Goal: Navigation & Orientation: Understand site structure

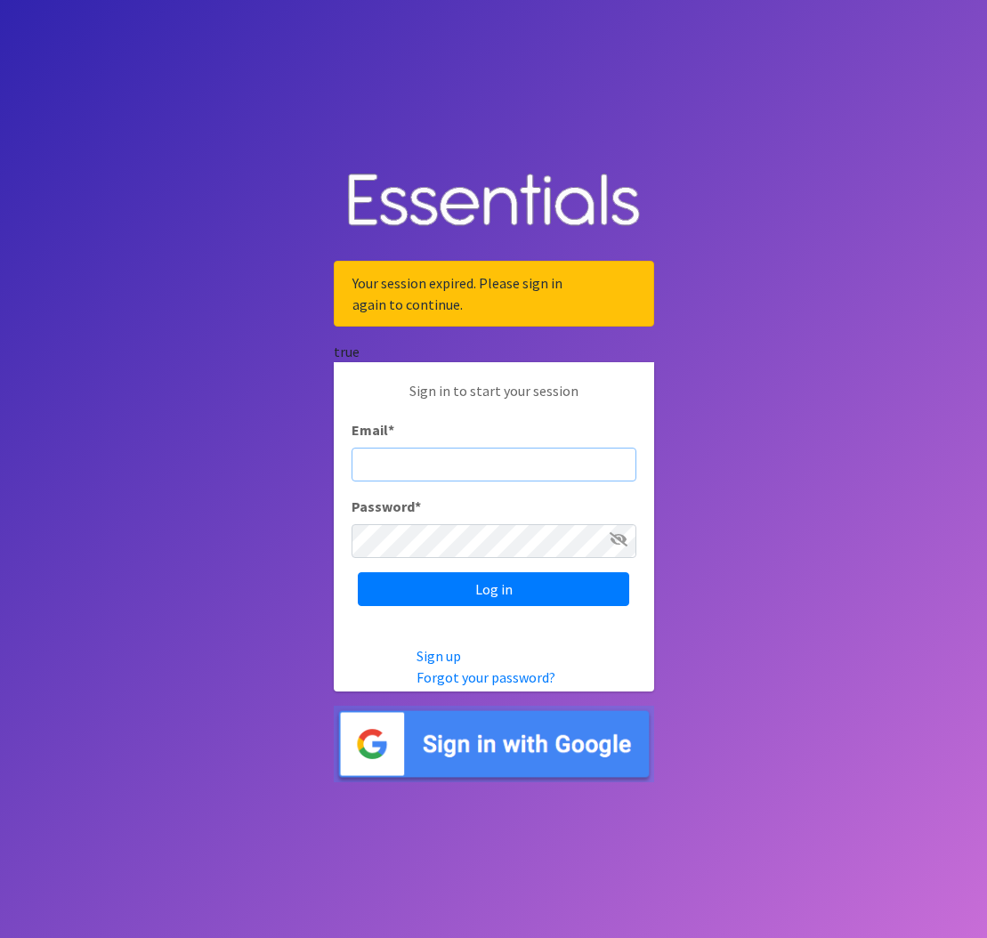
type input "diaperbank@jlcharleston.org"
click at [493, 588] on input "Log in" at bounding box center [493, 589] width 271 height 34
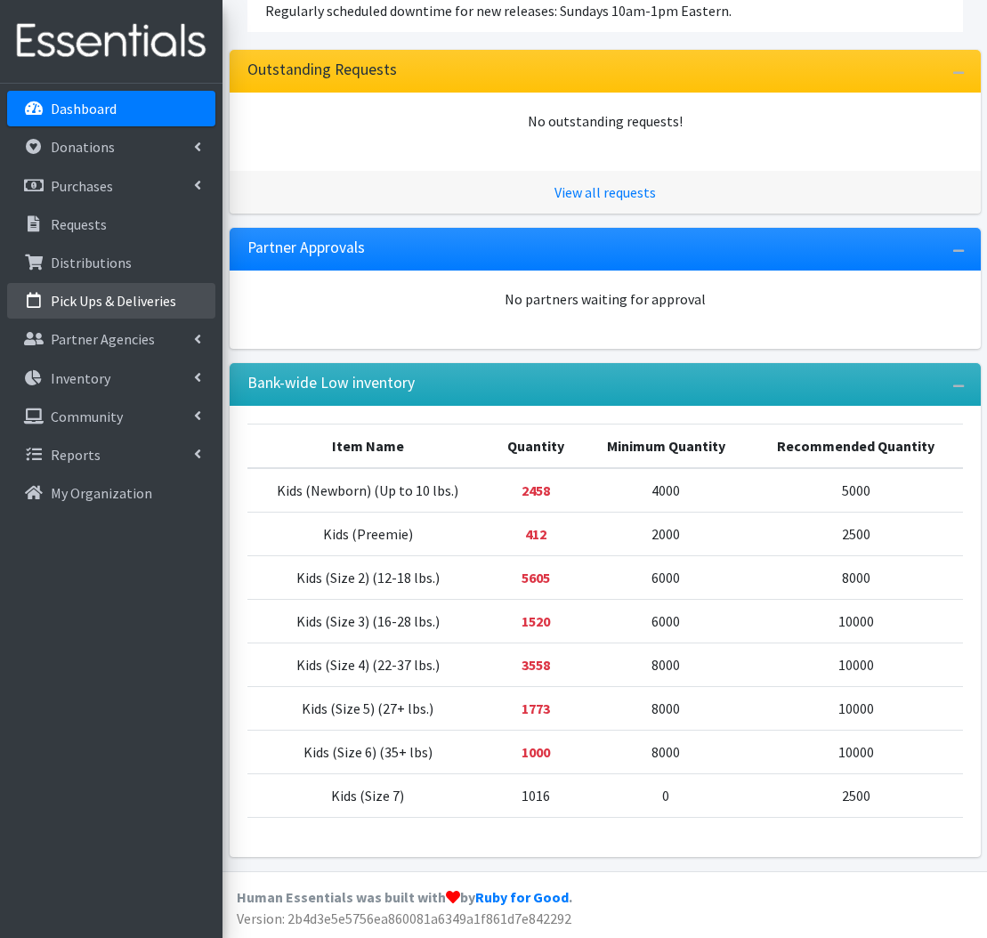
scroll to position [416, 0]
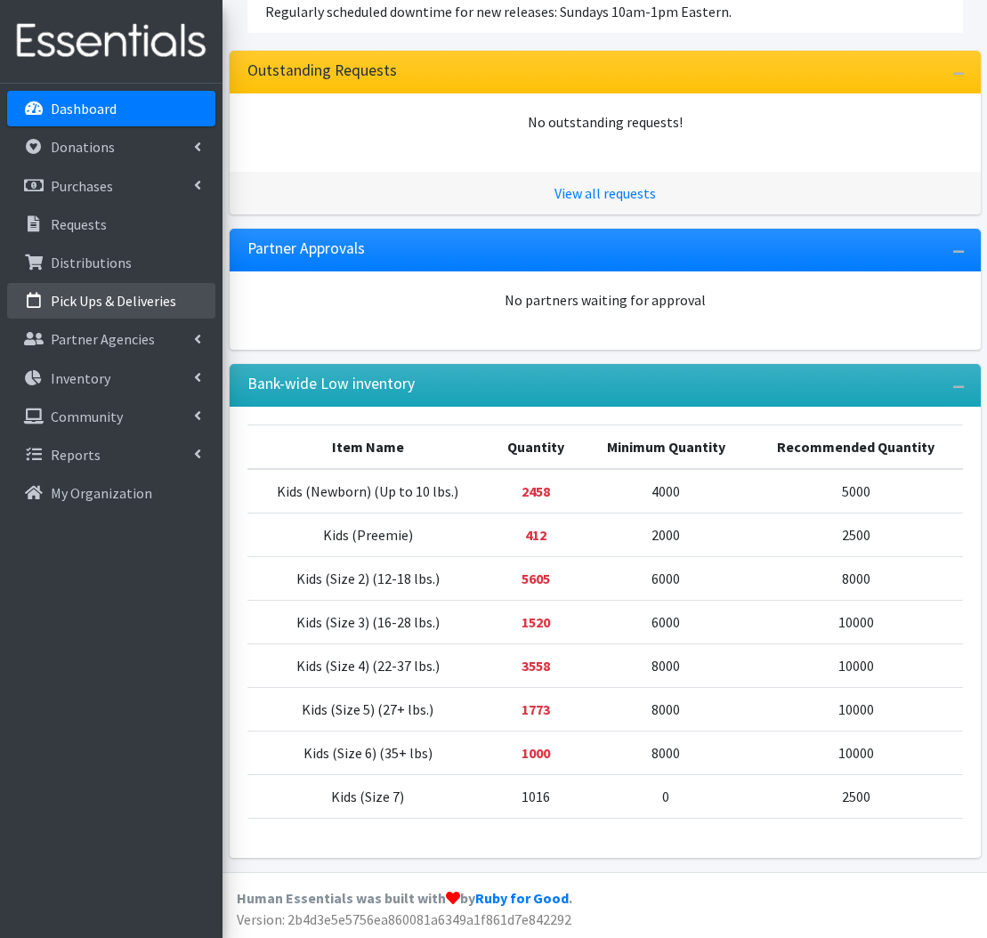
click at [137, 295] on p "Pick Ups & Deliveries" at bounding box center [113, 301] width 125 height 18
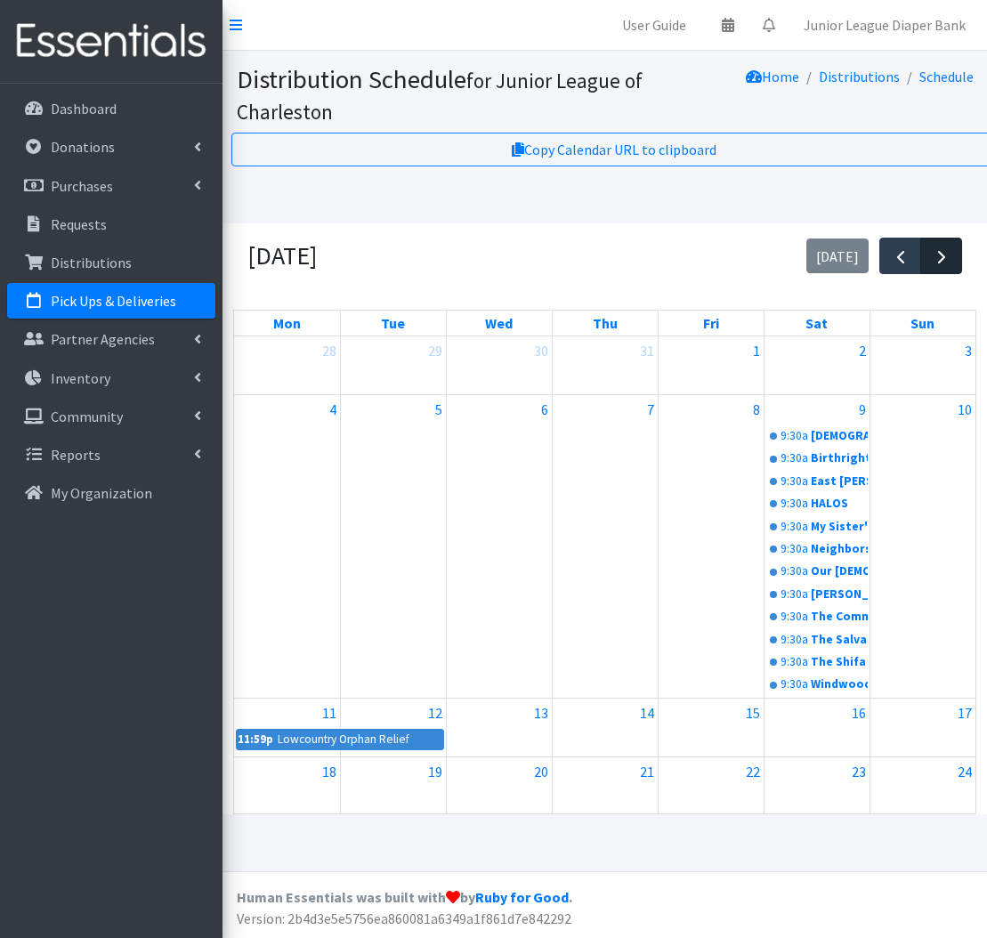
scroll to position [0, 2]
click at [936, 255] on span "button" at bounding box center [939, 256] width 21 height 21
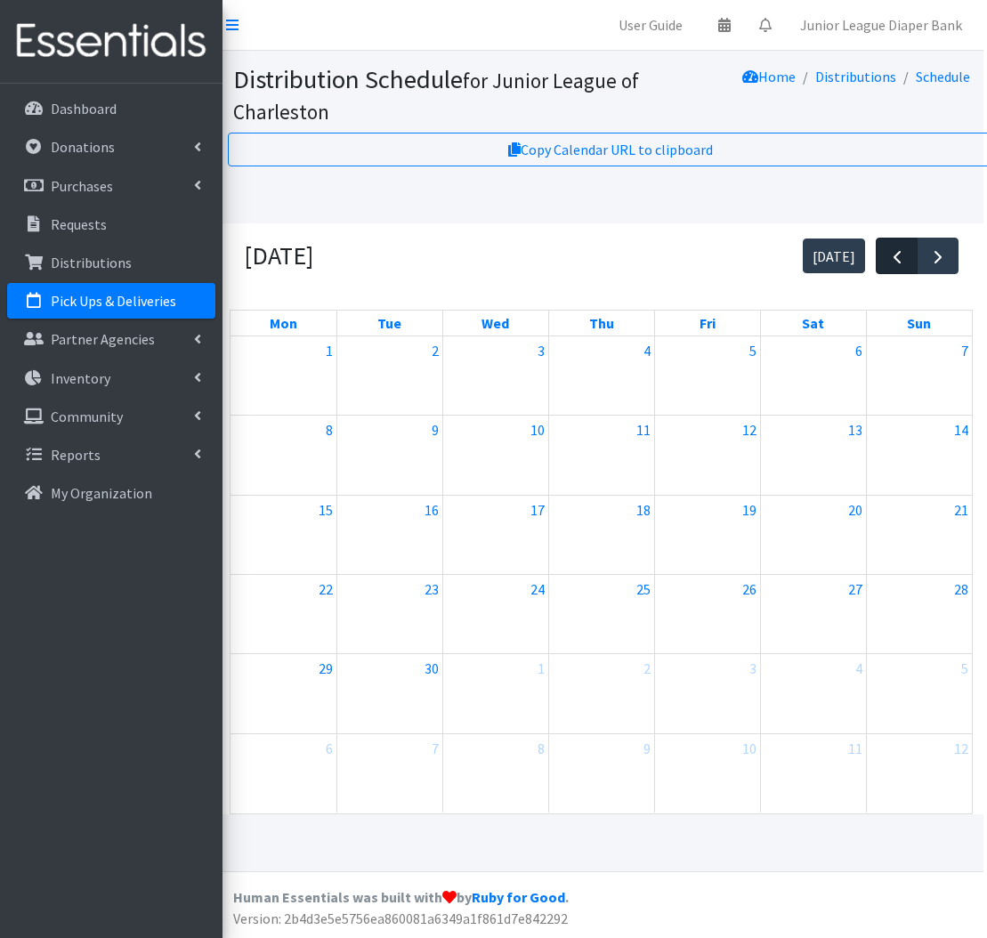
scroll to position [1, 9]
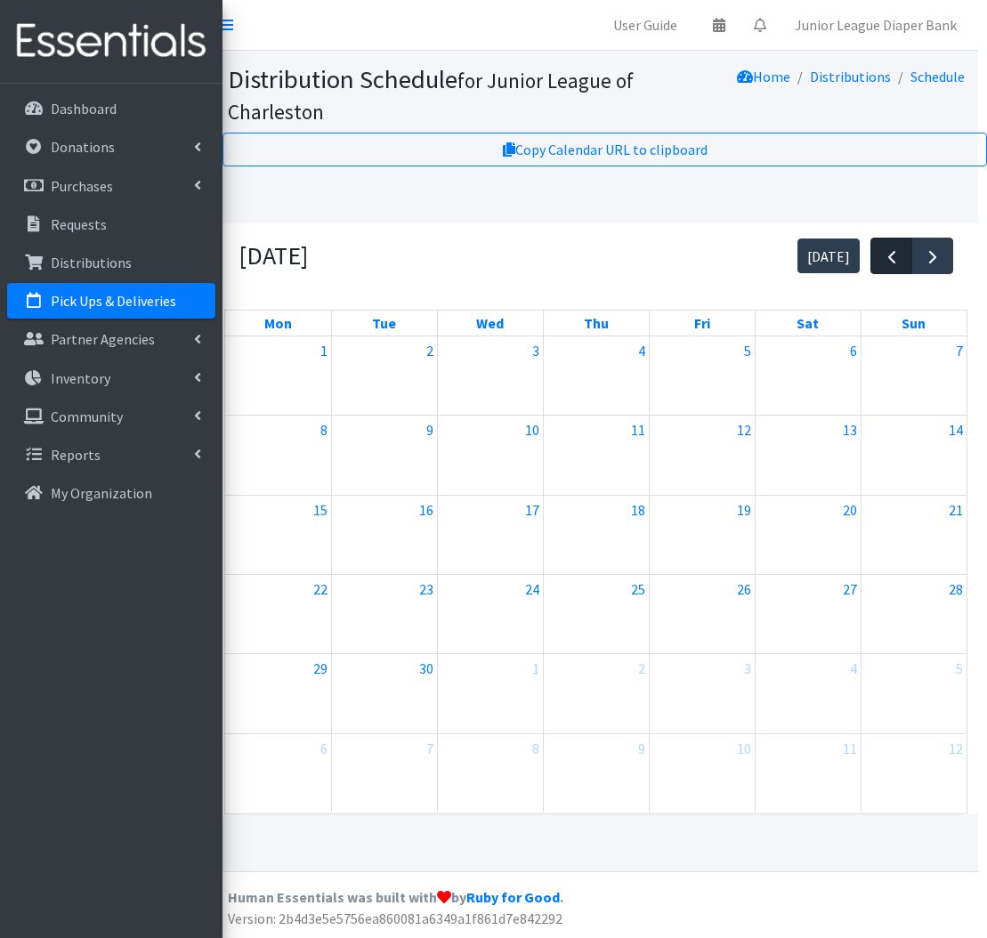
click at [907, 260] on button "button" at bounding box center [891, 256] width 42 height 36
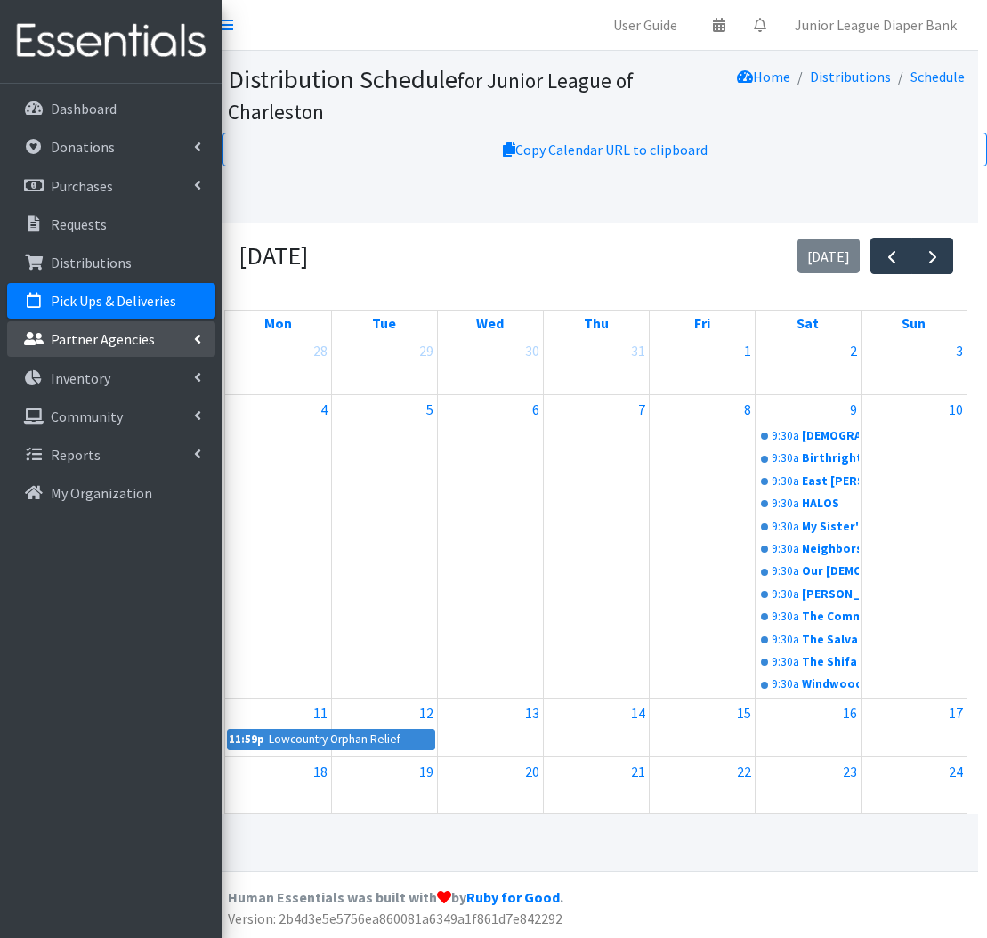
click at [66, 342] on p "Partner Agencies" at bounding box center [103, 339] width 104 height 18
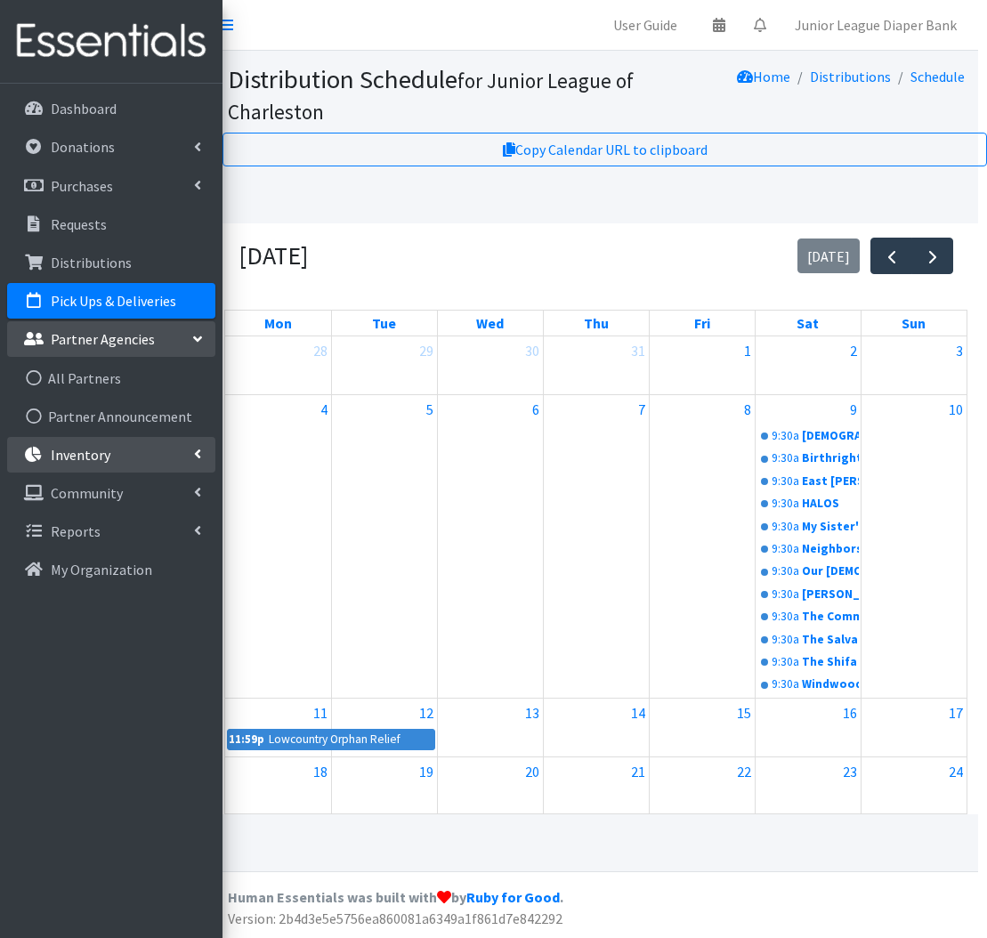
click at [133, 465] on link "Inventory" at bounding box center [111, 455] width 208 height 36
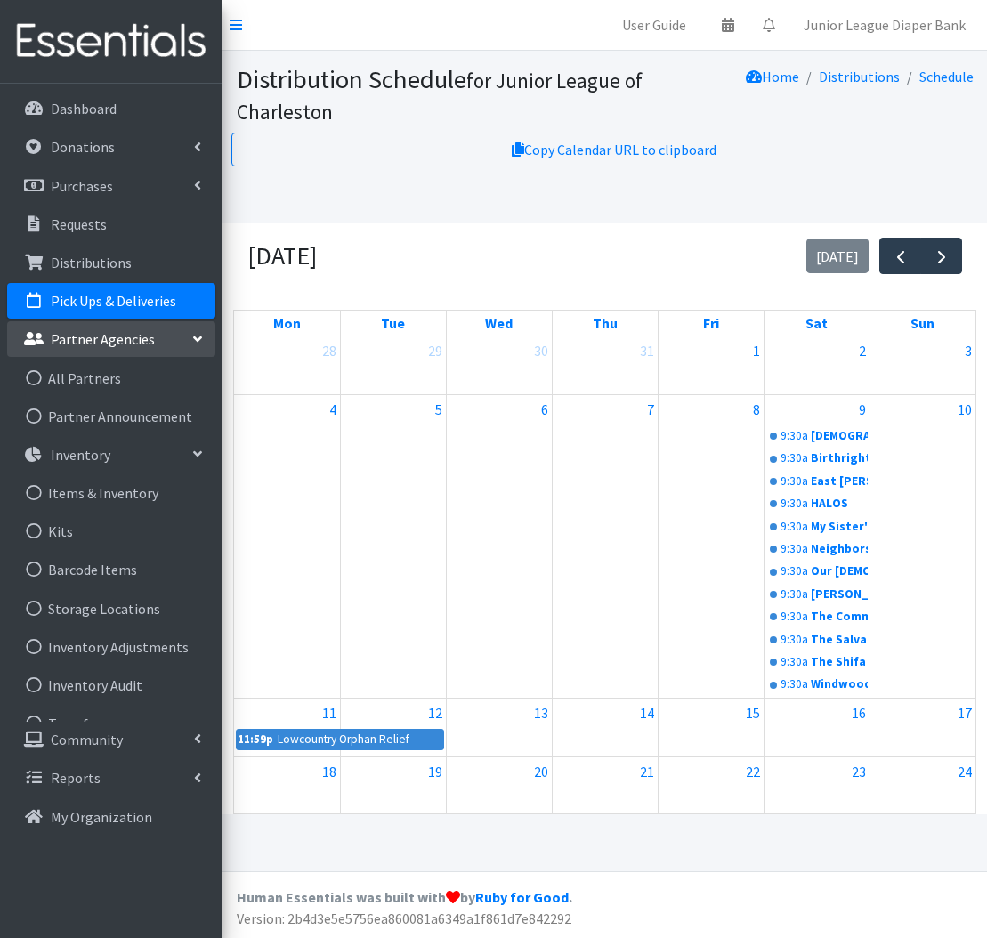
scroll to position [0, 0]
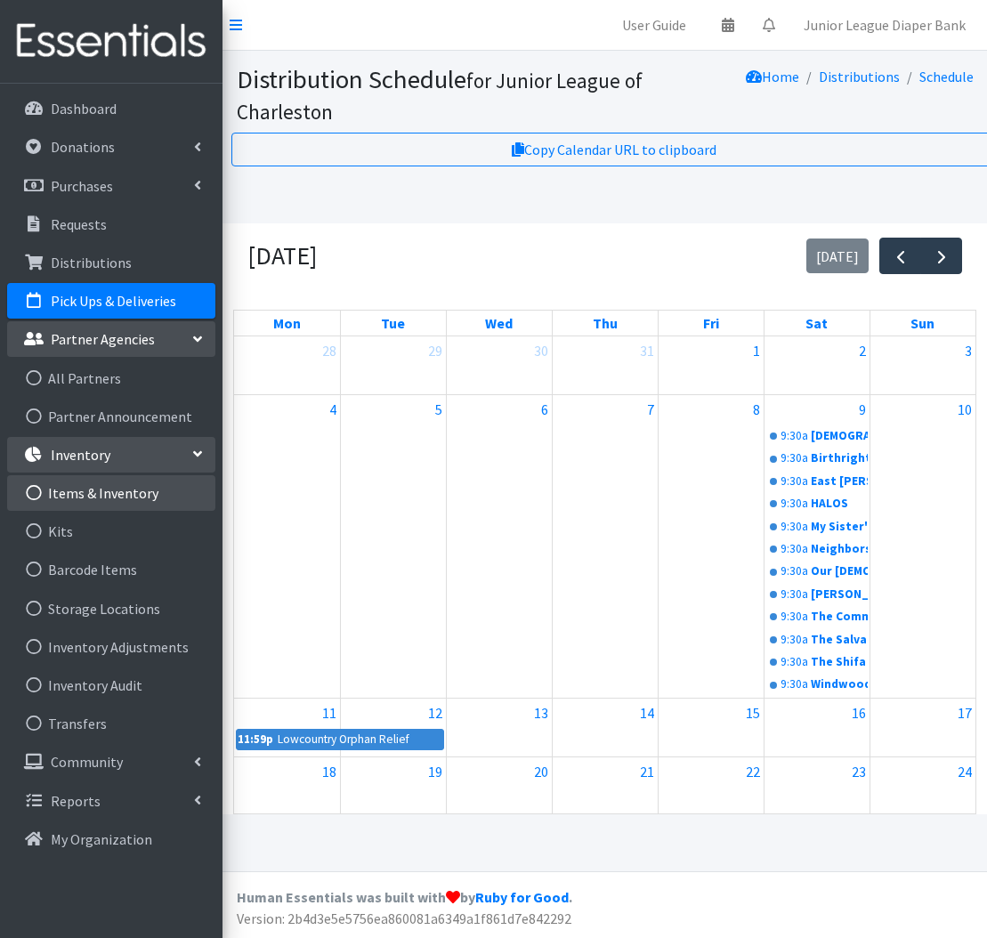
click at [132, 491] on link "Items & Inventory" at bounding box center [111, 493] width 208 height 36
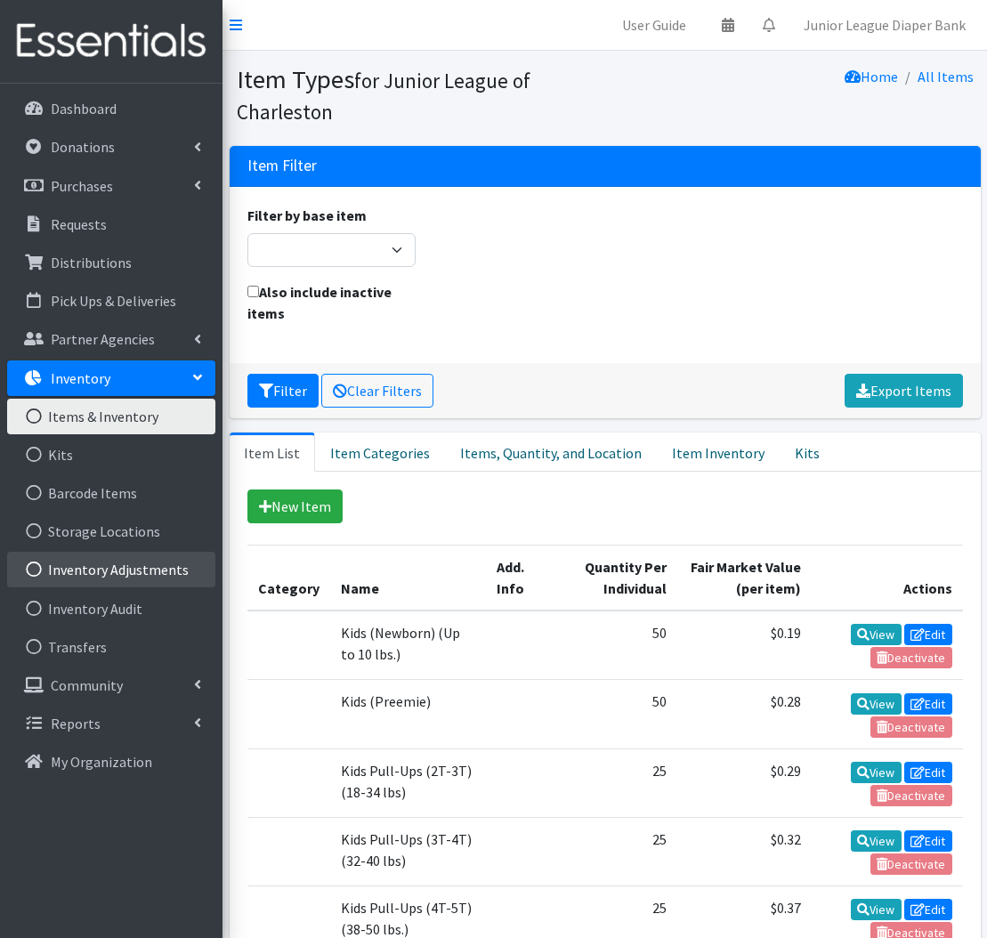
click at [109, 568] on link "Inventory Adjustments" at bounding box center [111, 570] width 208 height 36
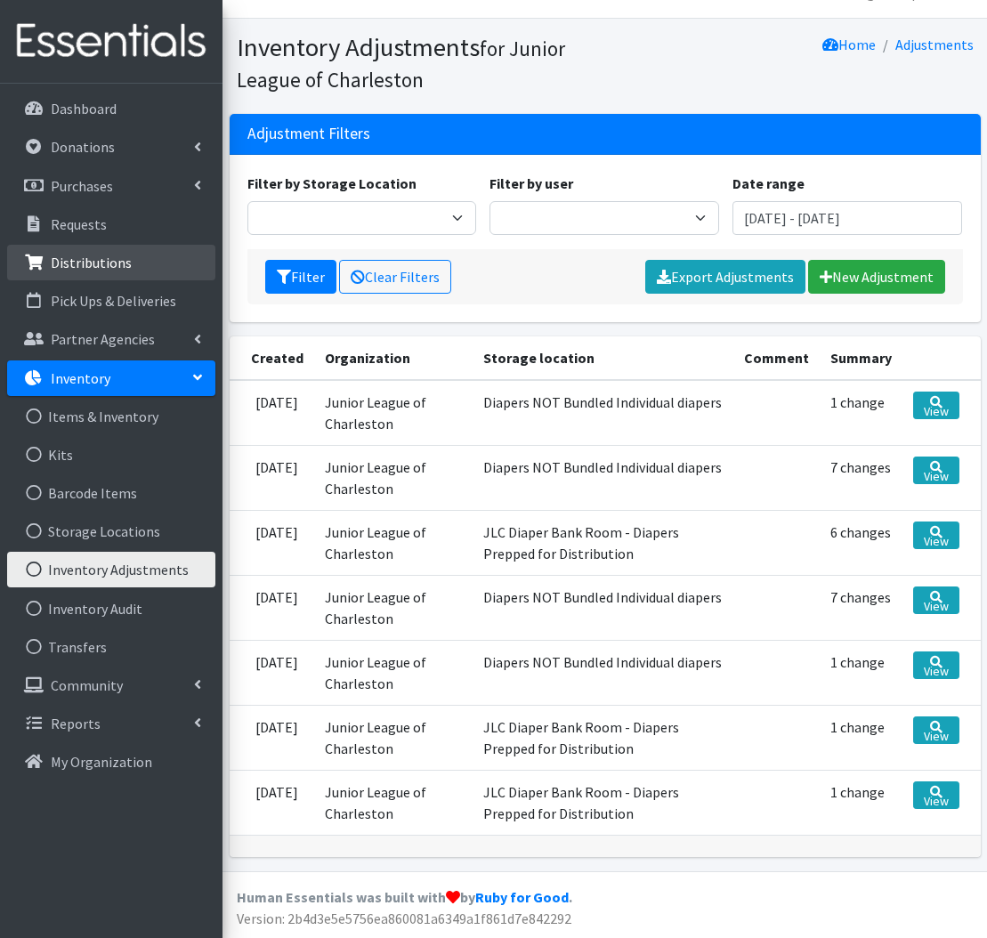
scroll to position [31, 0]
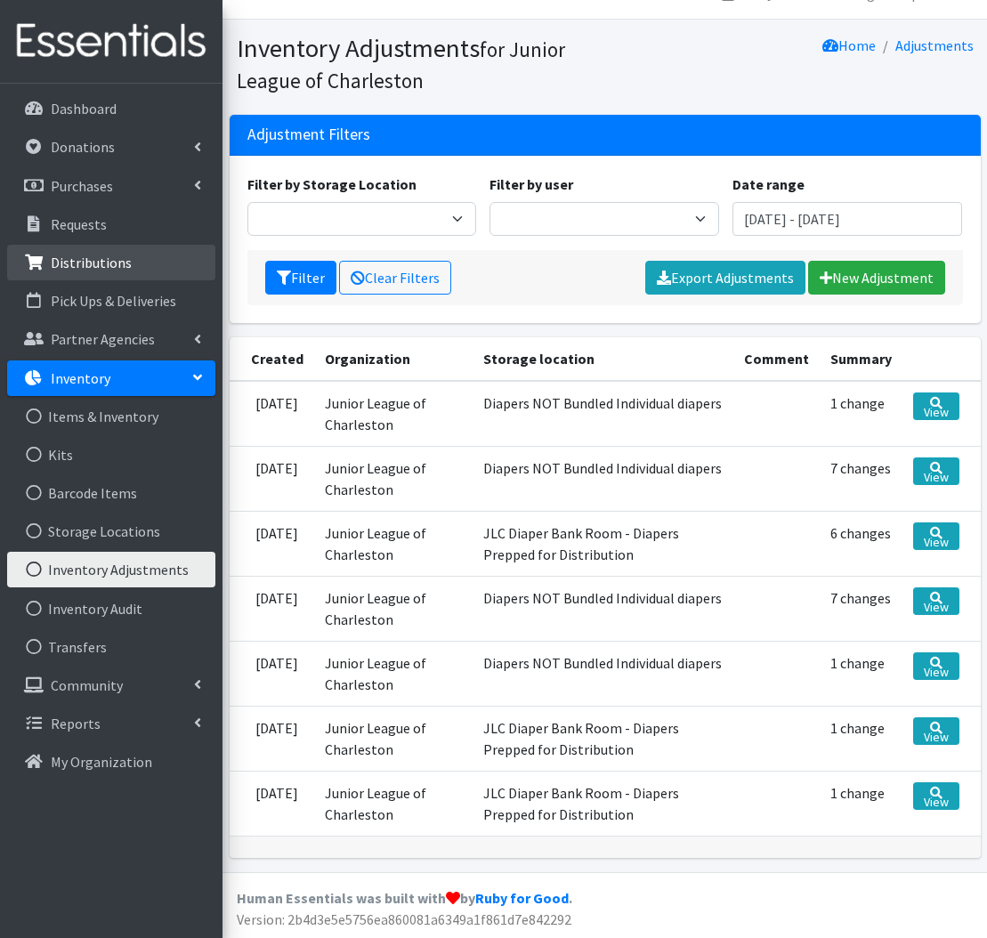
click at [41, 265] on icon at bounding box center [33, 263] width 23 height 16
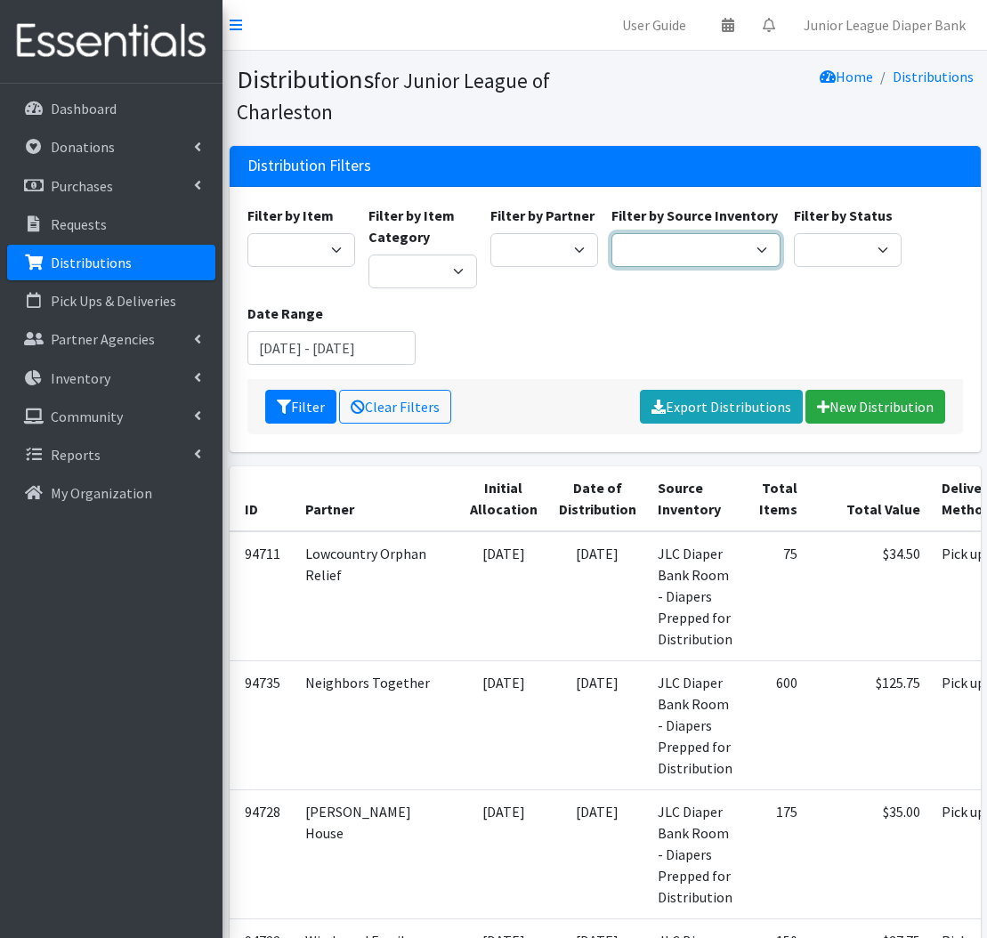
select select "35"
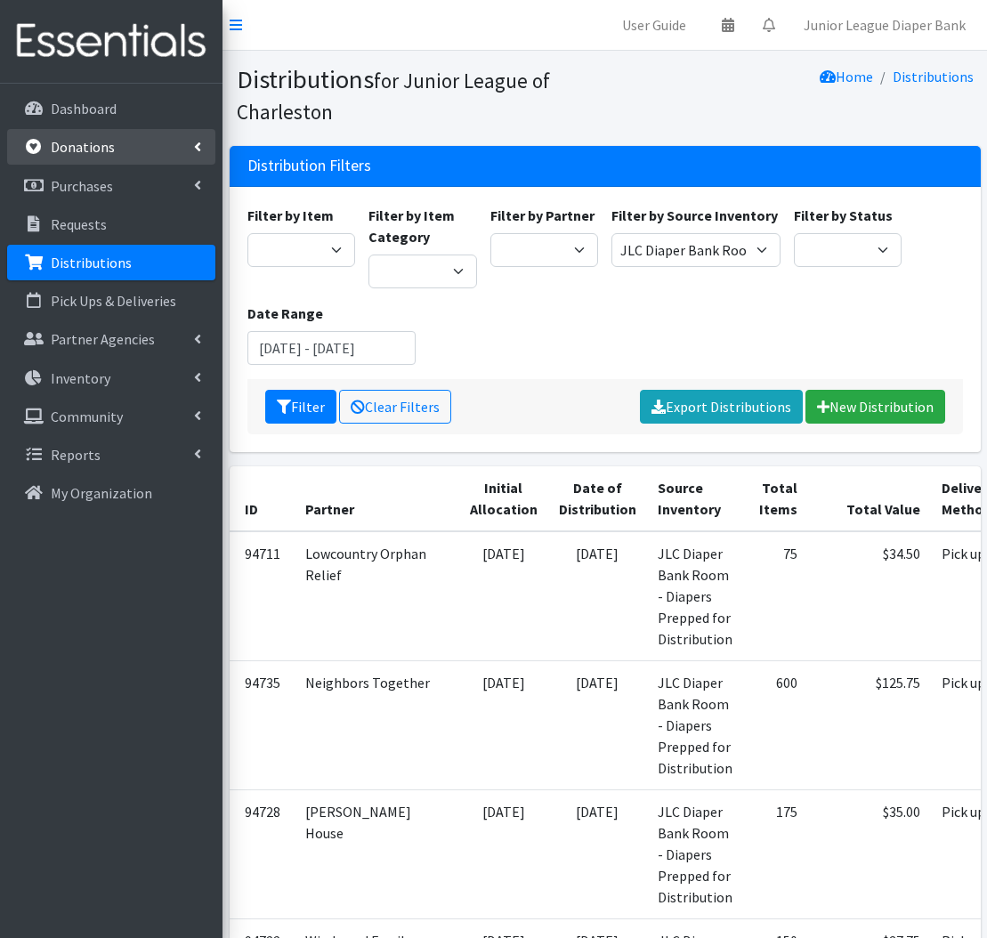
click at [161, 151] on link "Donations" at bounding box center [111, 147] width 208 height 36
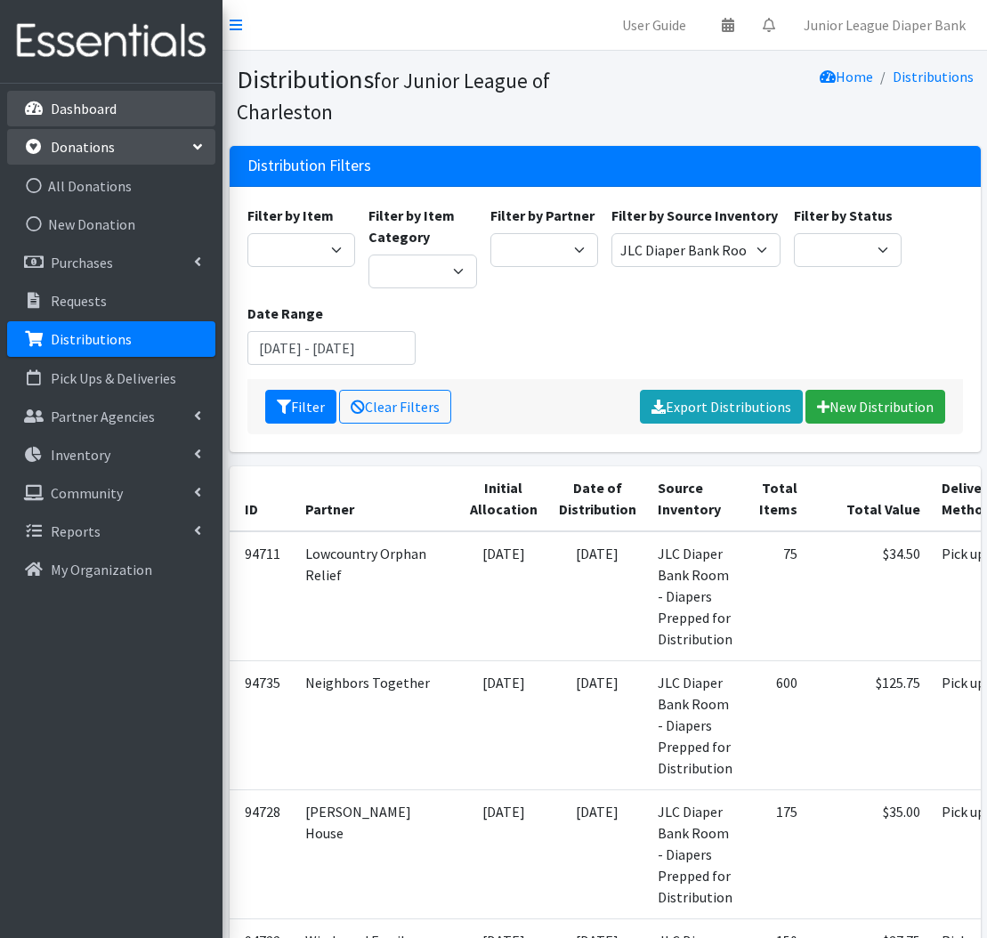
click at [117, 117] on link "Dashboard" at bounding box center [111, 109] width 208 height 36
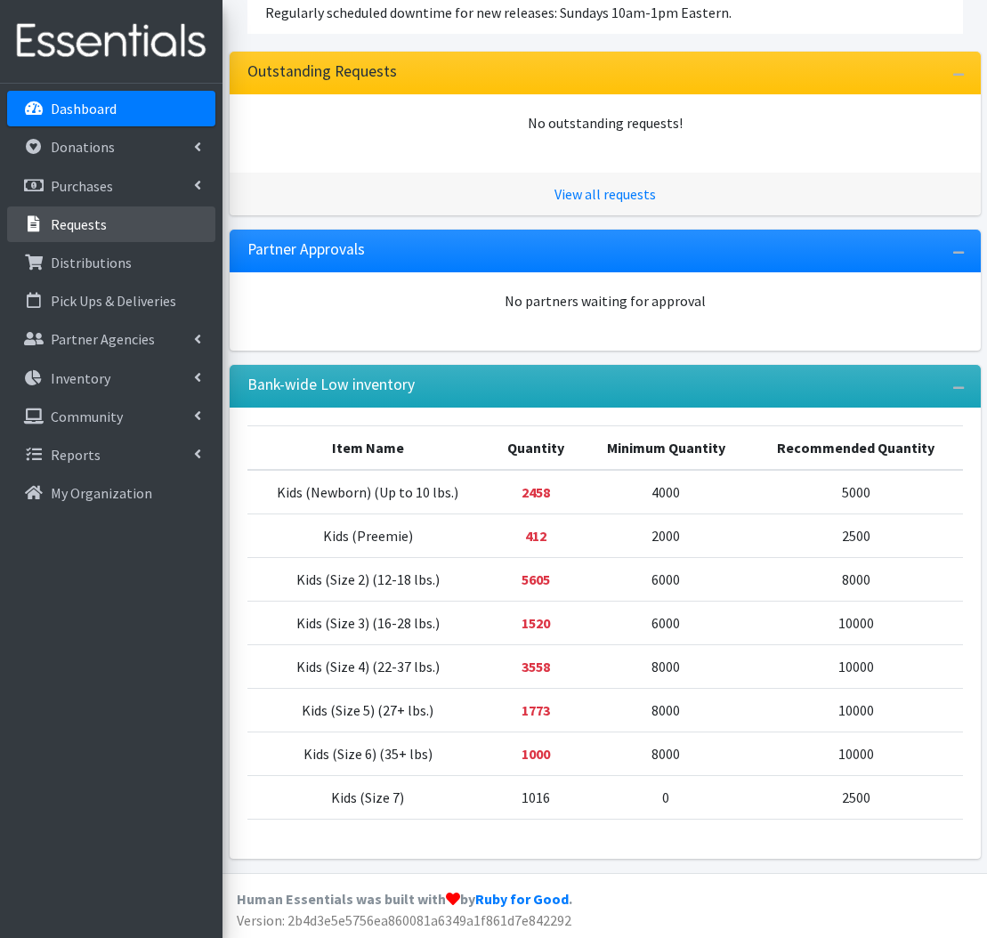
scroll to position [358, 0]
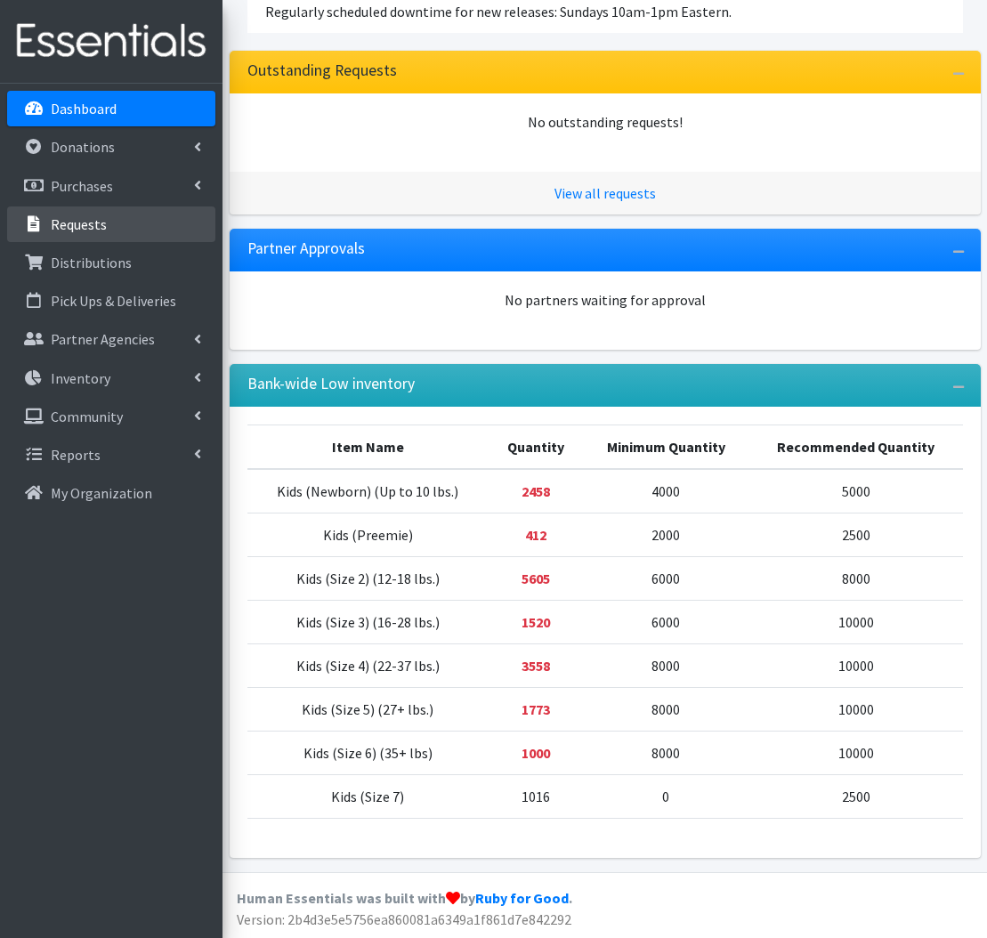
click at [101, 224] on p "Requests" at bounding box center [79, 224] width 56 height 18
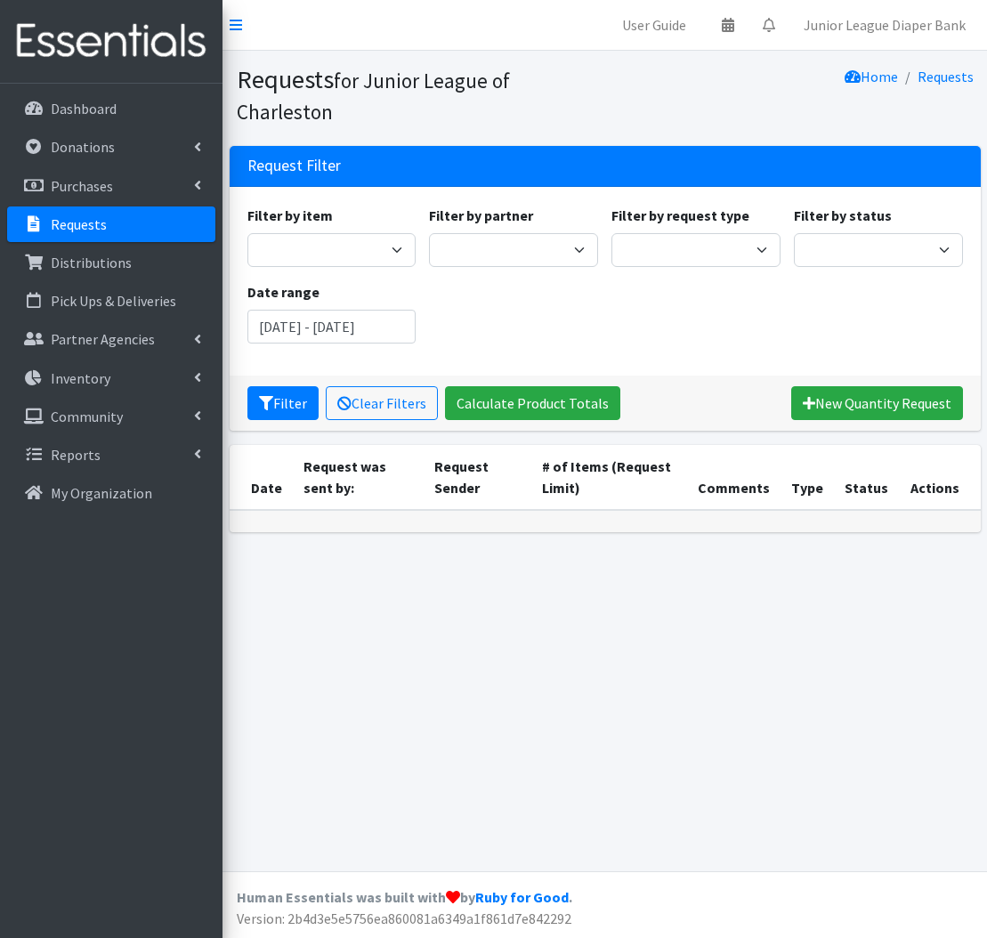
click at [785, 254] on div "Filter by request type Quantity Individual Child" at bounding box center [696, 236] width 182 height 62
select select "quantity"
select select "0"
drag, startPoint x: 781, startPoint y: 242, endPoint x: 771, endPoint y: 245, distance: 11.0
click at [774, 244] on div "Filter by request type Quantity Individual Child" at bounding box center [696, 236] width 182 height 62
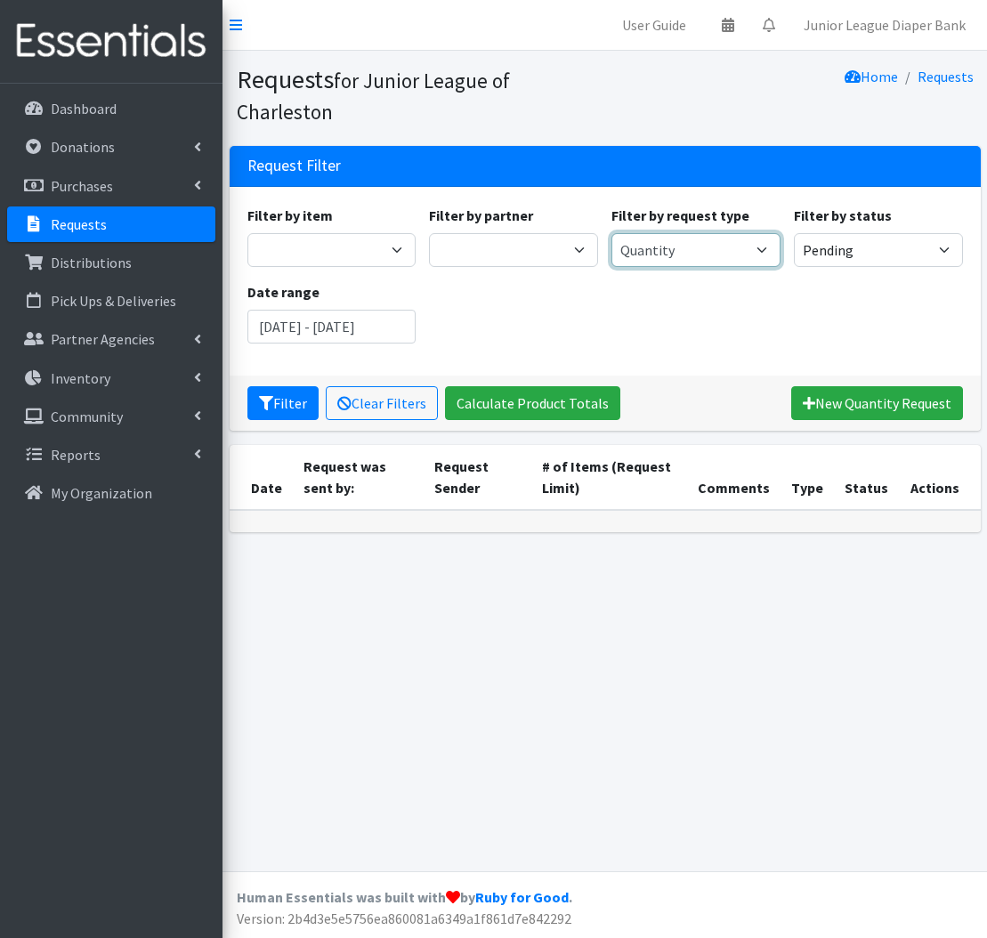
select select
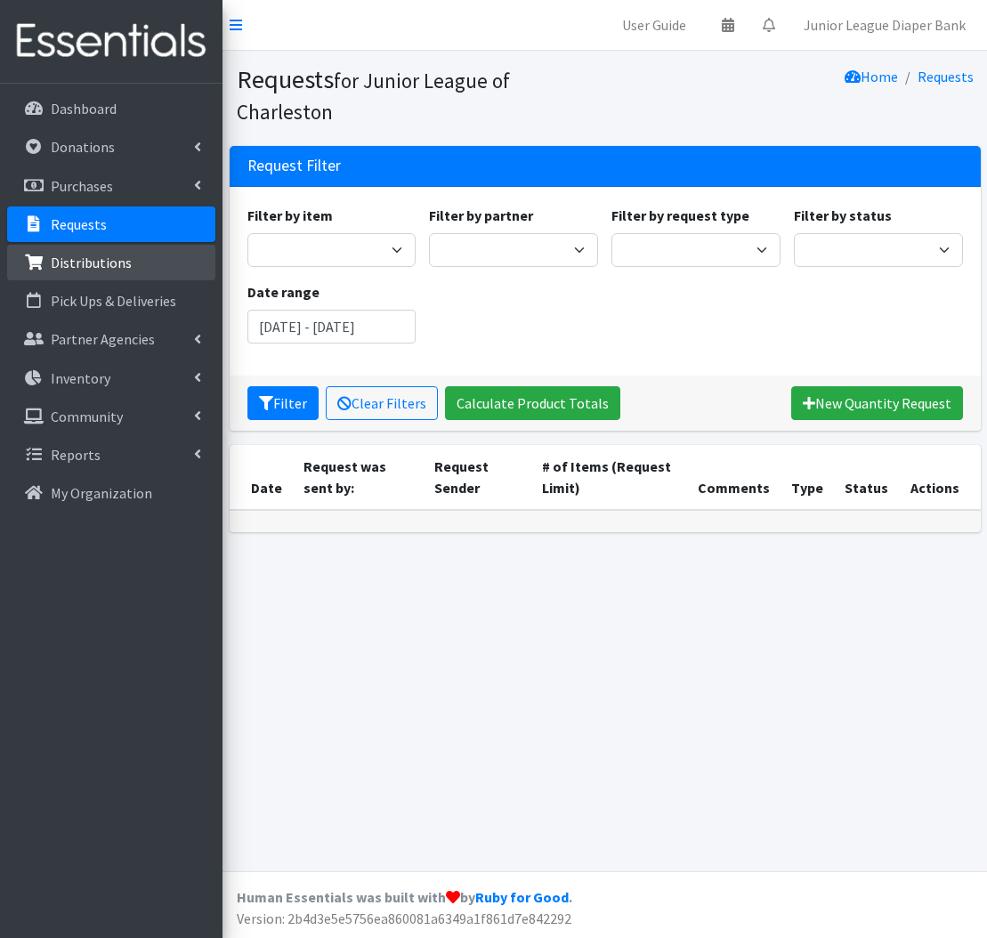
click at [168, 251] on link "Distributions" at bounding box center [111, 263] width 208 height 36
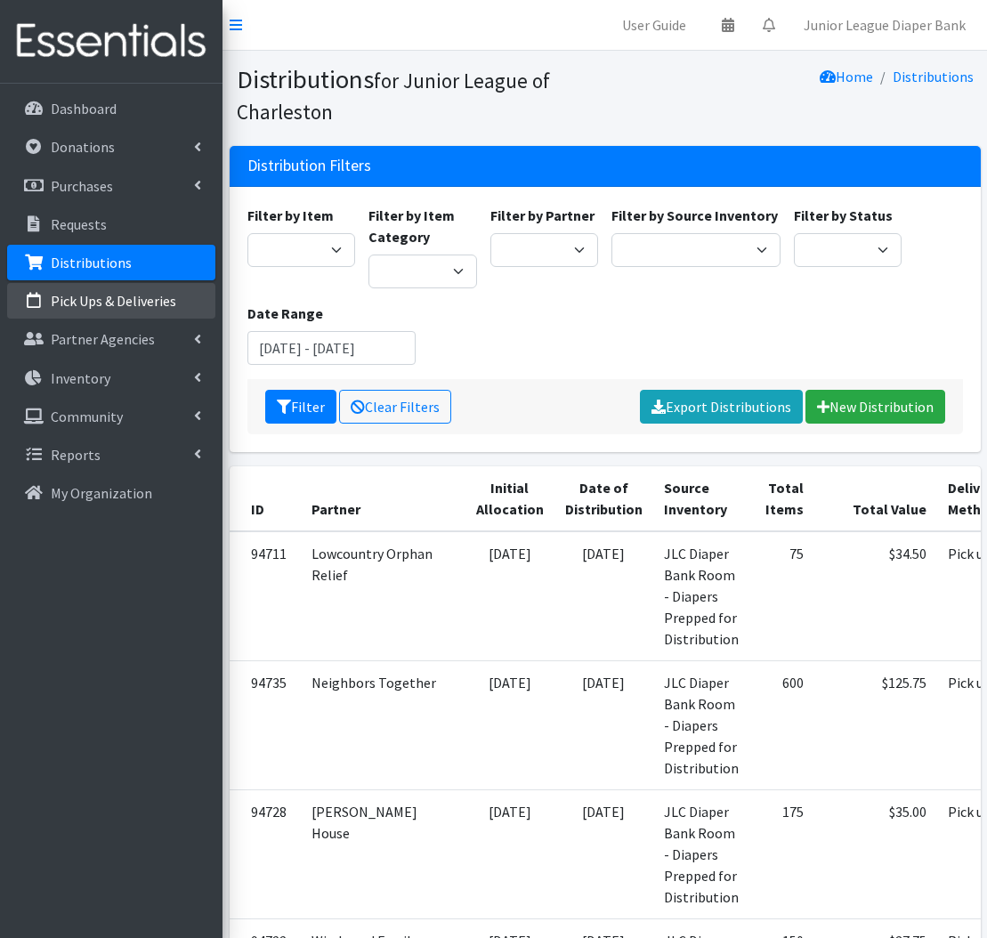
click at [186, 315] on link "Pick Ups & Deliveries" at bounding box center [111, 301] width 208 height 36
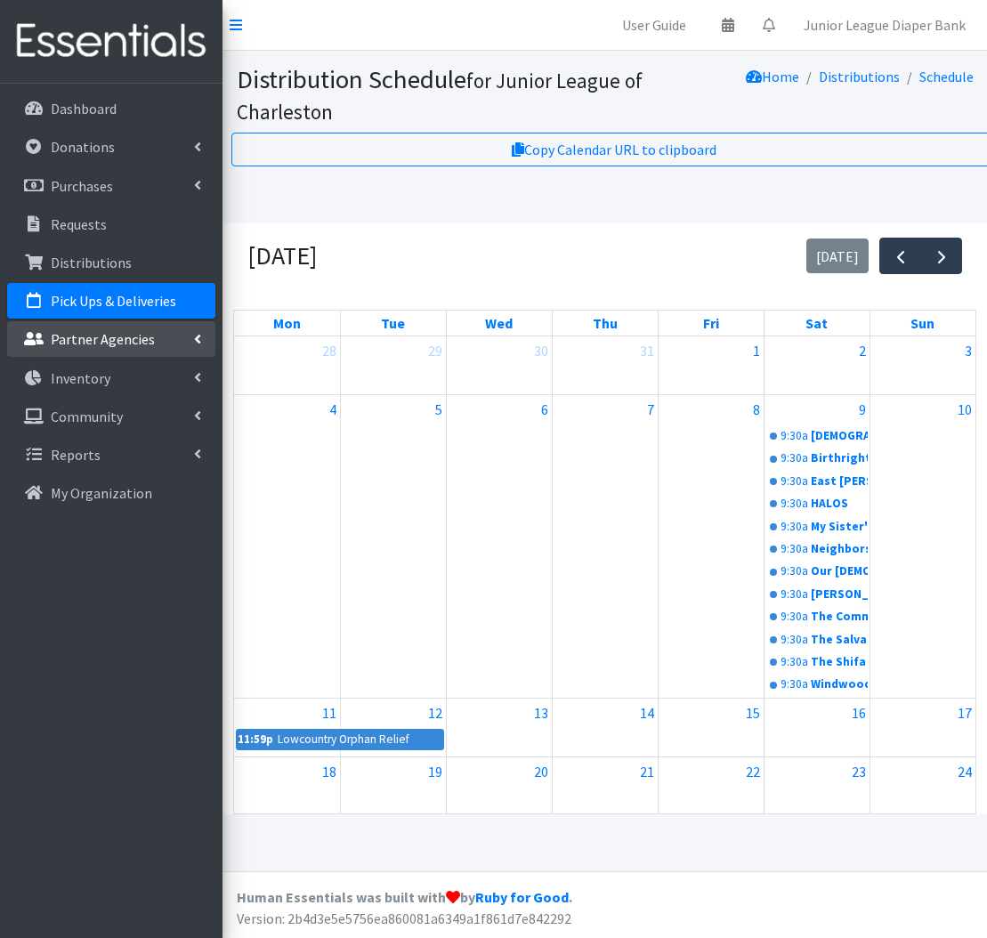
click at [172, 347] on link "Partner Agencies" at bounding box center [111, 339] width 208 height 36
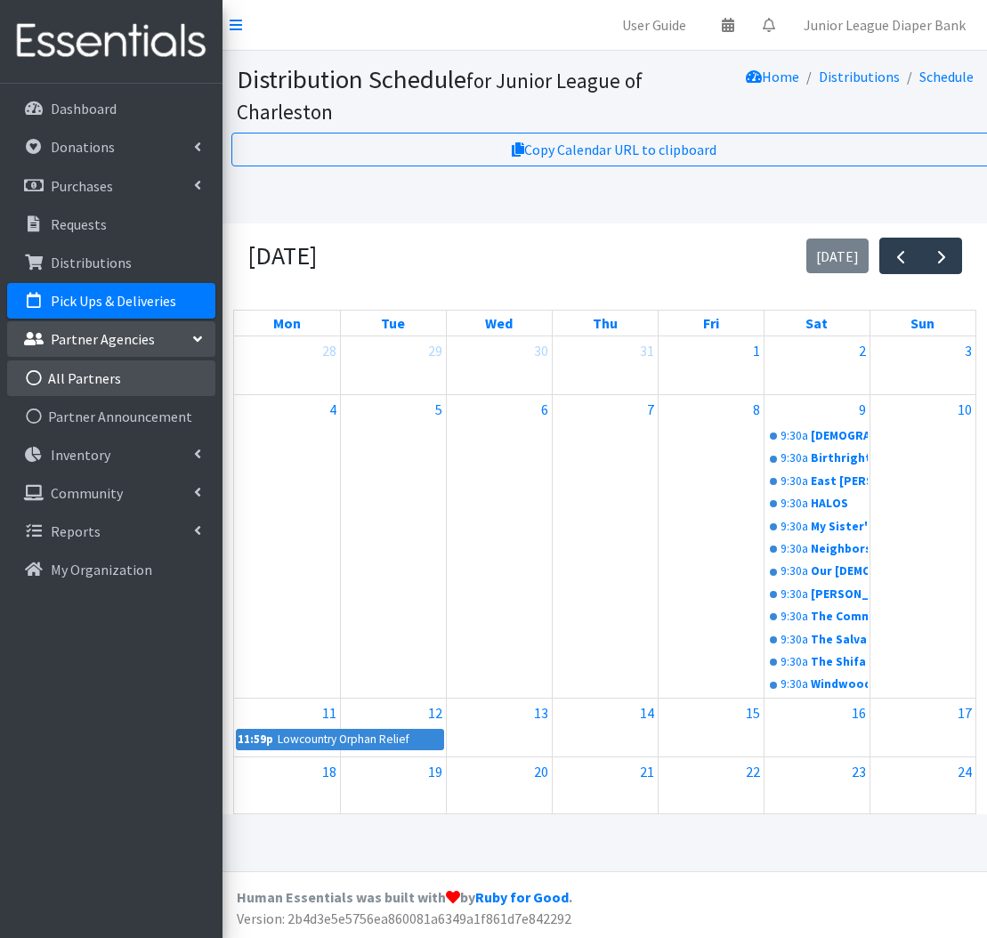
click at [169, 395] on link "All Partners" at bounding box center [111, 378] width 208 height 36
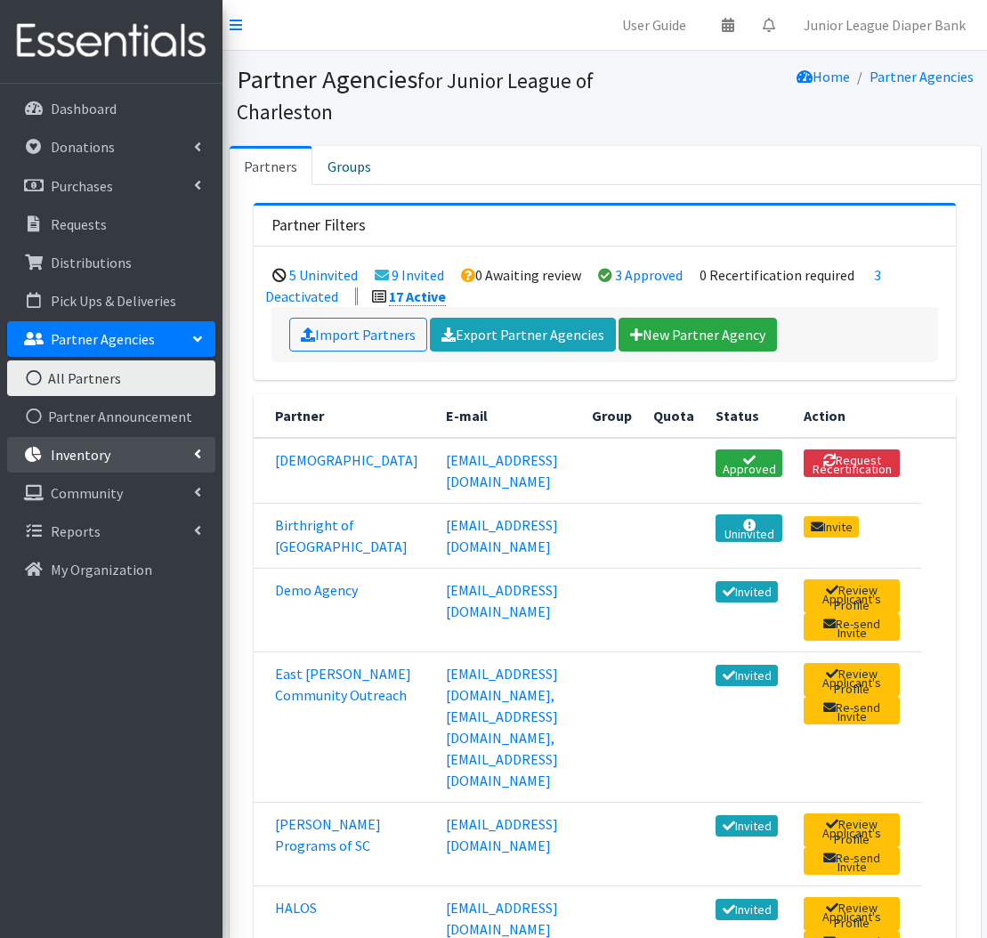
click at [175, 451] on link "Inventory" at bounding box center [111, 455] width 208 height 36
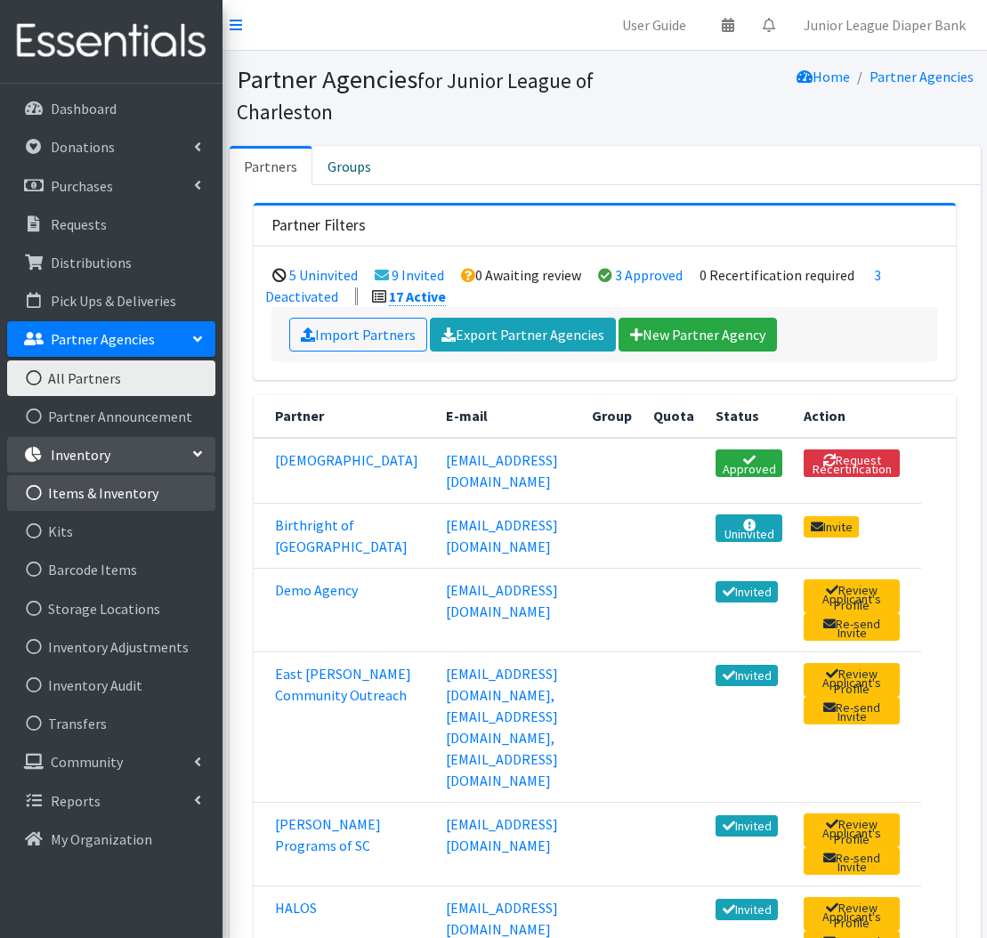
scroll to position [1, 0]
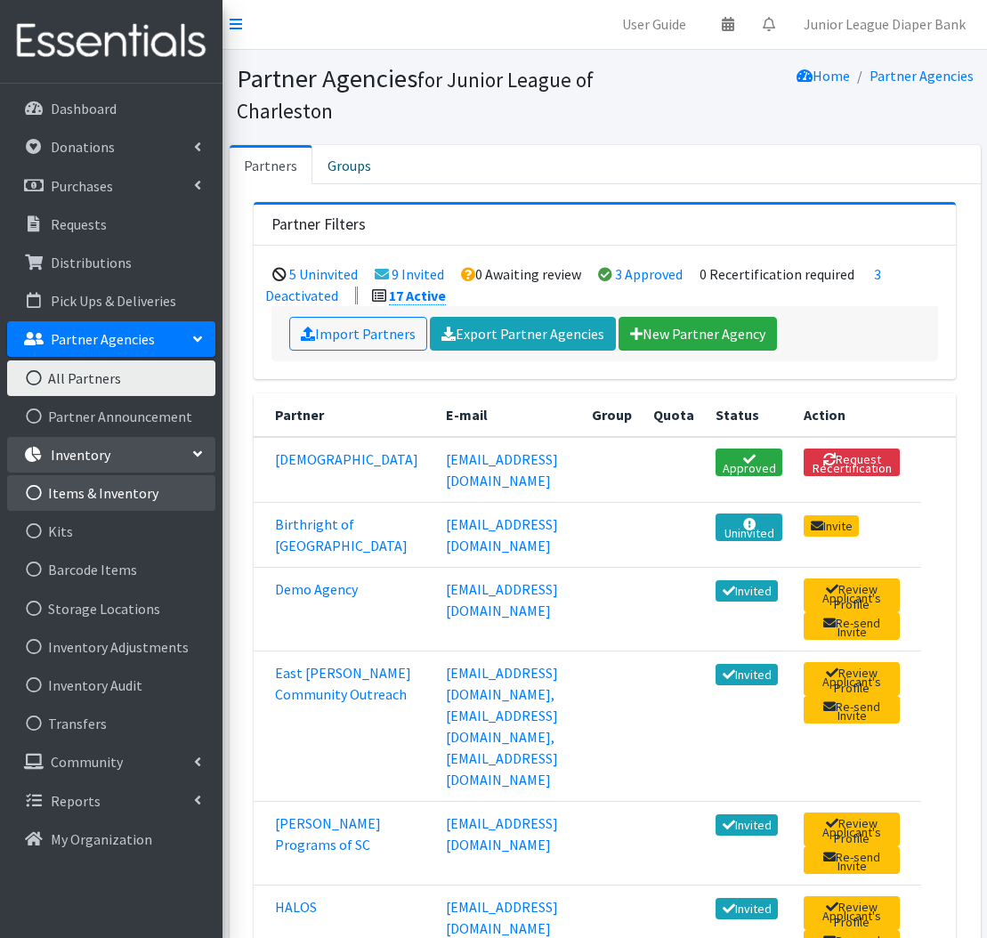
click at [140, 504] on link "Items & Inventory" at bounding box center [111, 493] width 208 height 36
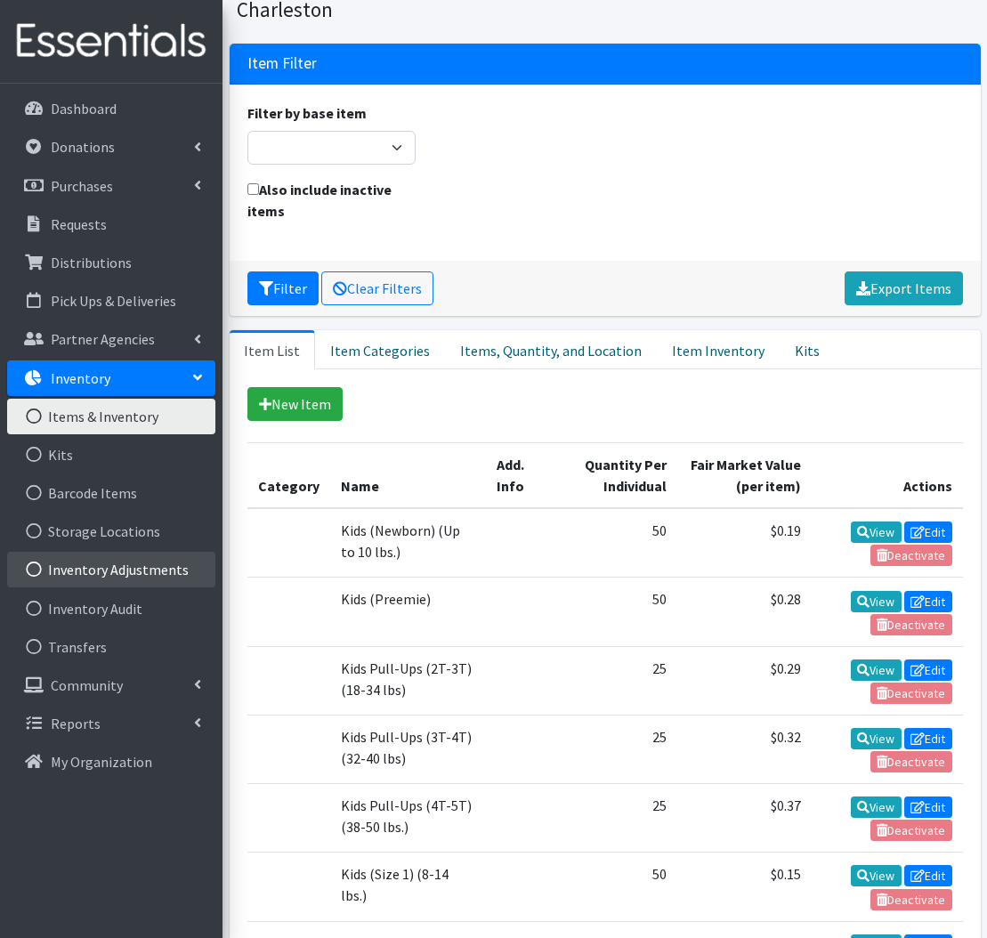
scroll to position [119, 0]
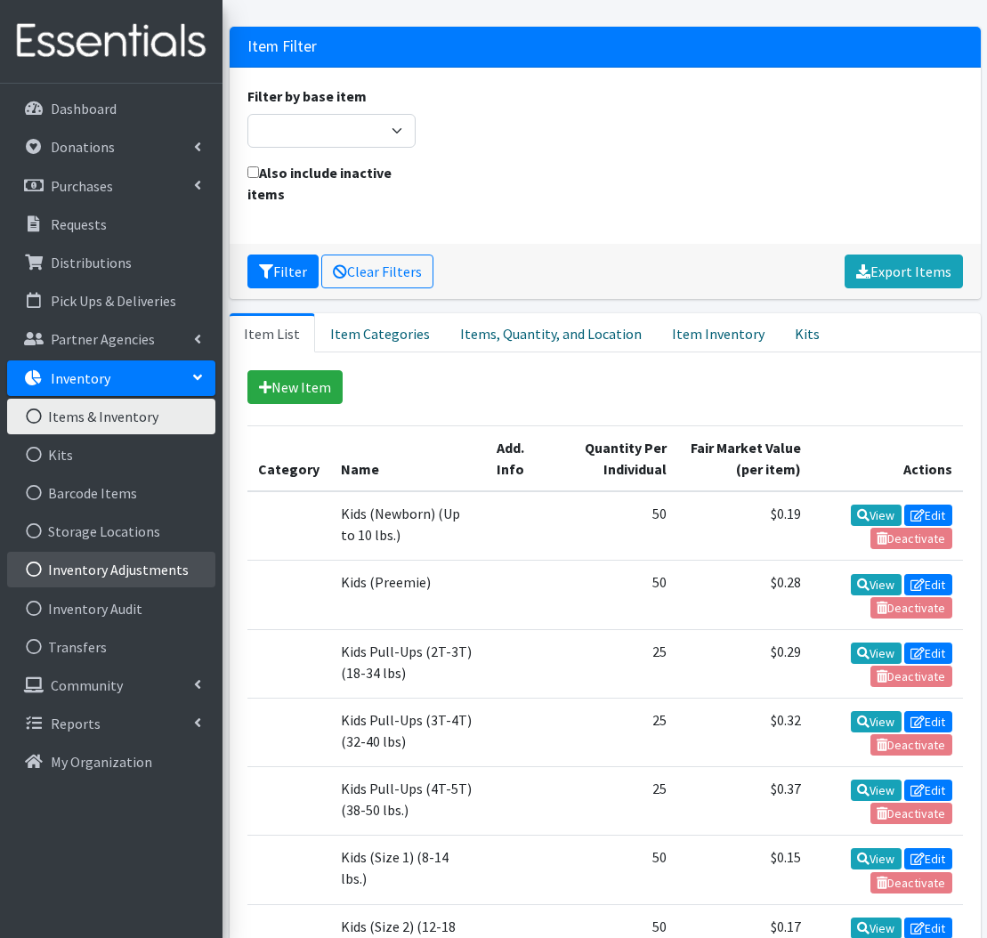
click at [107, 565] on link "Inventory Adjustments" at bounding box center [111, 570] width 208 height 36
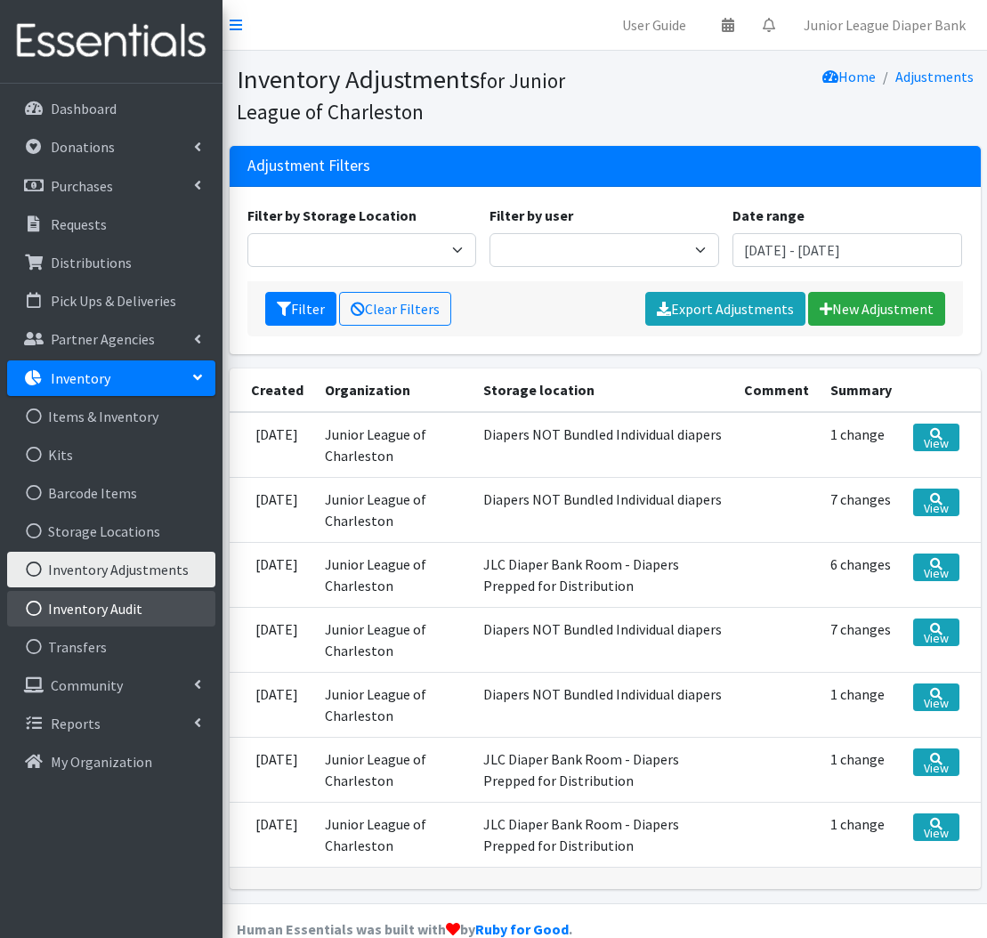
click at [109, 605] on link "Inventory Audit" at bounding box center [111, 609] width 208 height 36
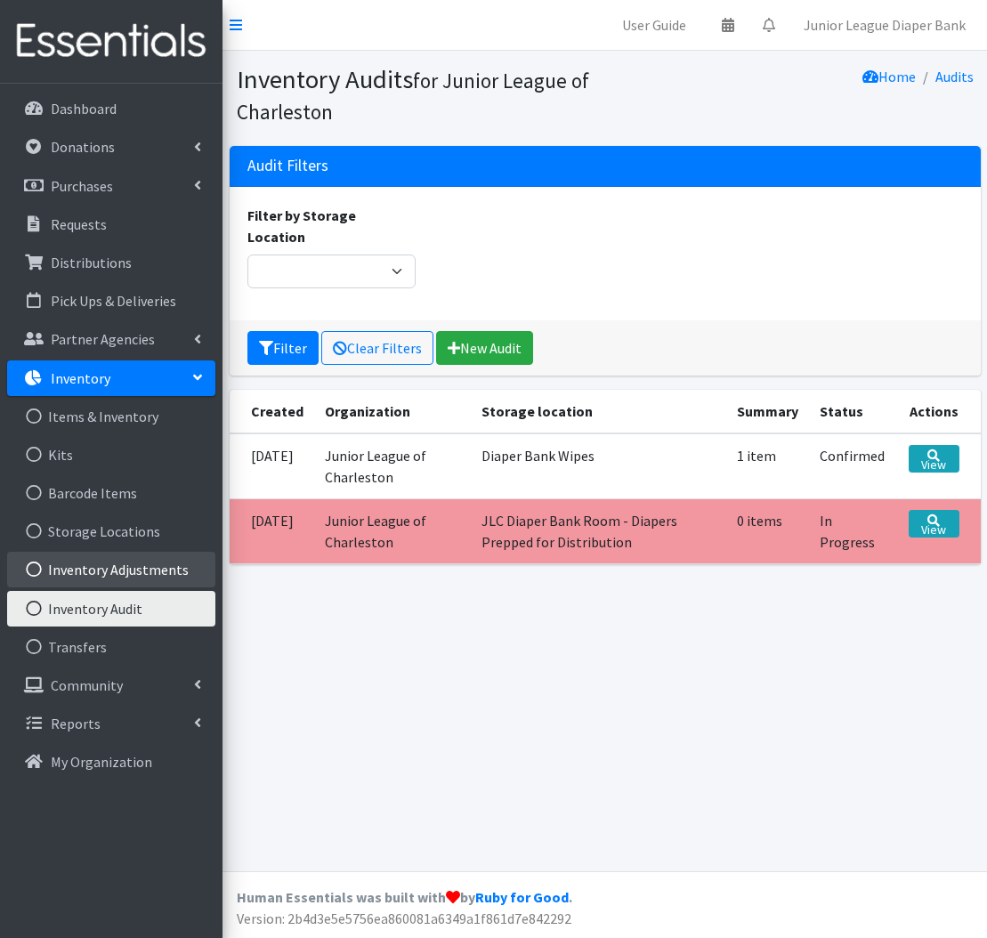
click at [108, 555] on link "Inventory Adjustments" at bounding box center [111, 570] width 208 height 36
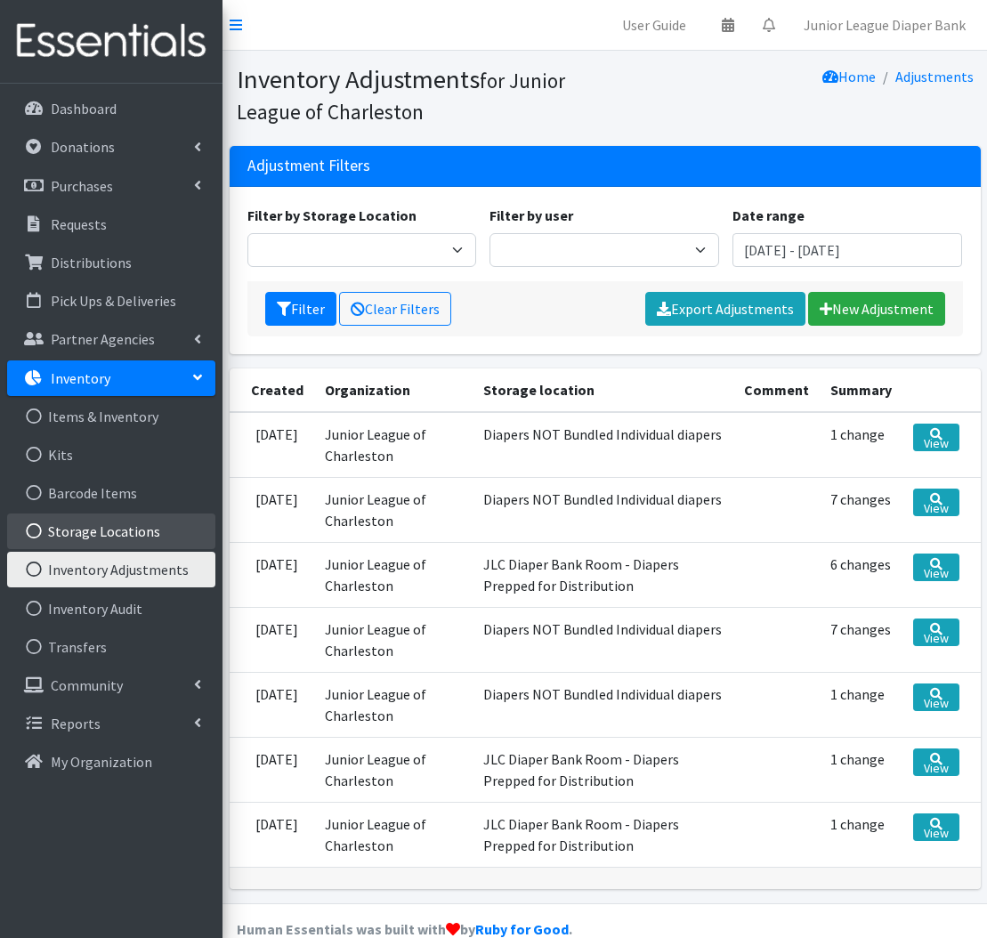
click at [91, 532] on link "Storage Locations" at bounding box center [111, 531] width 208 height 36
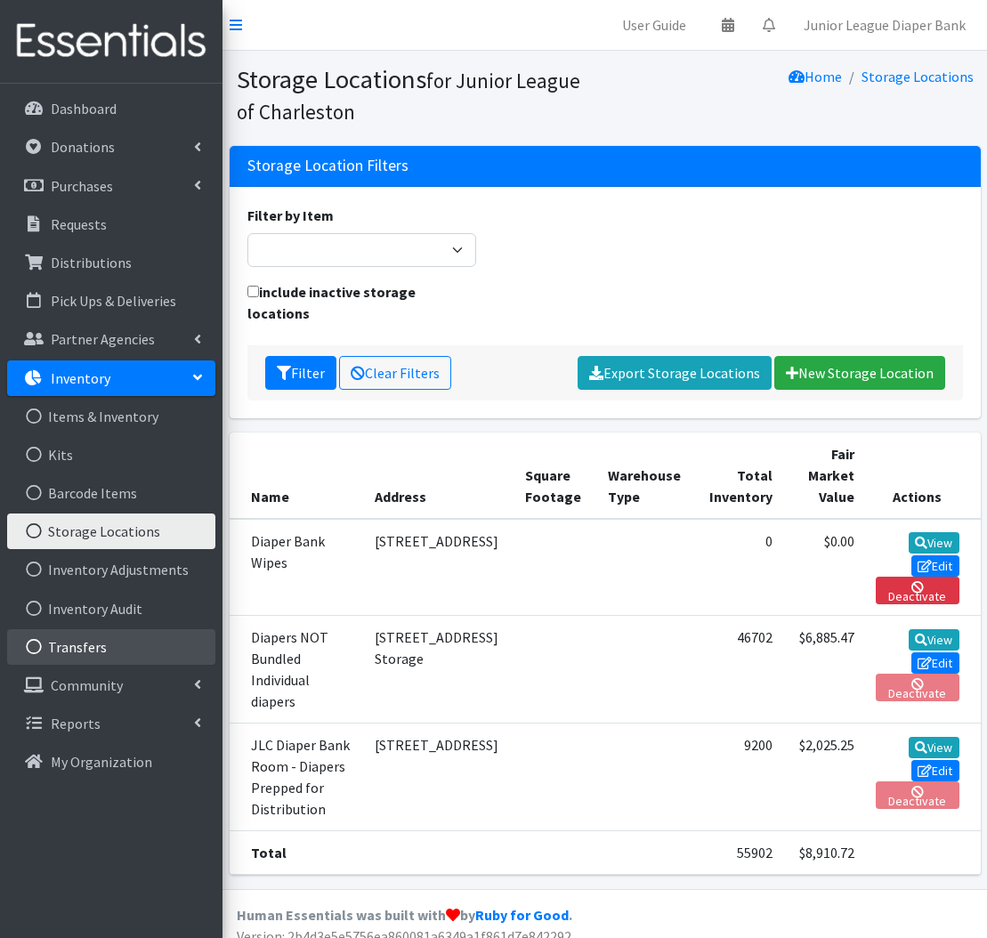
click at [101, 656] on link "Transfers" at bounding box center [111, 647] width 208 height 36
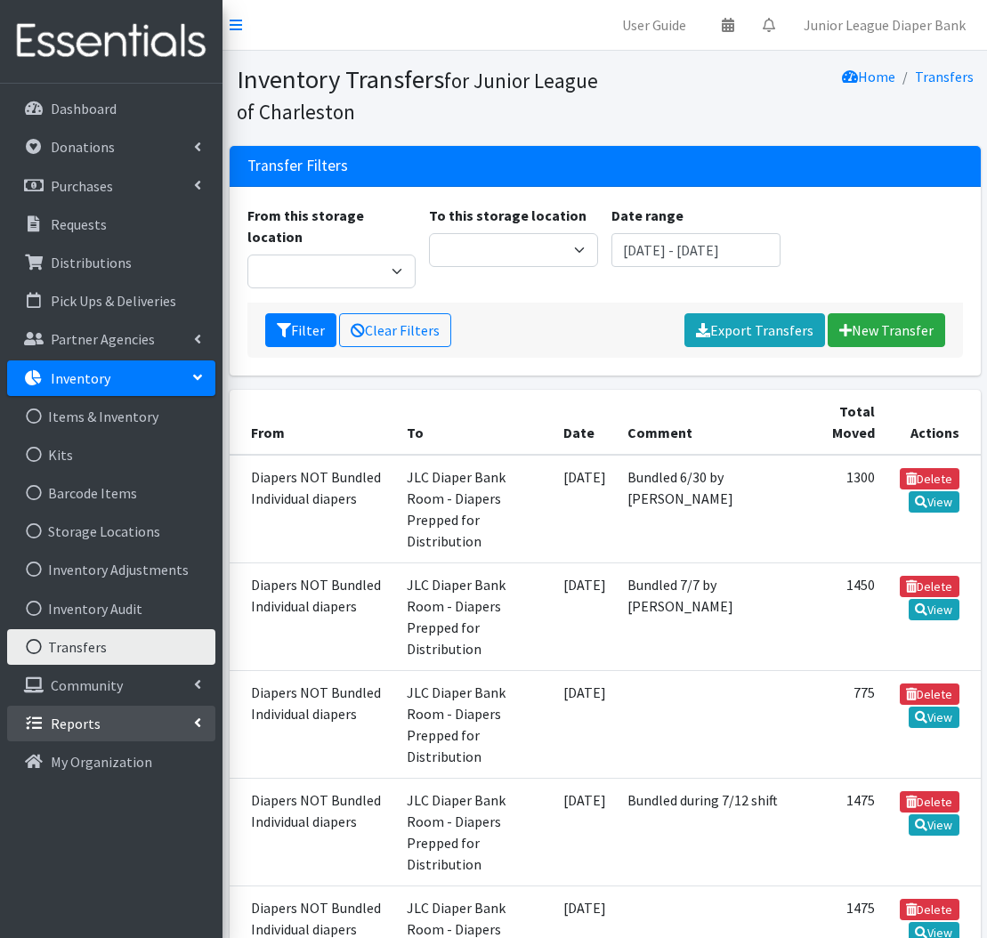
click at [195, 740] on link "Reports" at bounding box center [111, 724] width 208 height 36
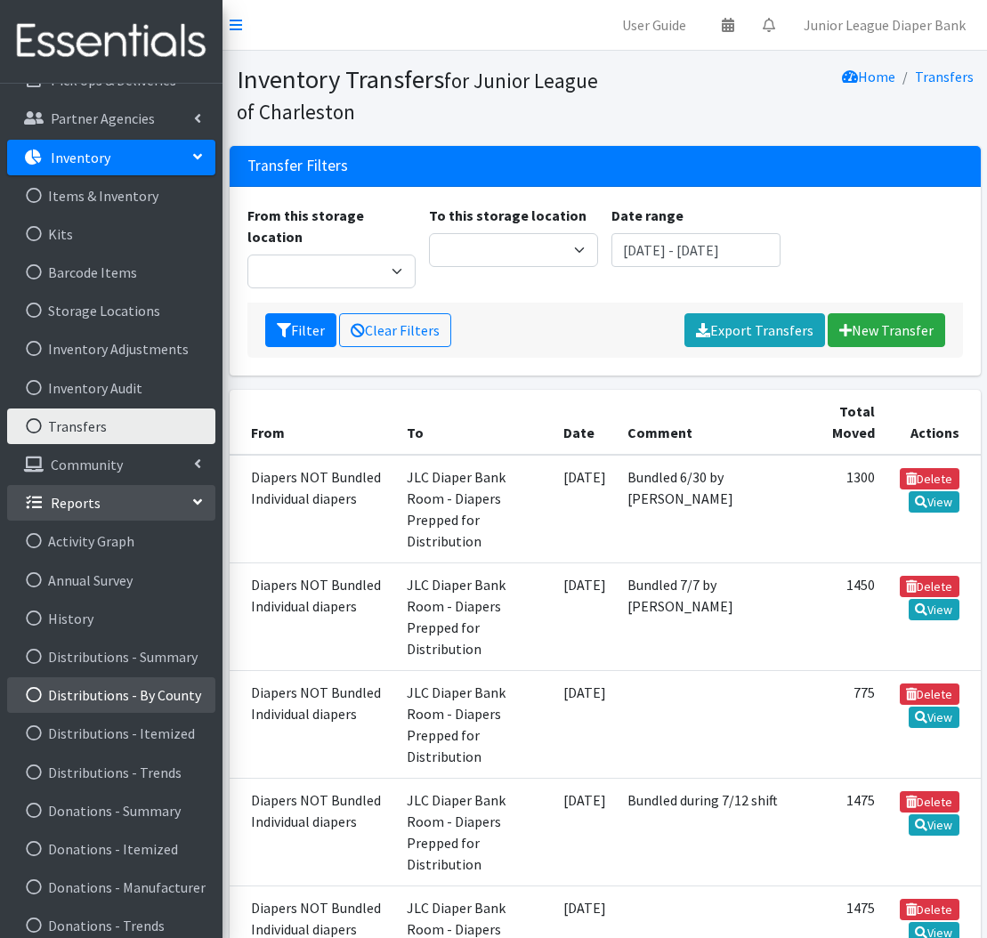
scroll to position [229, 0]
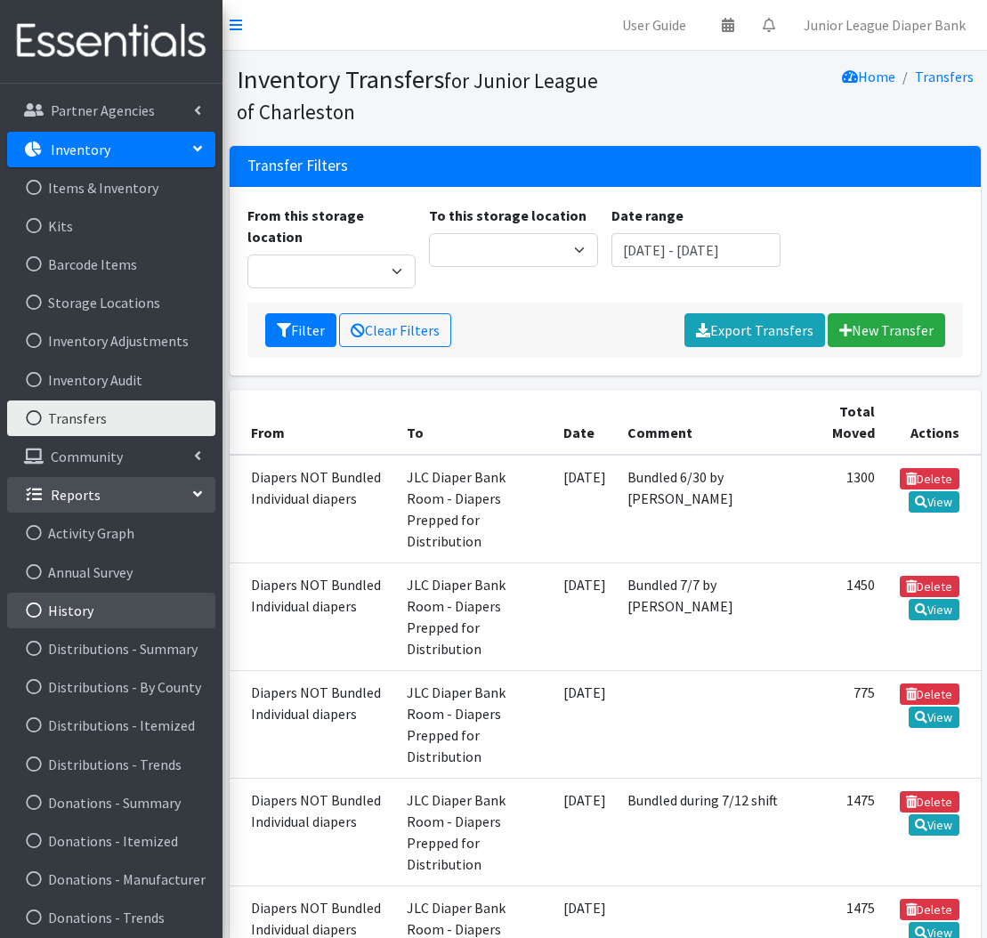
click at [82, 607] on link "History" at bounding box center [111, 611] width 208 height 36
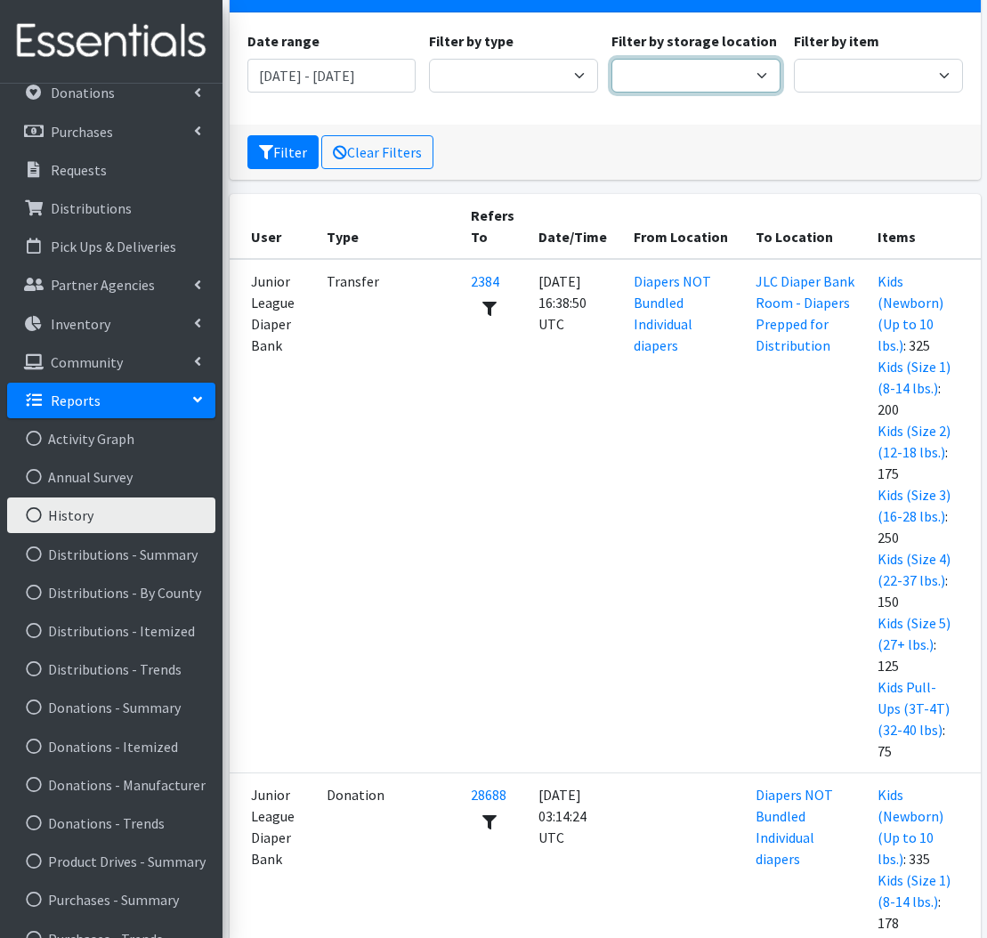
scroll to position [37, 0]
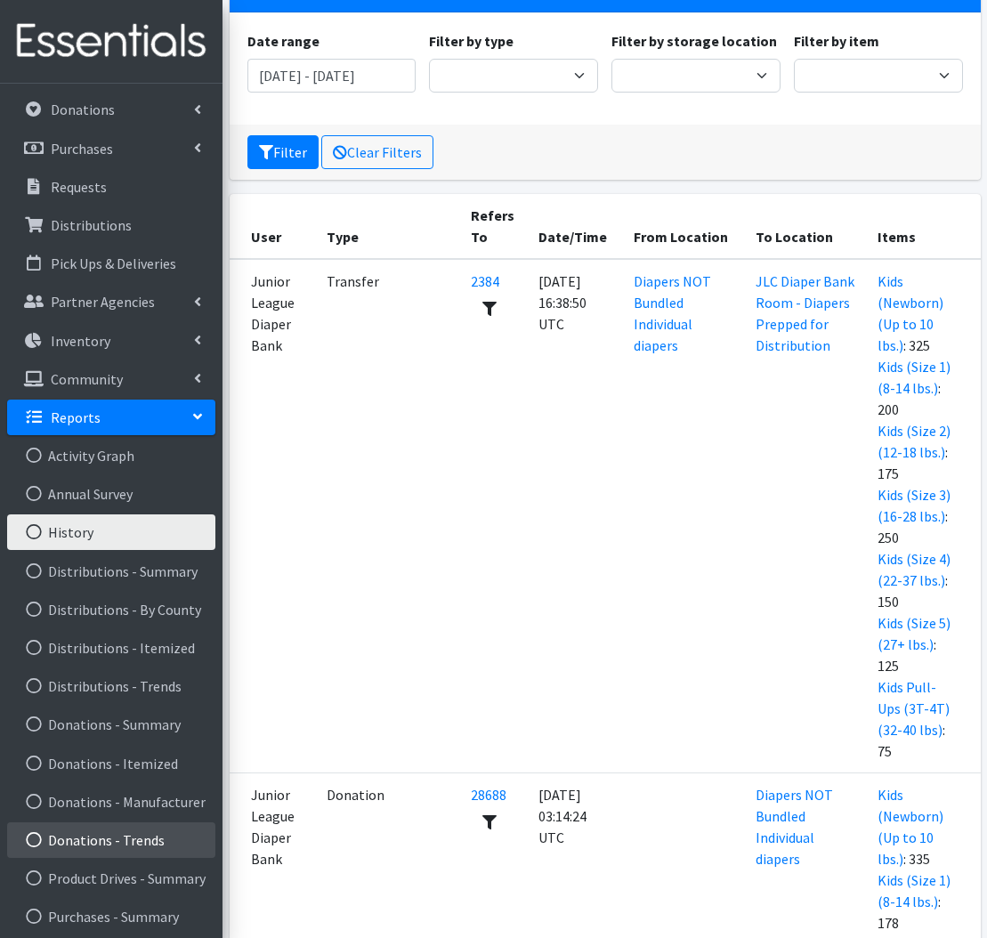
click at [131, 828] on link "Donations - Trends" at bounding box center [111, 840] width 208 height 36
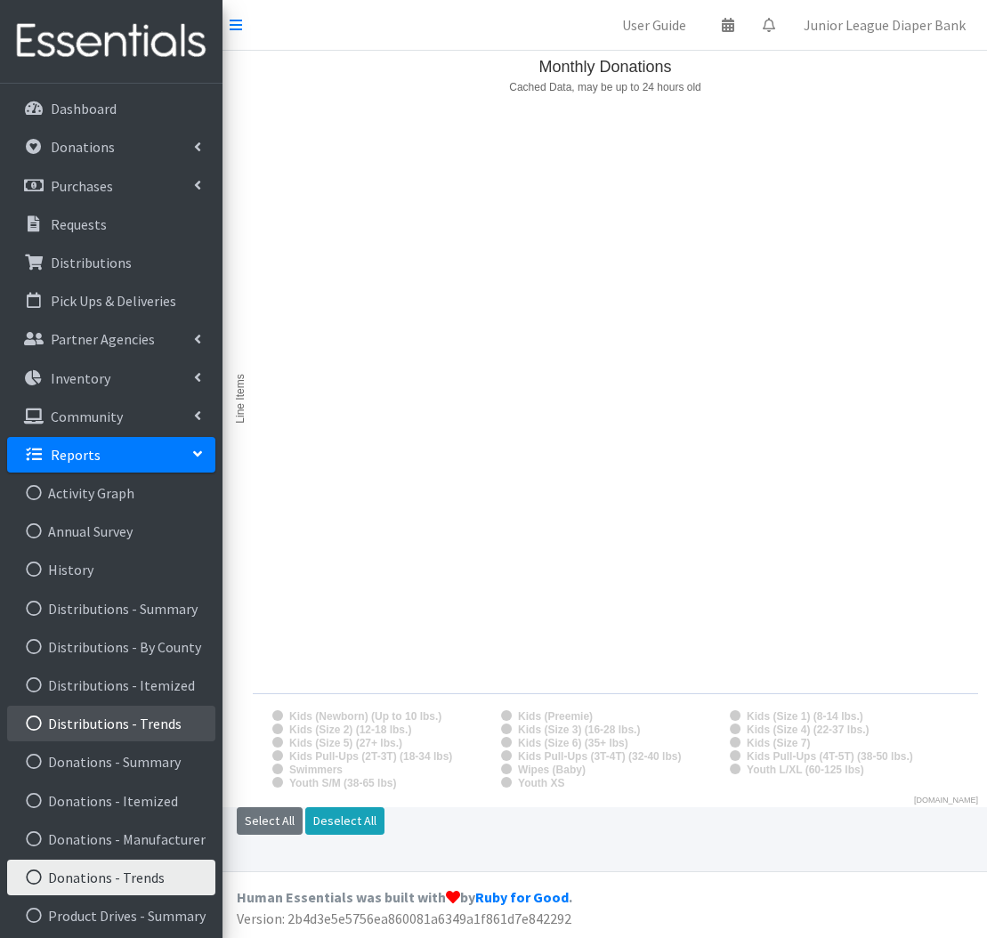
click at [125, 723] on link "Distributions - Trends" at bounding box center [111, 724] width 208 height 36
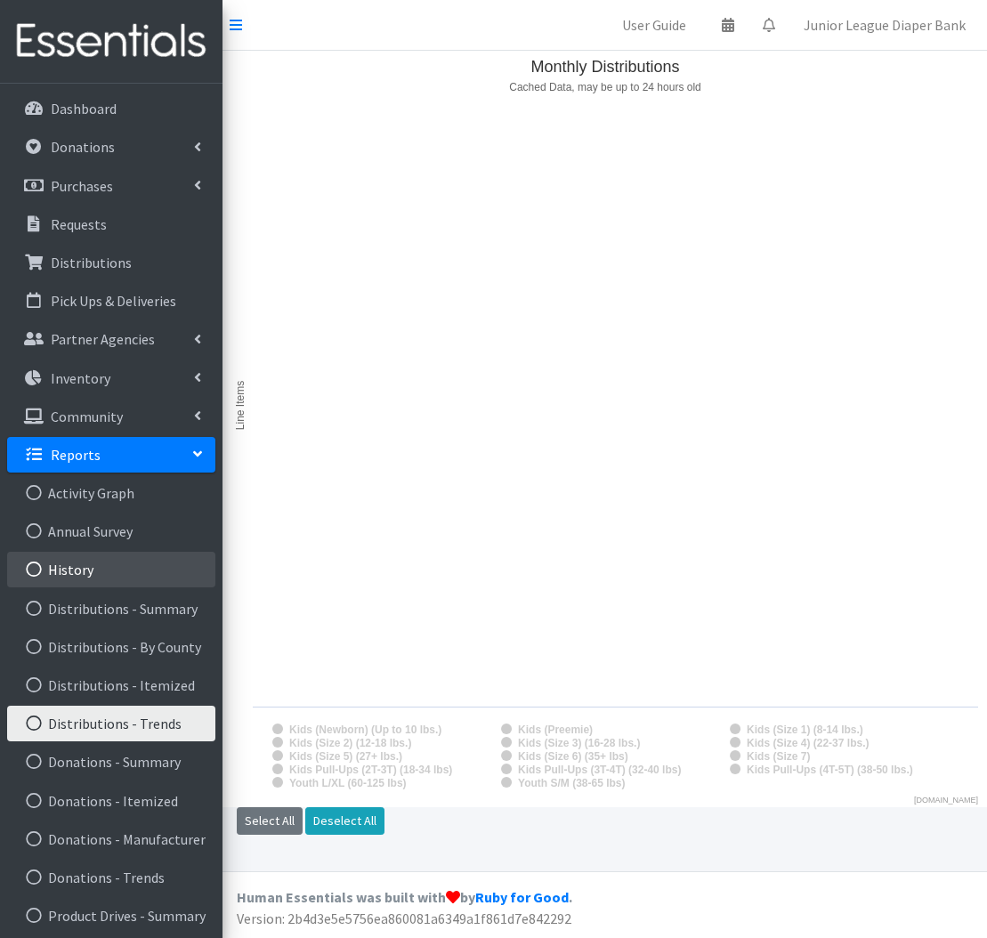
click at [93, 561] on link "History" at bounding box center [111, 570] width 208 height 36
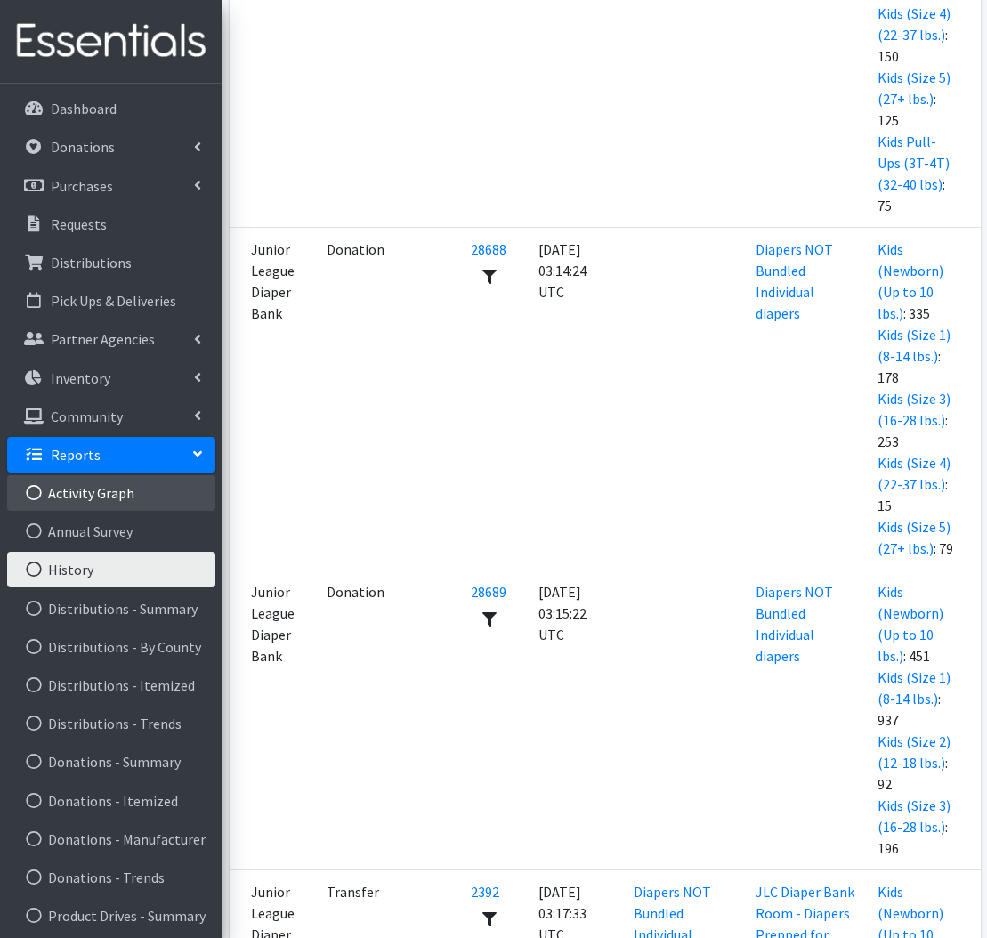
scroll to position [732, 0]
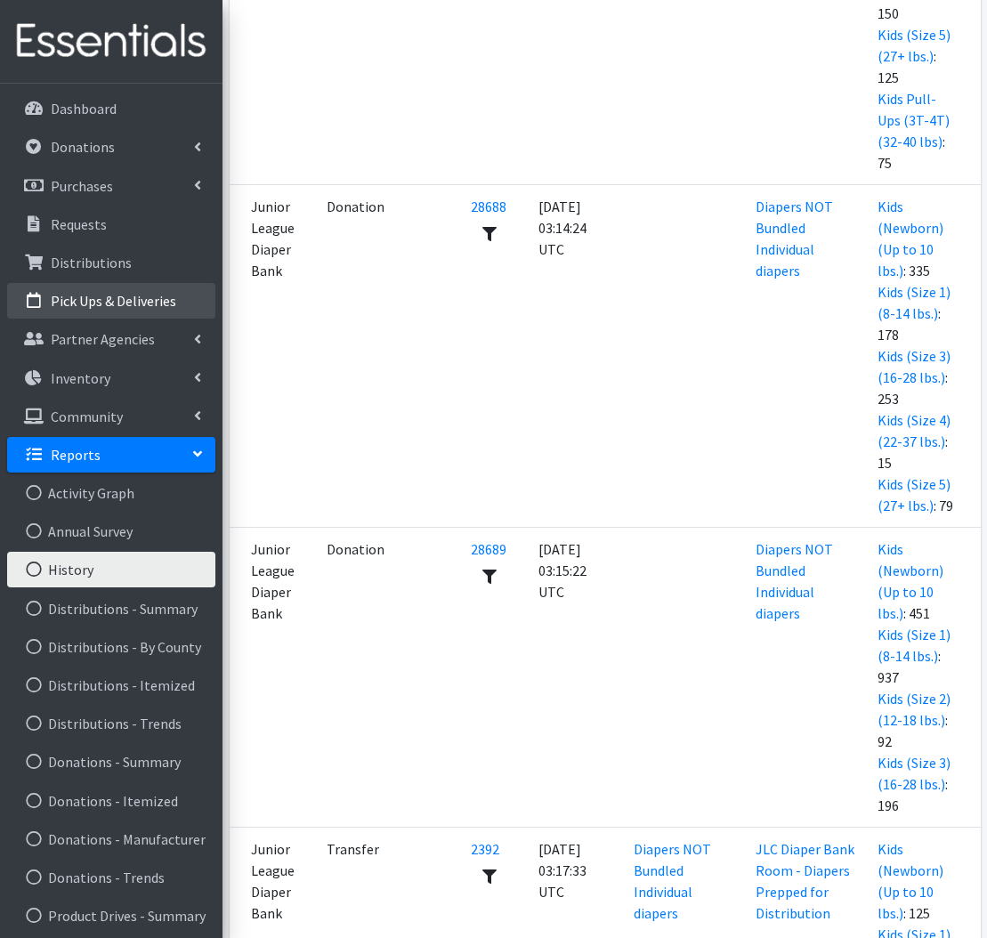
click at [174, 292] on link "Pick Ups & Deliveries" at bounding box center [111, 301] width 208 height 36
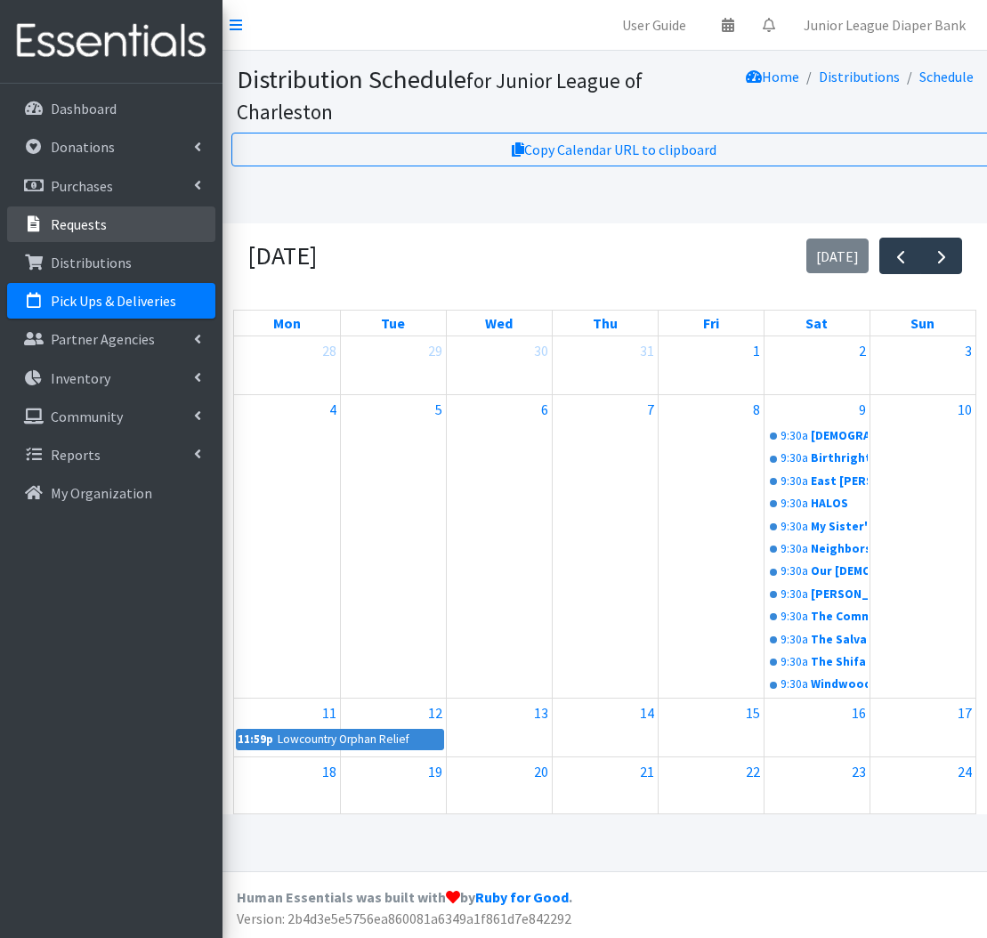
click at [148, 226] on link "Requests" at bounding box center [111, 224] width 208 height 36
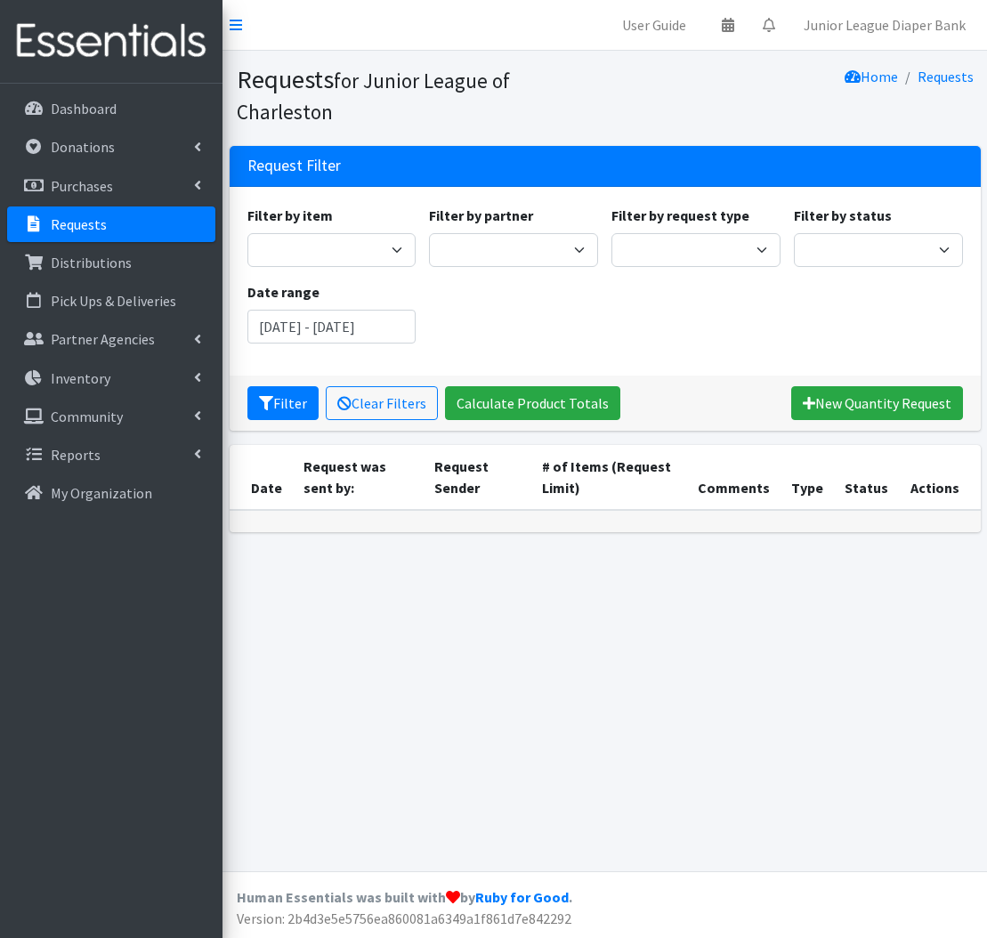
click at [153, 175] on link "Purchases" at bounding box center [111, 186] width 208 height 36
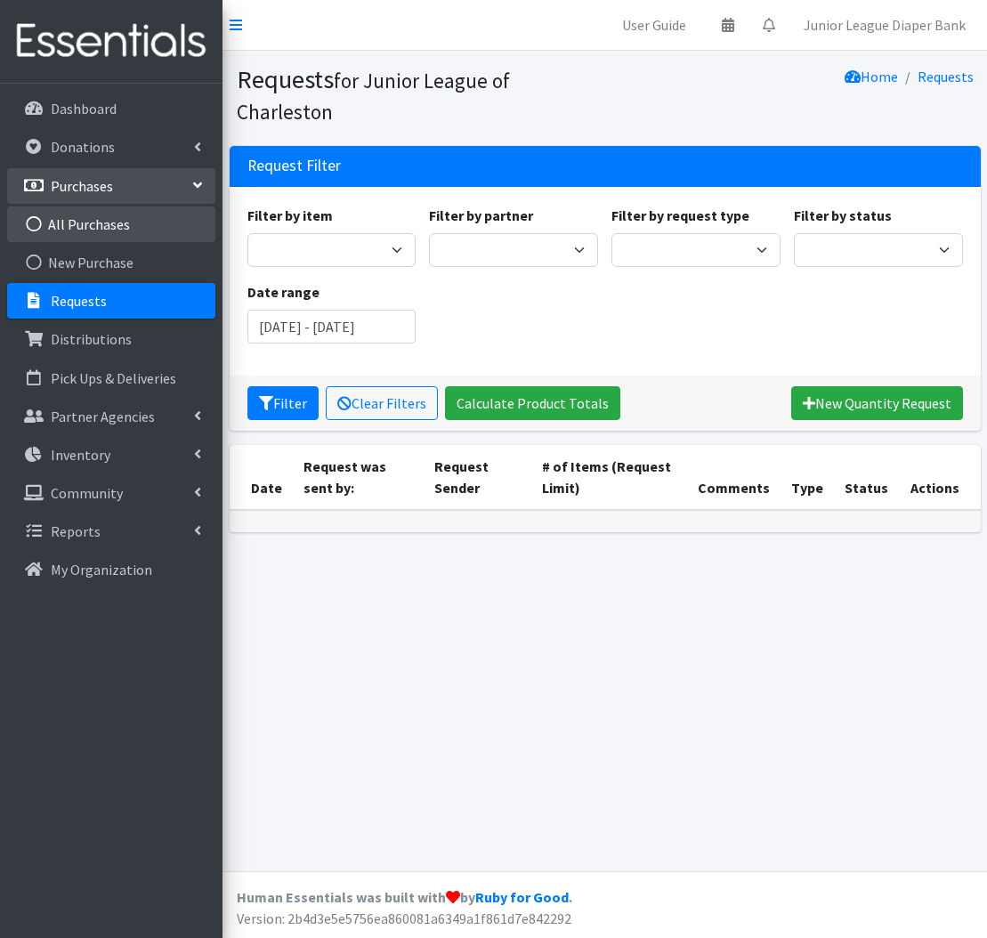
click at [167, 224] on link "All Purchases" at bounding box center [111, 224] width 208 height 36
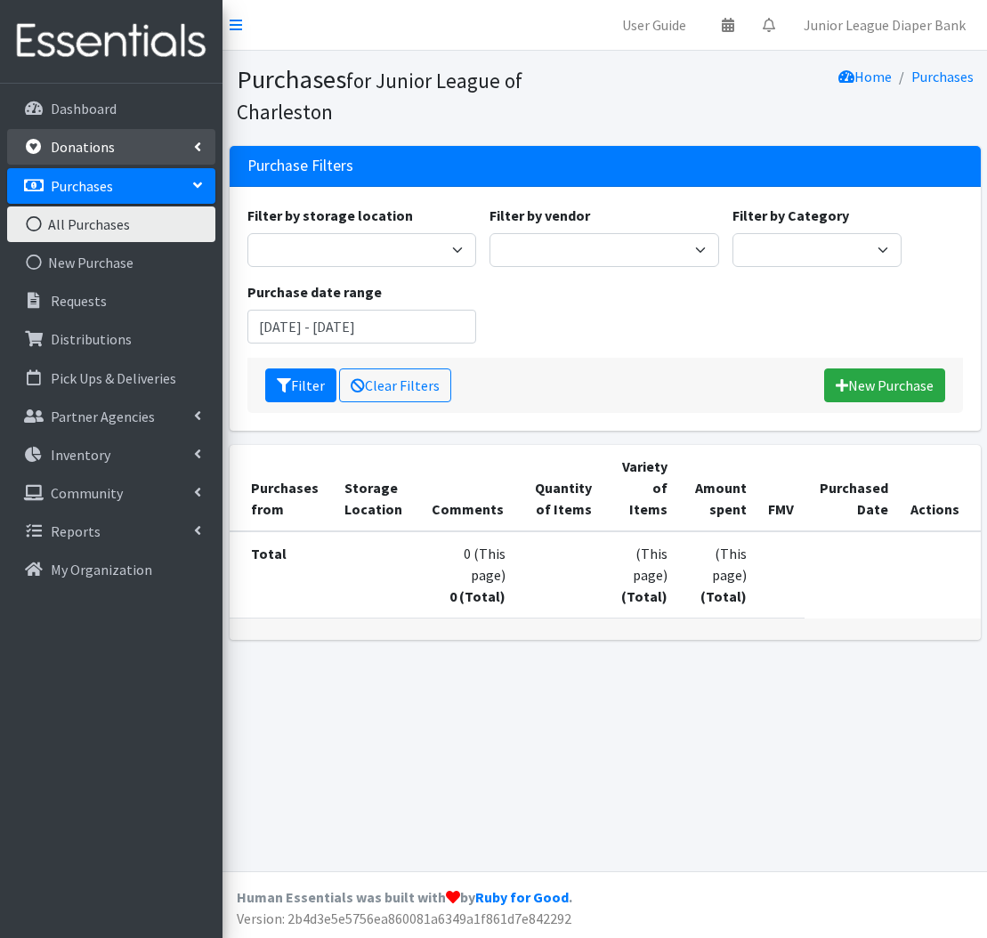
click at [158, 147] on link "Donations" at bounding box center [111, 147] width 208 height 36
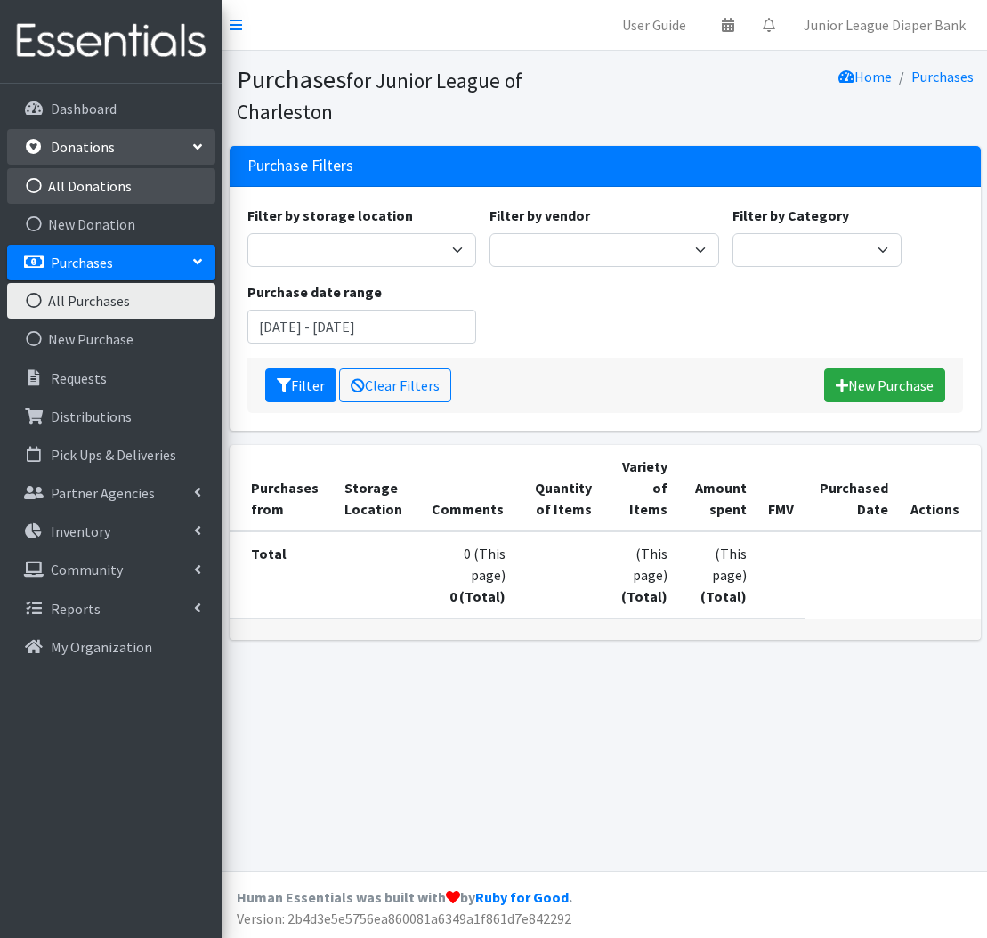
click at [161, 195] on link "All Donations" at bounding box center [111, 186] width 208 height 36
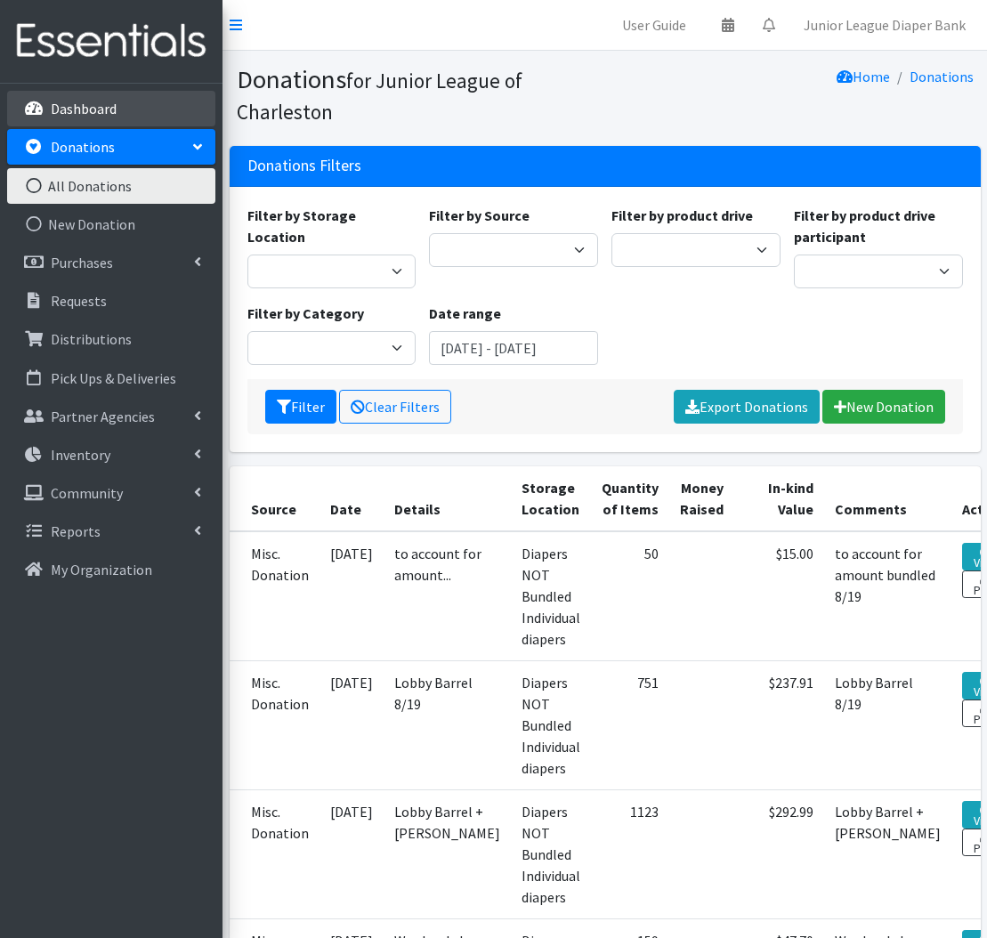
click at [129, 107] on link "Dashboard" at bounding box center [111, 109] width 208 height 36
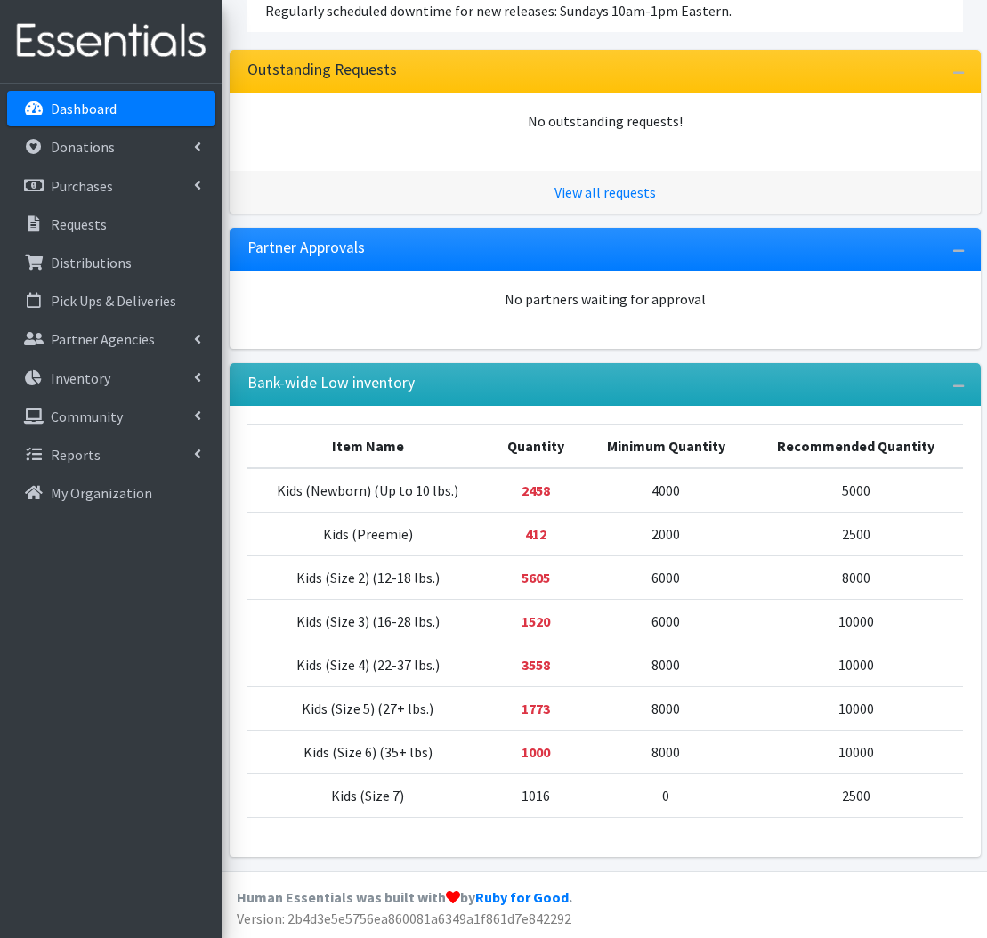
scroll to position [358, 0]
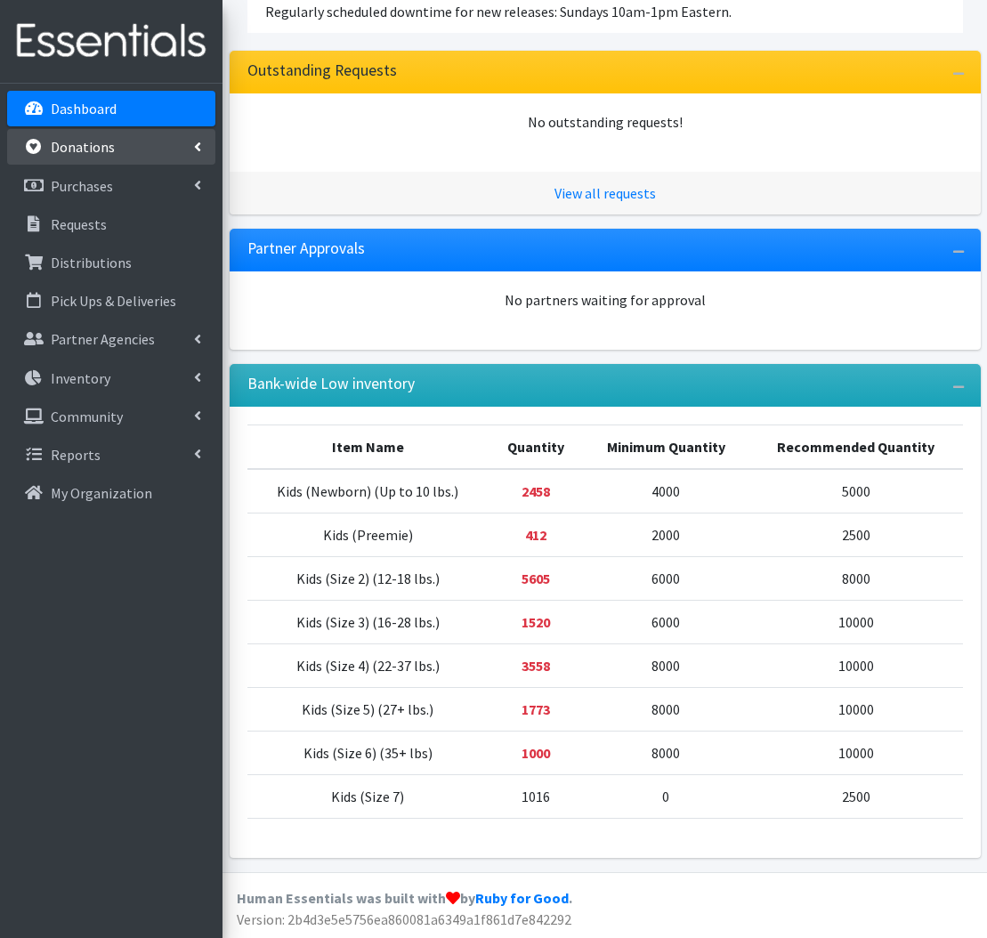
click at [99, 150] on p "Donations" at bounding box center [83, 147] width 64 height 18
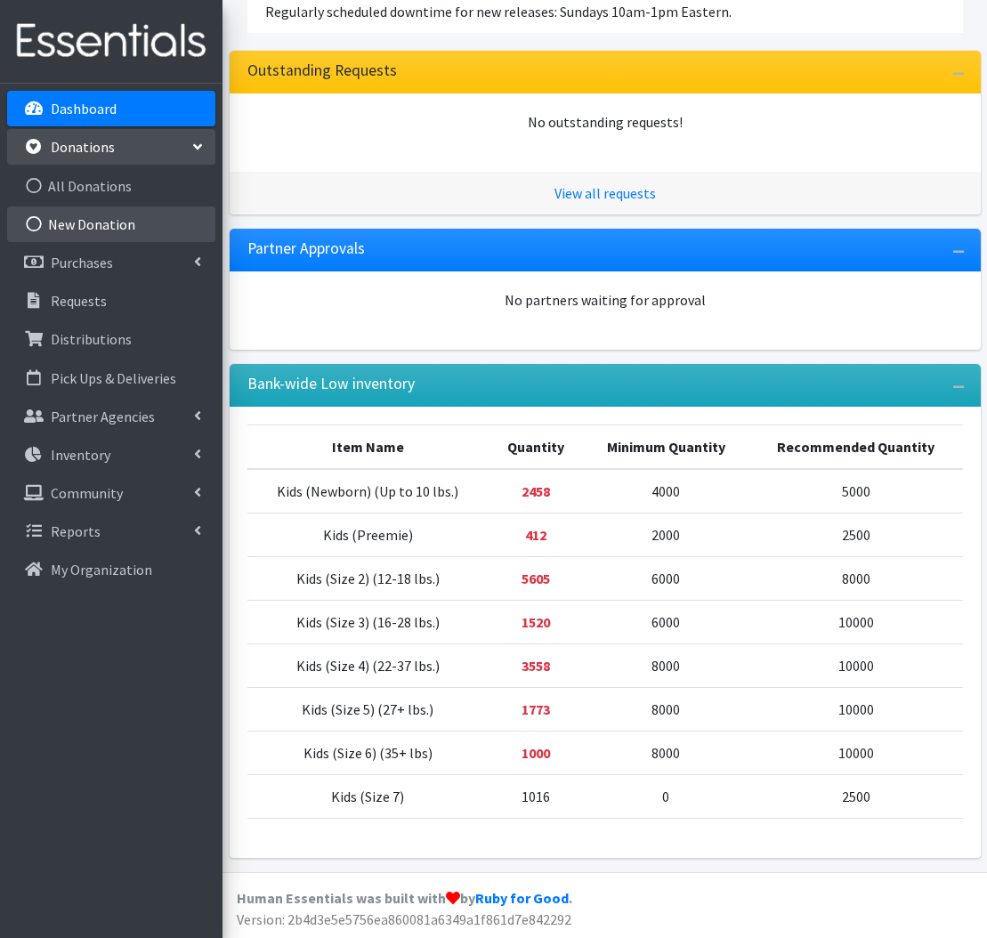
click at [141, 211] on link "New Donation" at bounding box center [111, 224] width 208 height 36
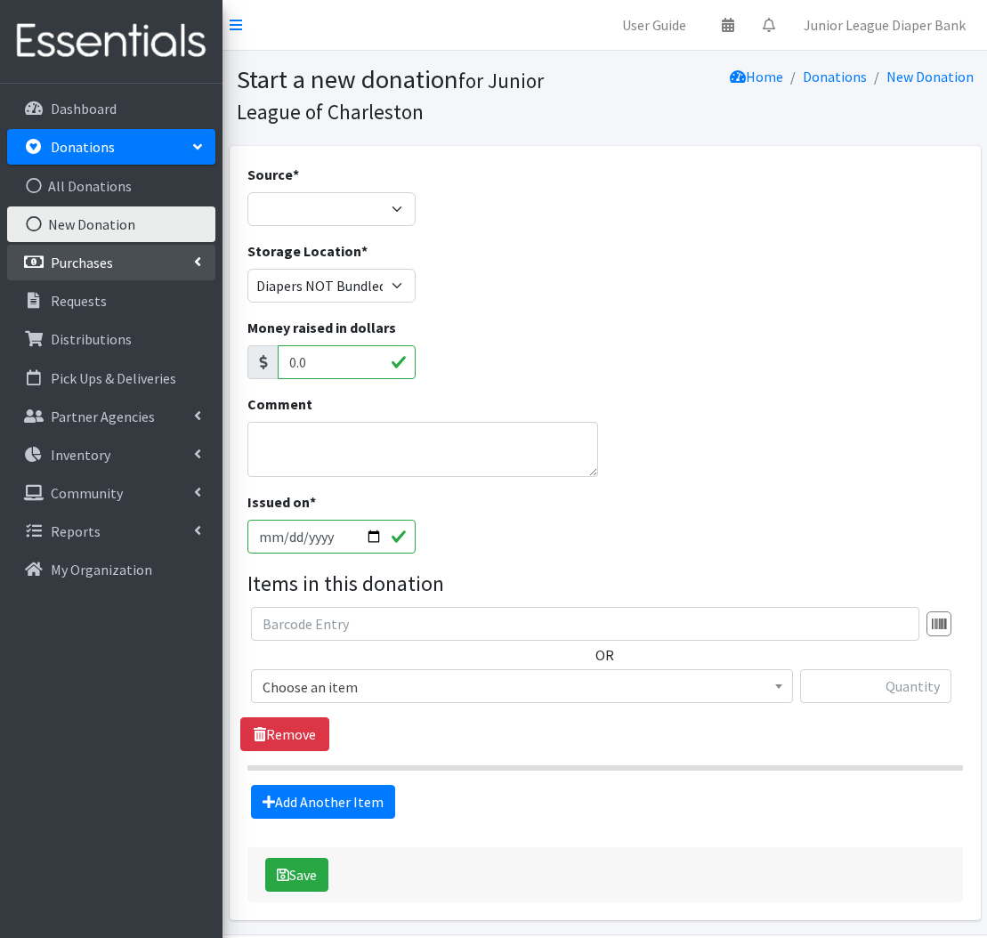
click at [155, 272] on link "Purchases" at bounding box center [111, 263] width 208 height 36
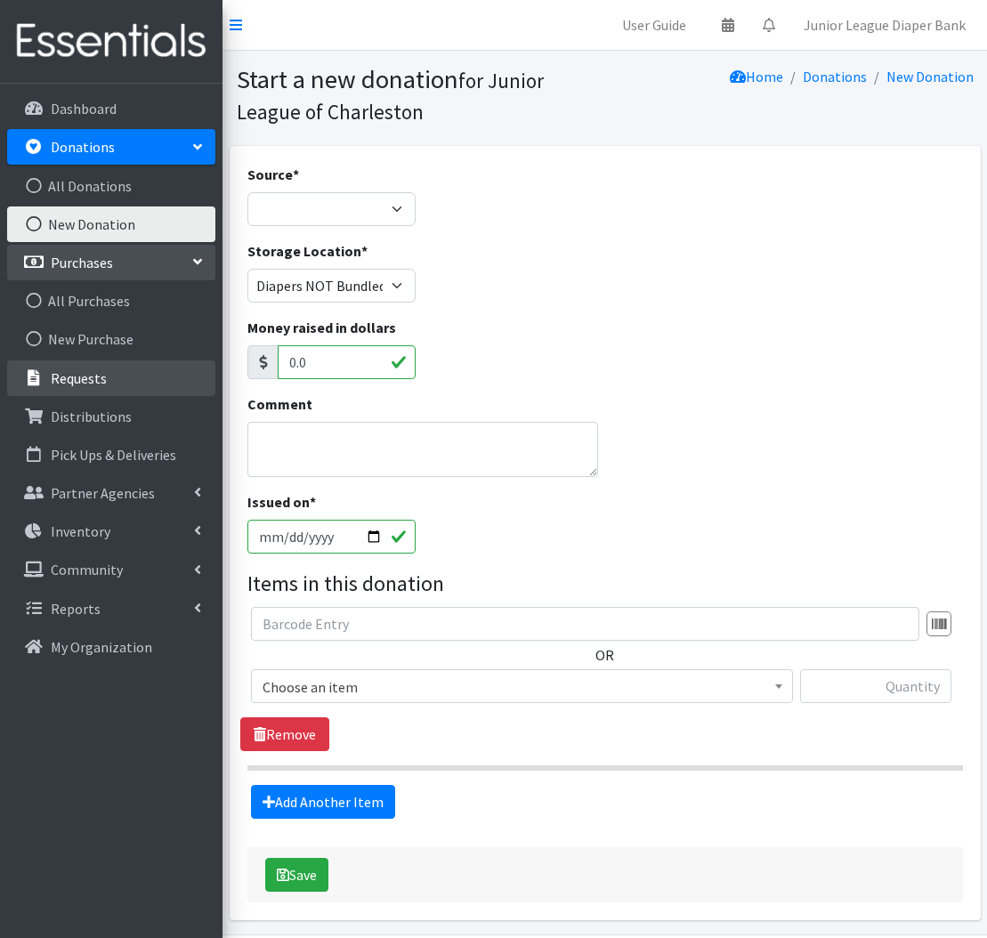
click at [149, 388] on link "Requests" at bounding box center [111, 378] width 208 height 36
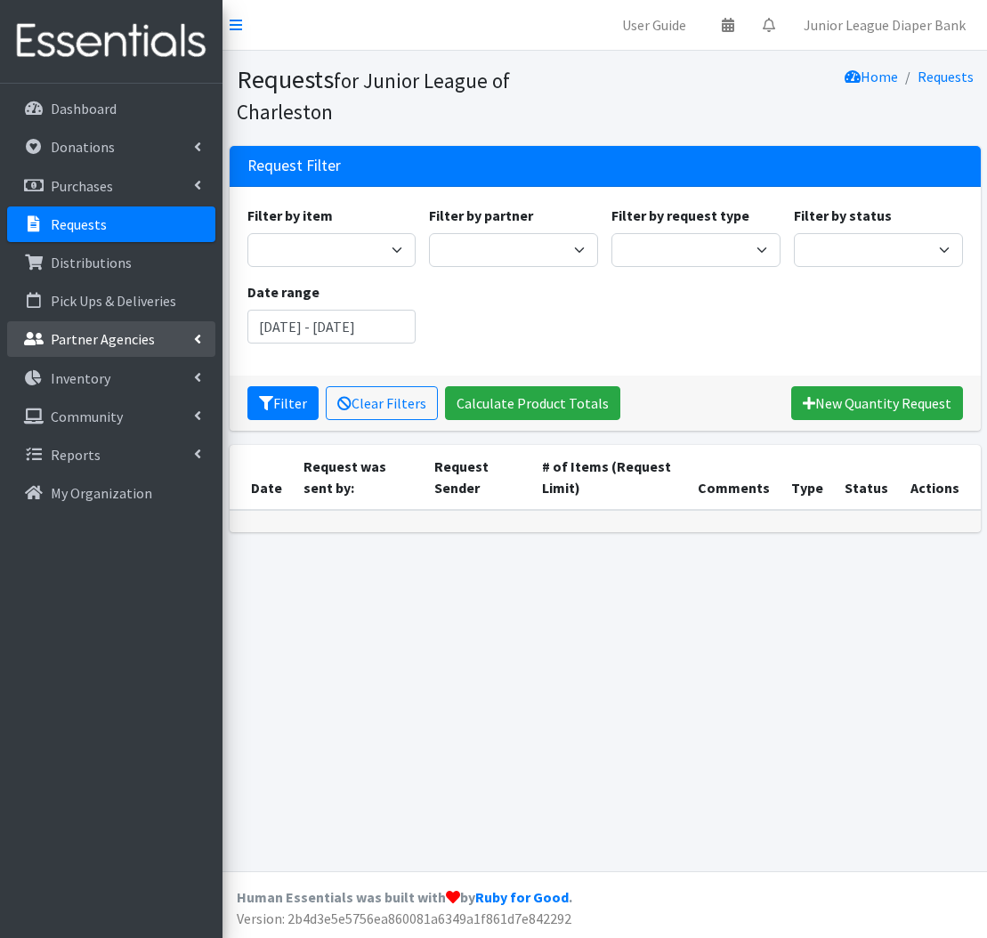
click at [149, 338] on p "Partner Agencies" at bounding box center [103, 339] width 104 height 18
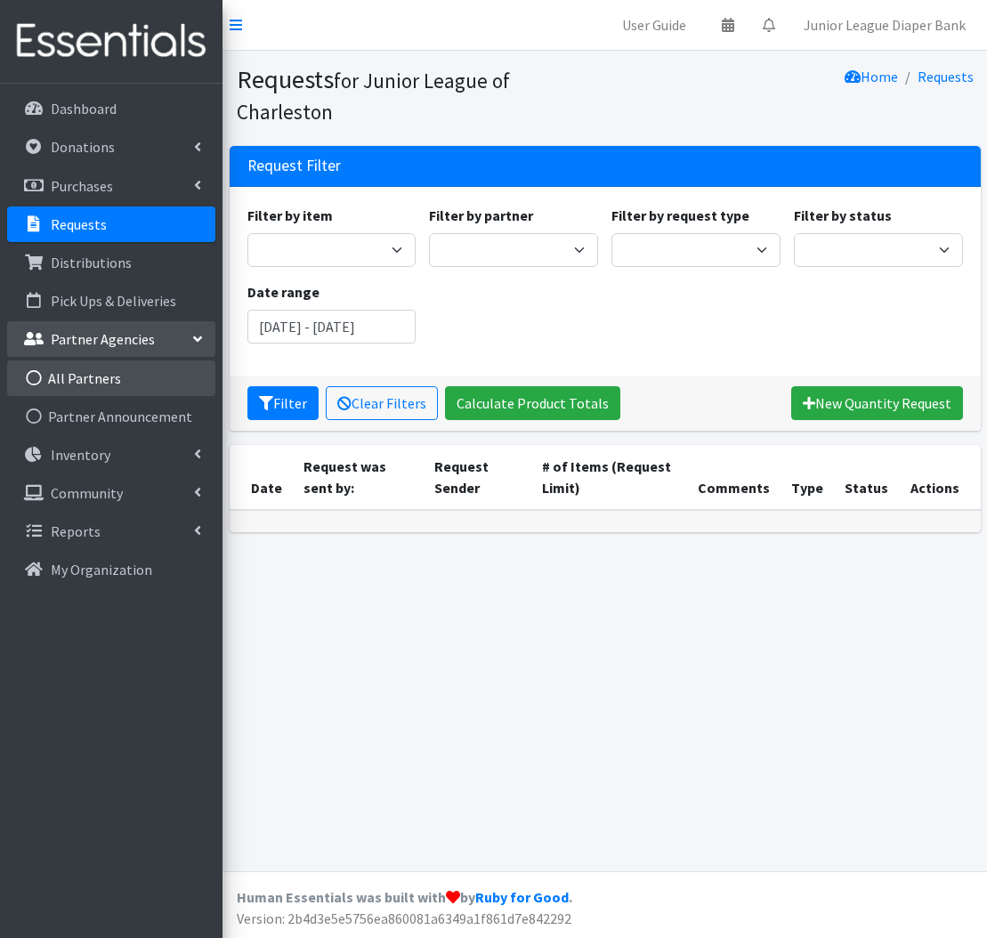
click at [176, 385] on link "All Partners" at bounding box center [111, 378] width 208 height 36
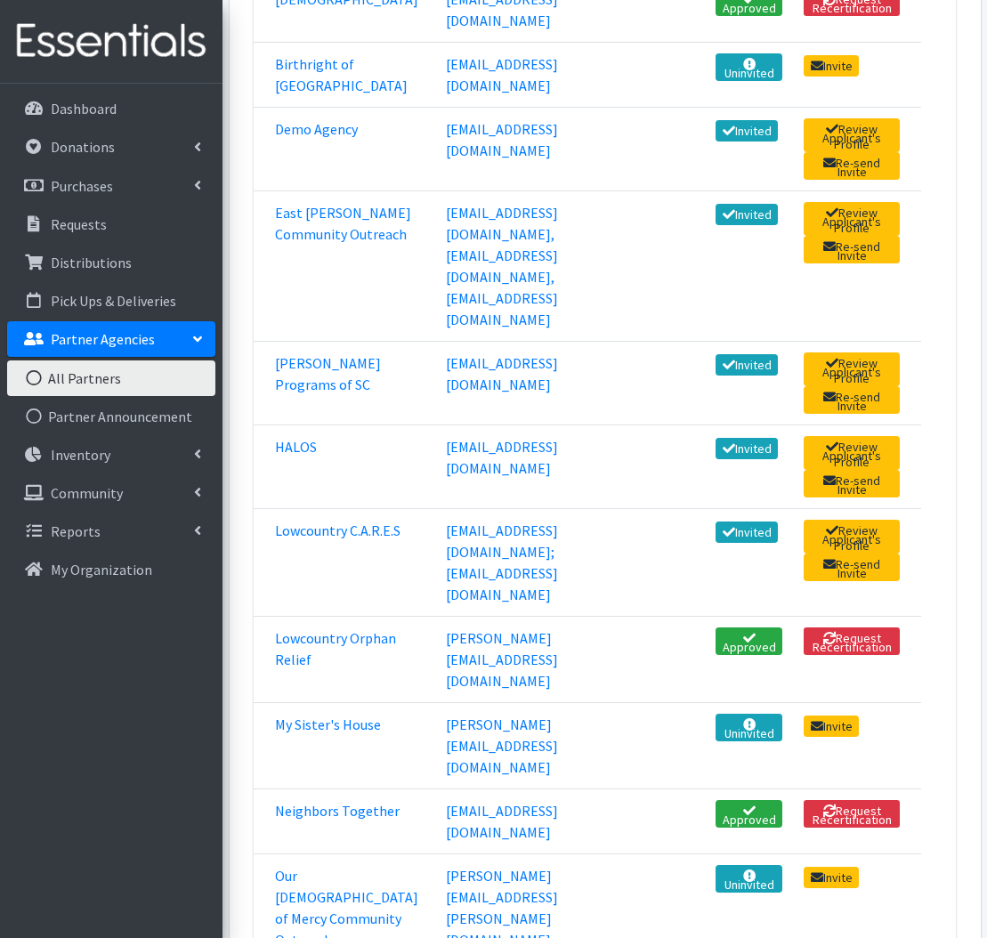
scroll to position [479, 0]
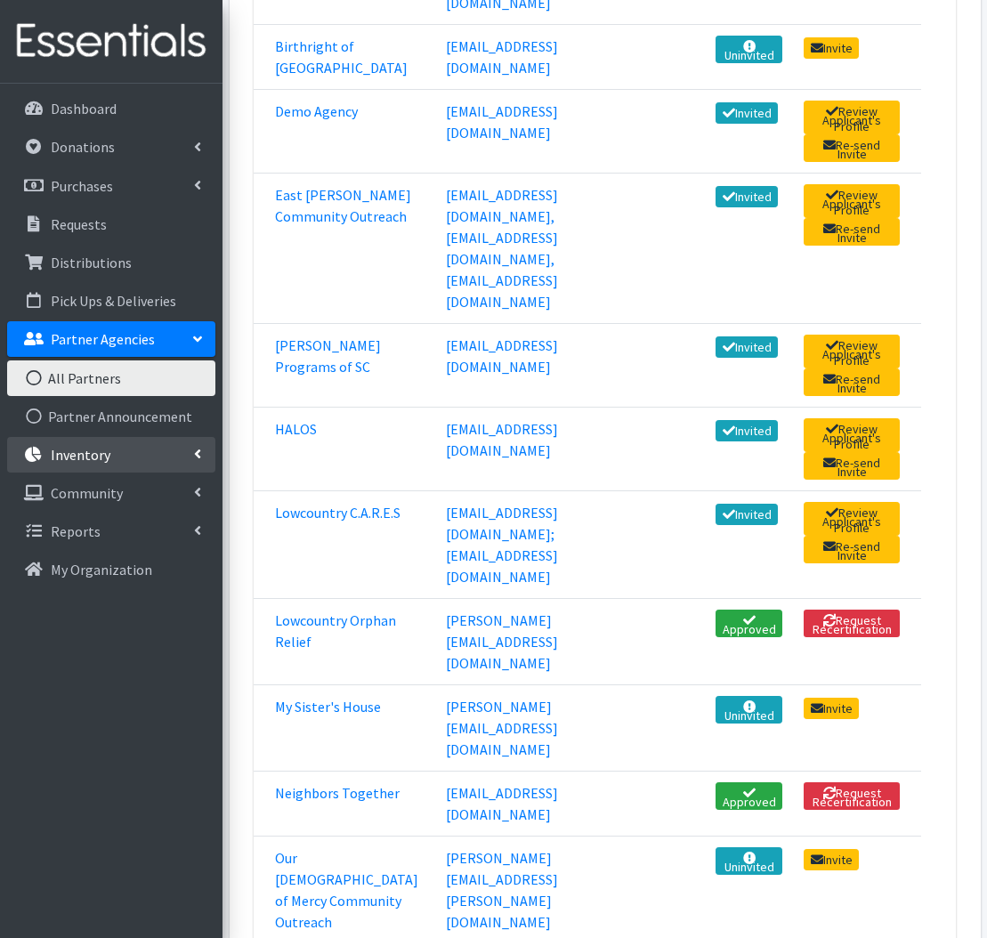
click at [198, 457] on icon at bounding box center [197, 454] width 7 height 14
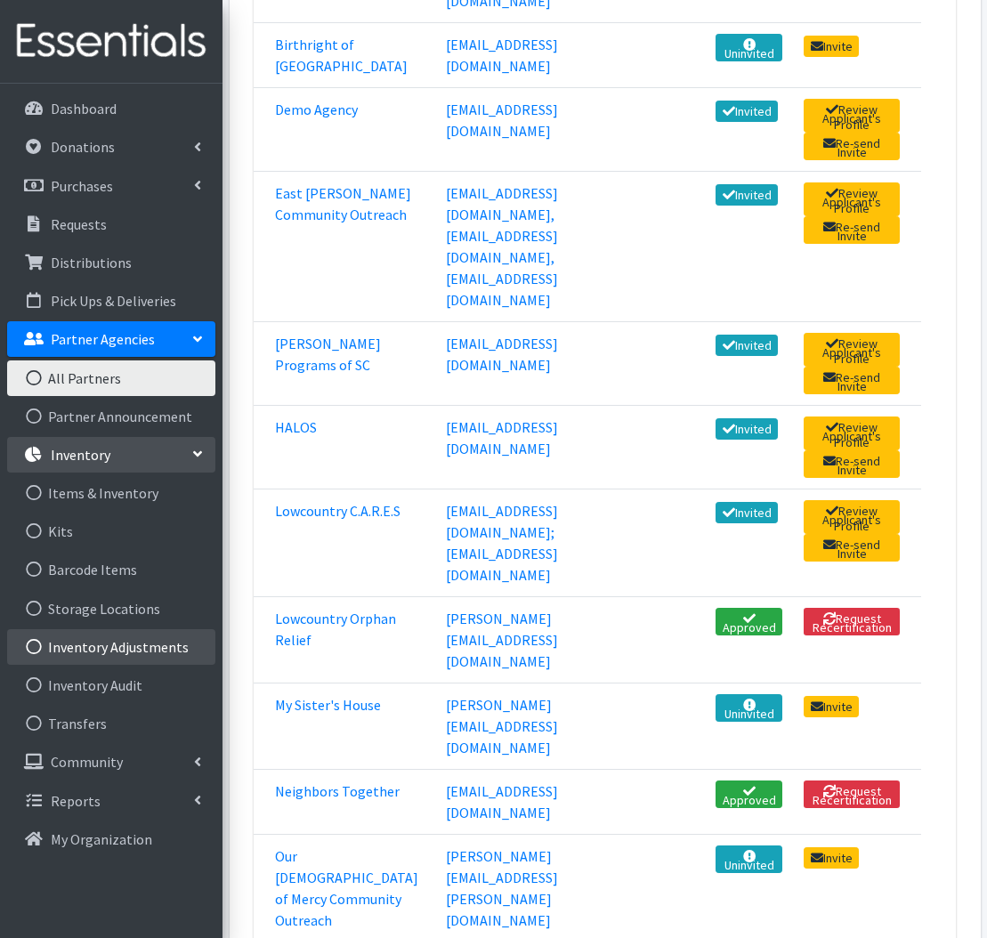
scroll to position [481, 1]
click at [183, 659] on link "Inventory Adjustments" at bounding box center [111, 647] width 208 height 36
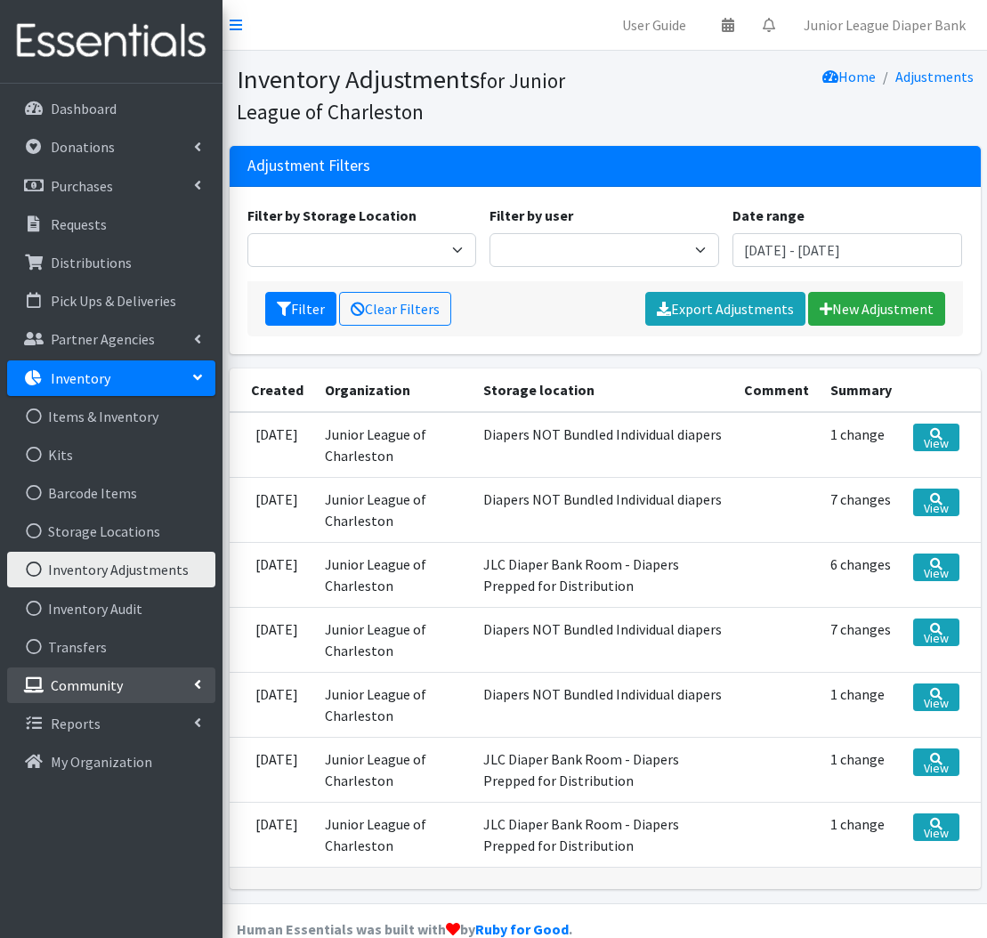
scroll to position [0, 1]
click at [145, 649] on link "Transfers" at bounding box center [111, 647] width 208 height 36
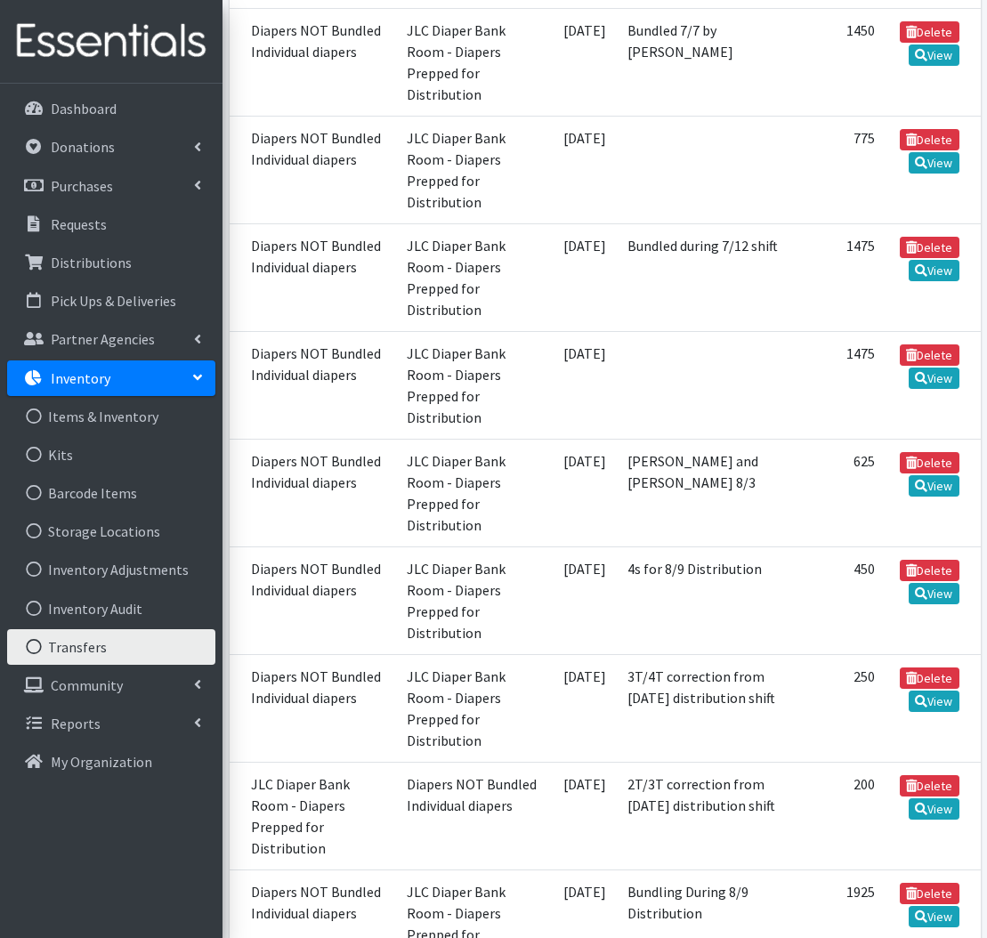
scroll to position [673, 0]
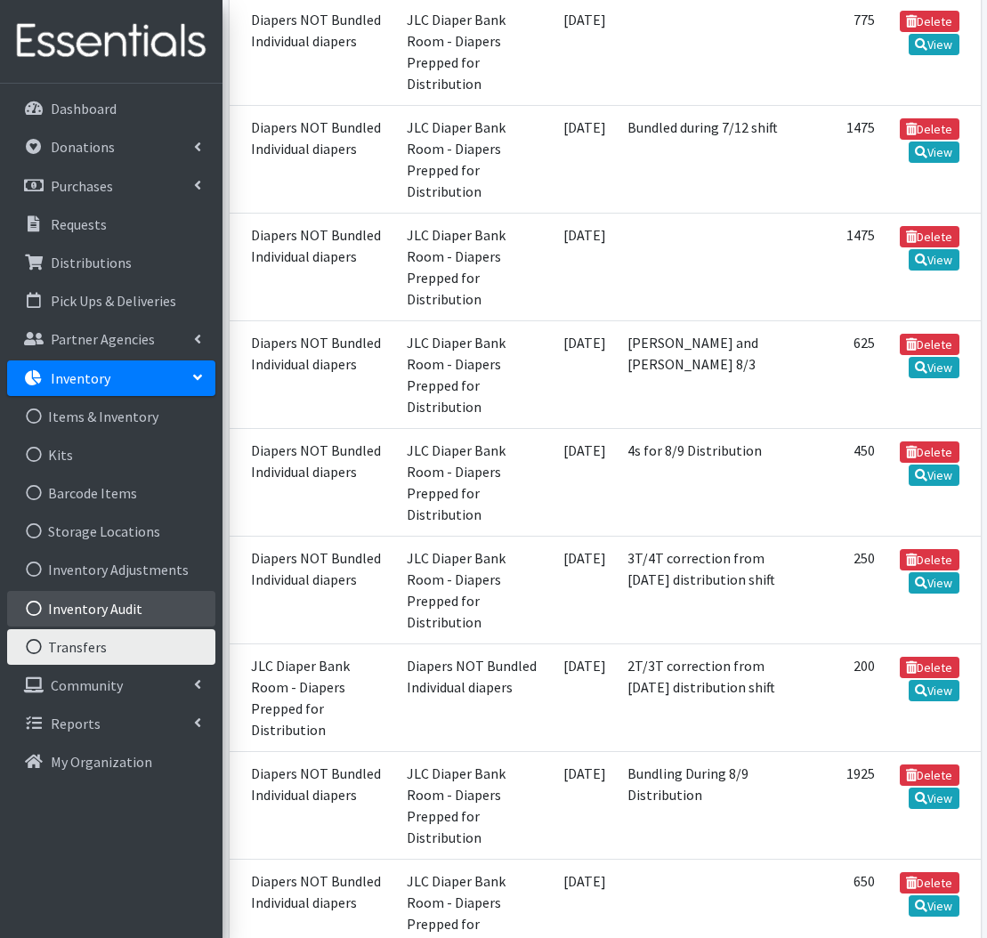
click at [153, 596] on link "Inventory Audit" at bounding box center [111, 609] width 208 height 36
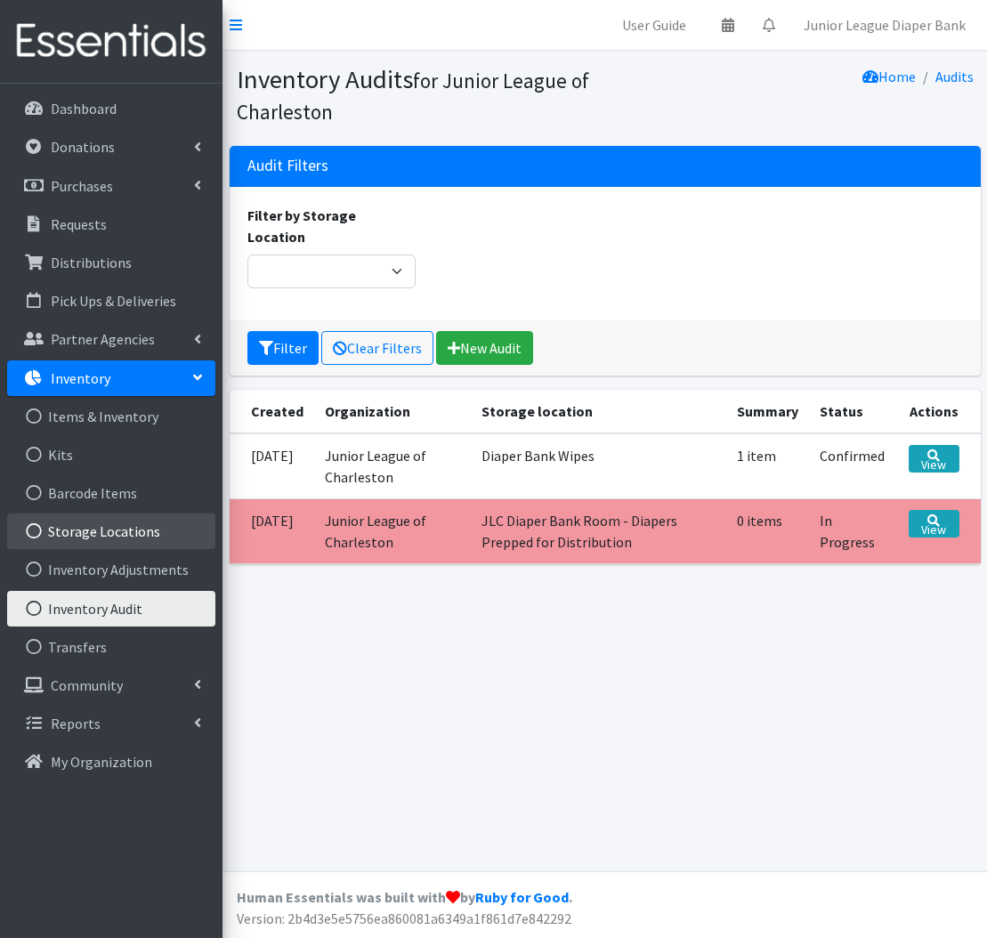
click at [131, 525] on link "Storage Locations" at bounding box center [111, 531] width 208 height 36
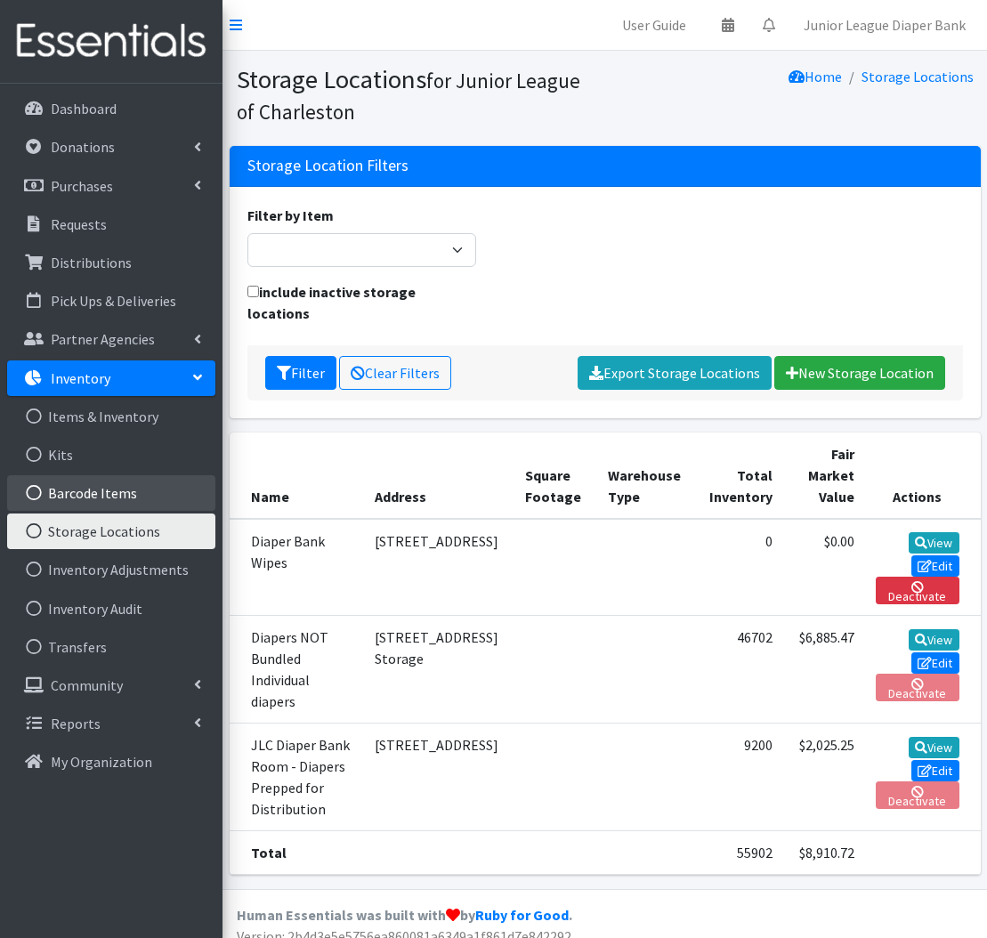
click at [131, 498] on link "Barcode Items" at bounding box center [111, 493] width 208 height 36
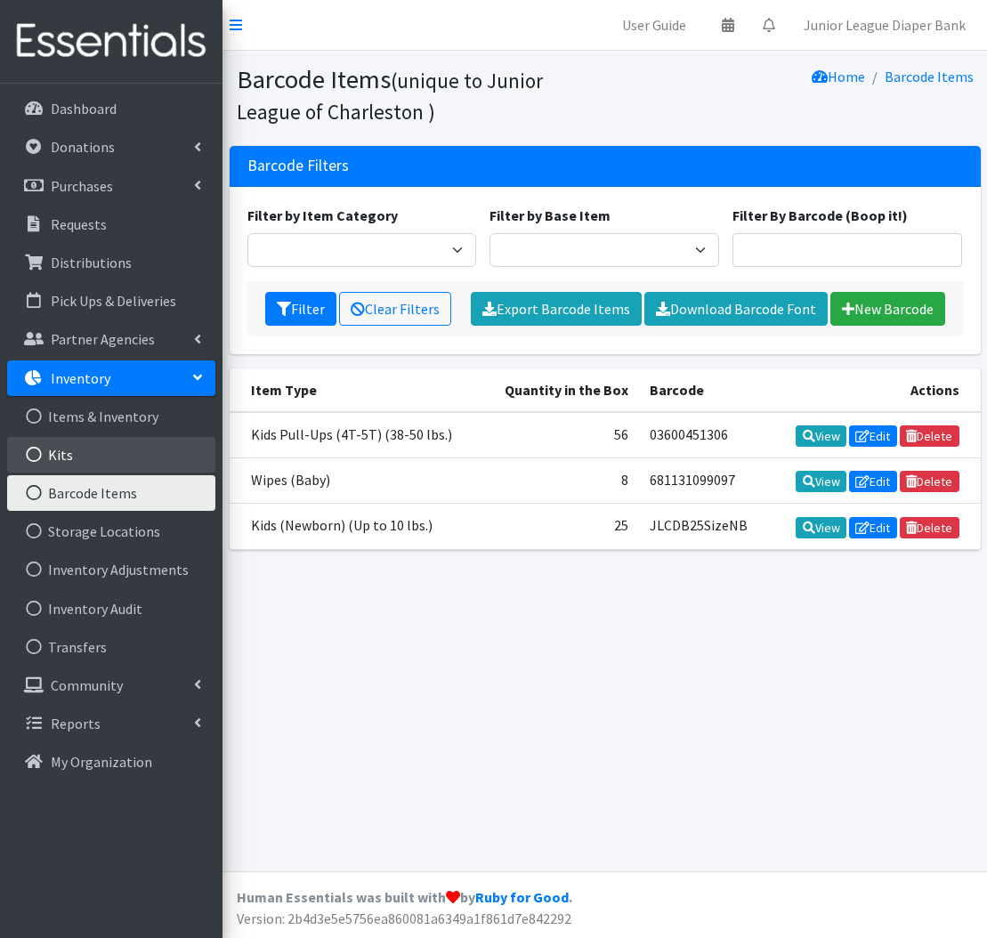
click at [122, 450] on link "Kits" at bounding box center [111, 455] width 208 height 36
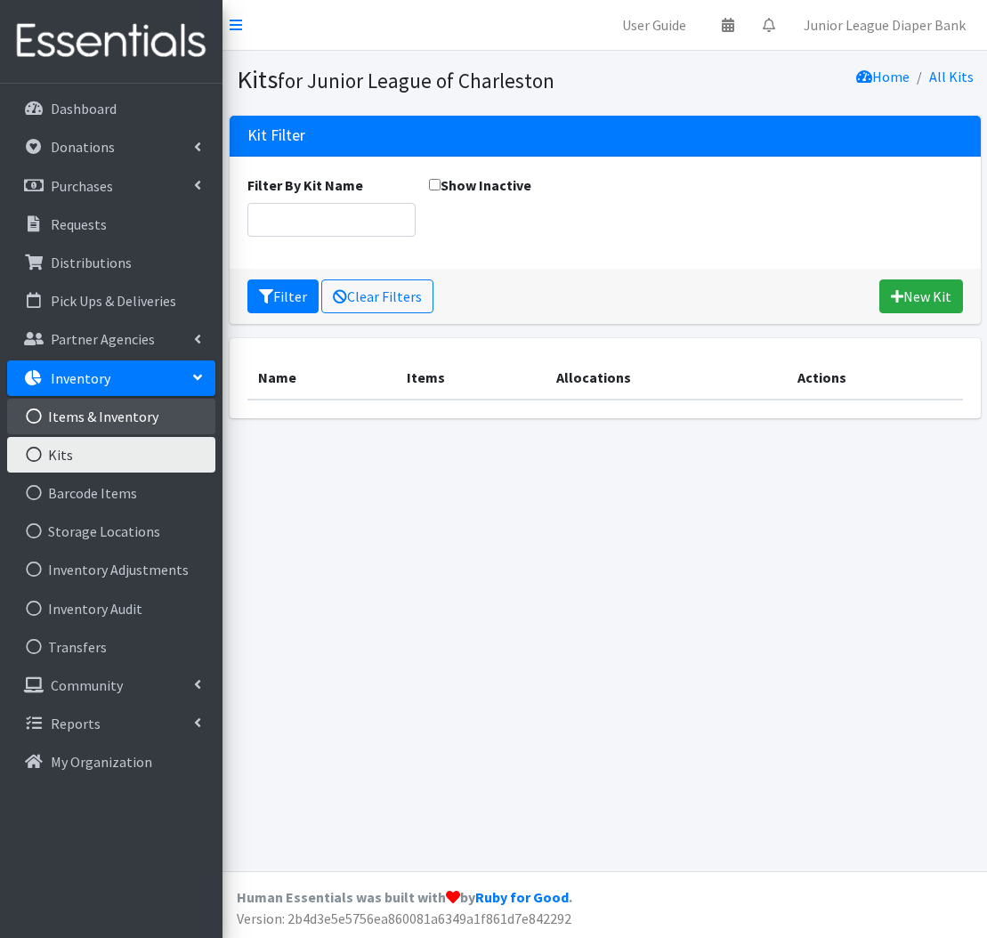
click at [128, 419] on link "Items & Inventory" at bounding box center [111, 417] width 208 height 36
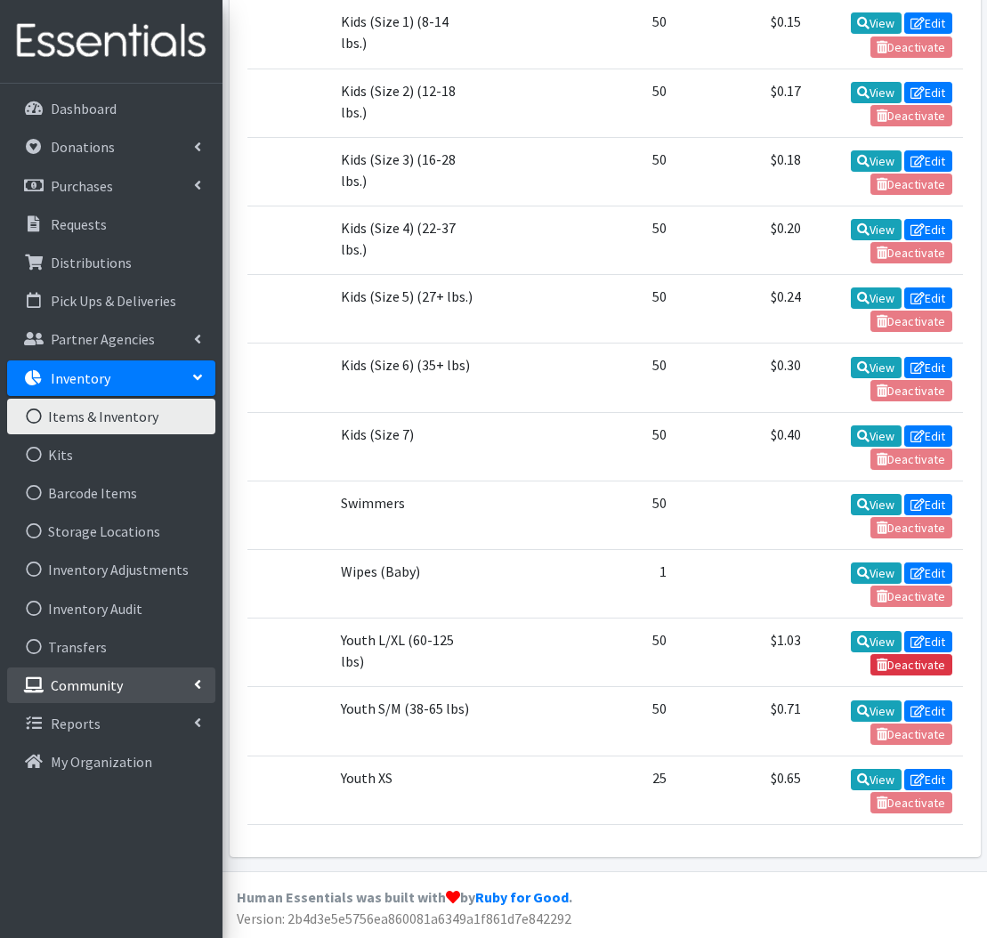
scroll to position [954, 0]
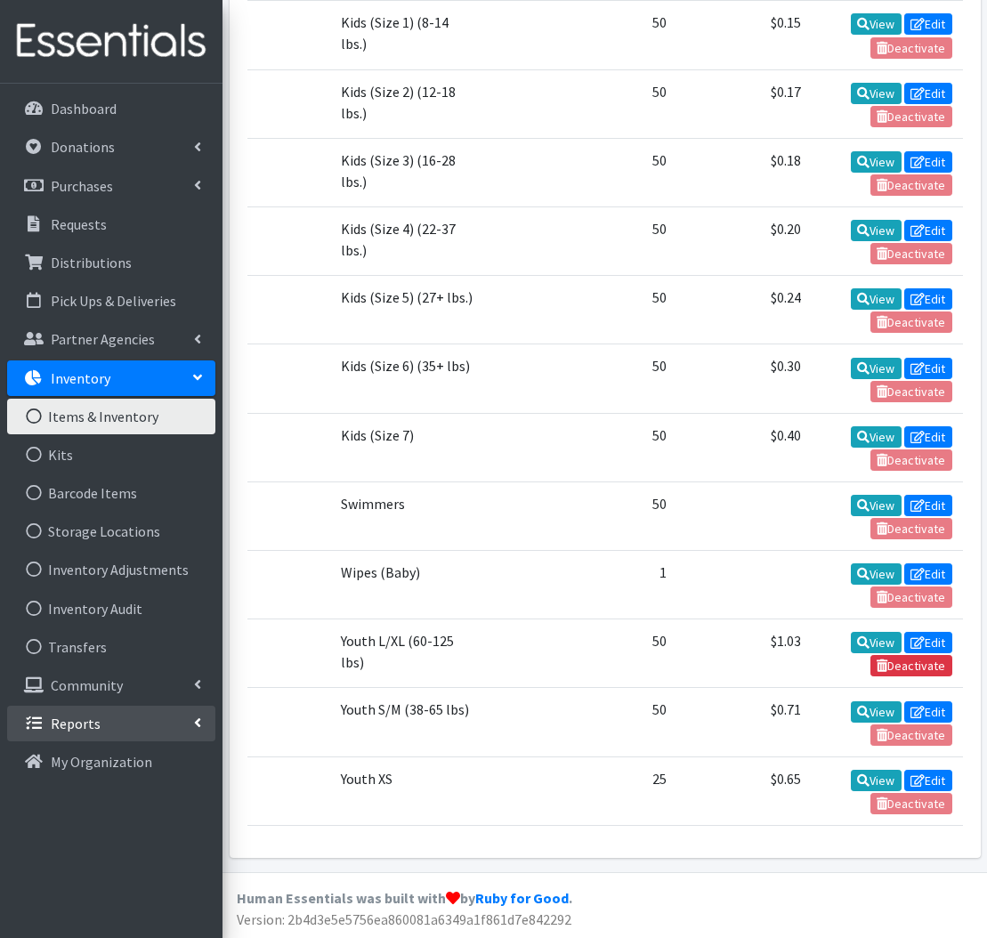
drag, startPoint x: 149, startPoint y: 734, endPoint x: 177, endPoint y: 730, distance: 28.8
click at [149, 734] on link "Reports" at bounding box center [111, 724] width 208 height 36
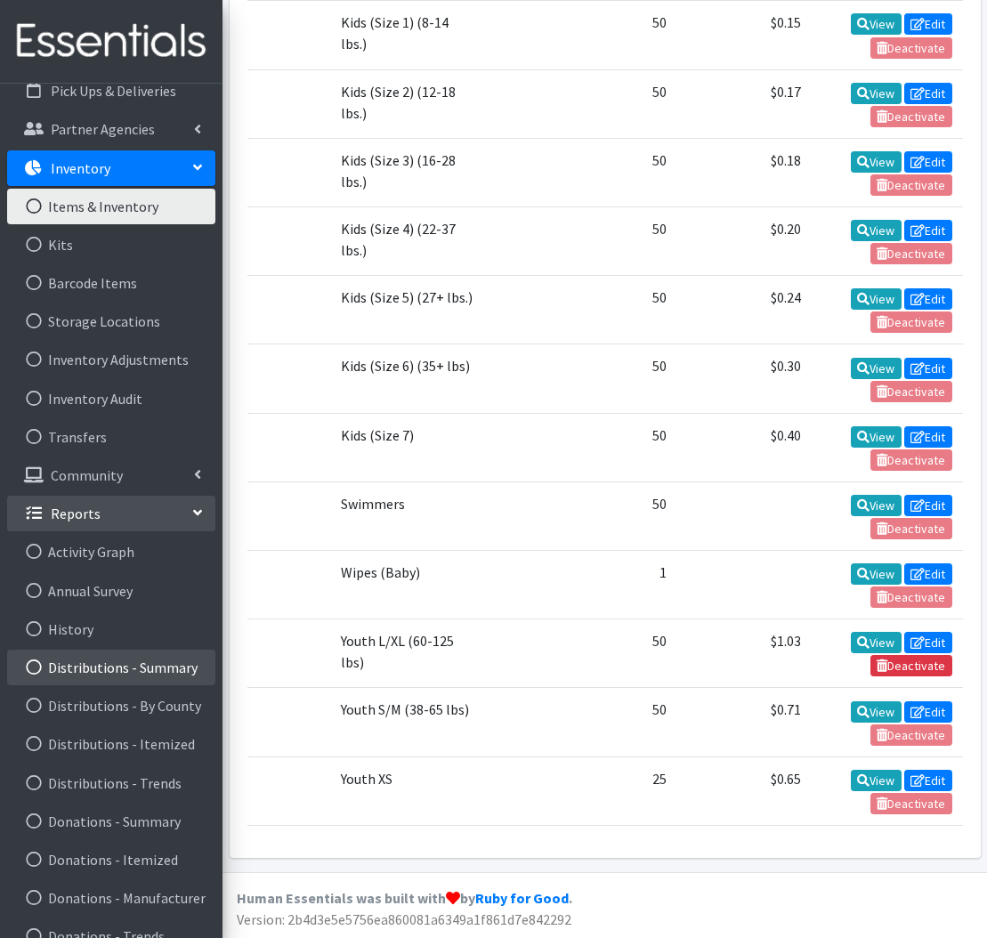
scroll to position [227, 0]
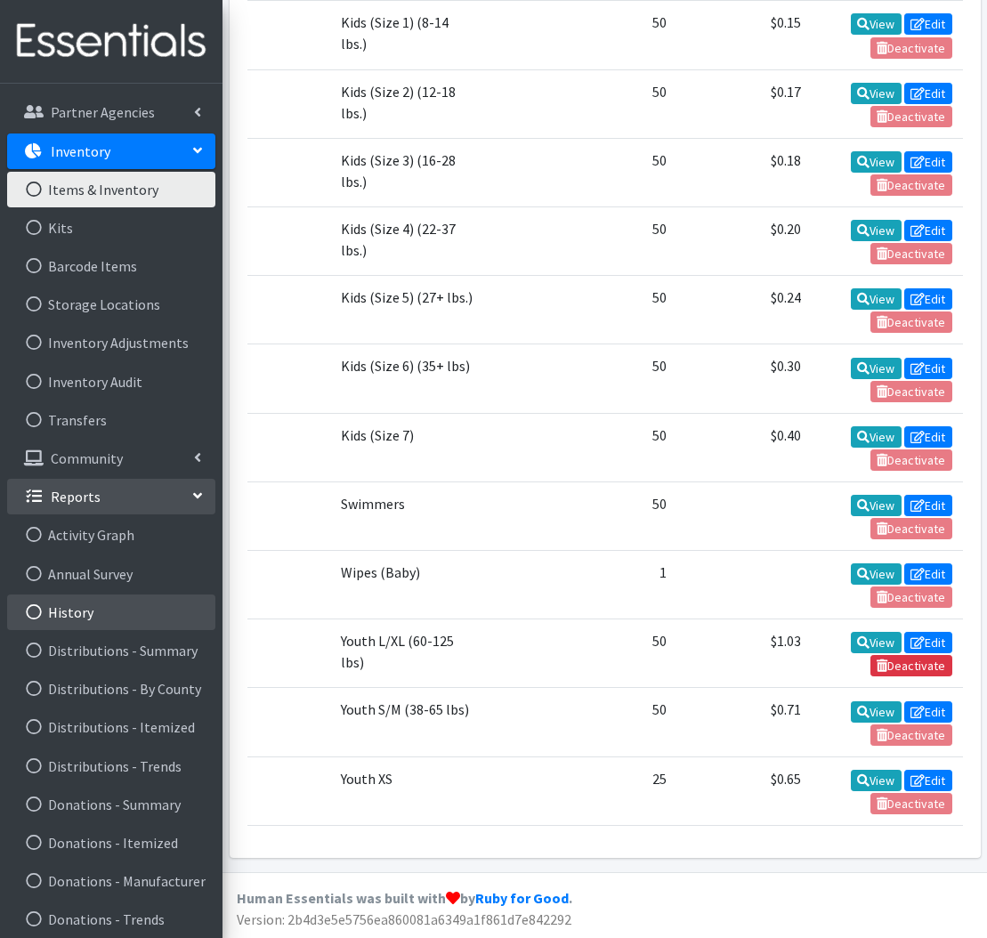
click at [102, 623] on link "History" at bounding box center [111, 612] width 208 height 36
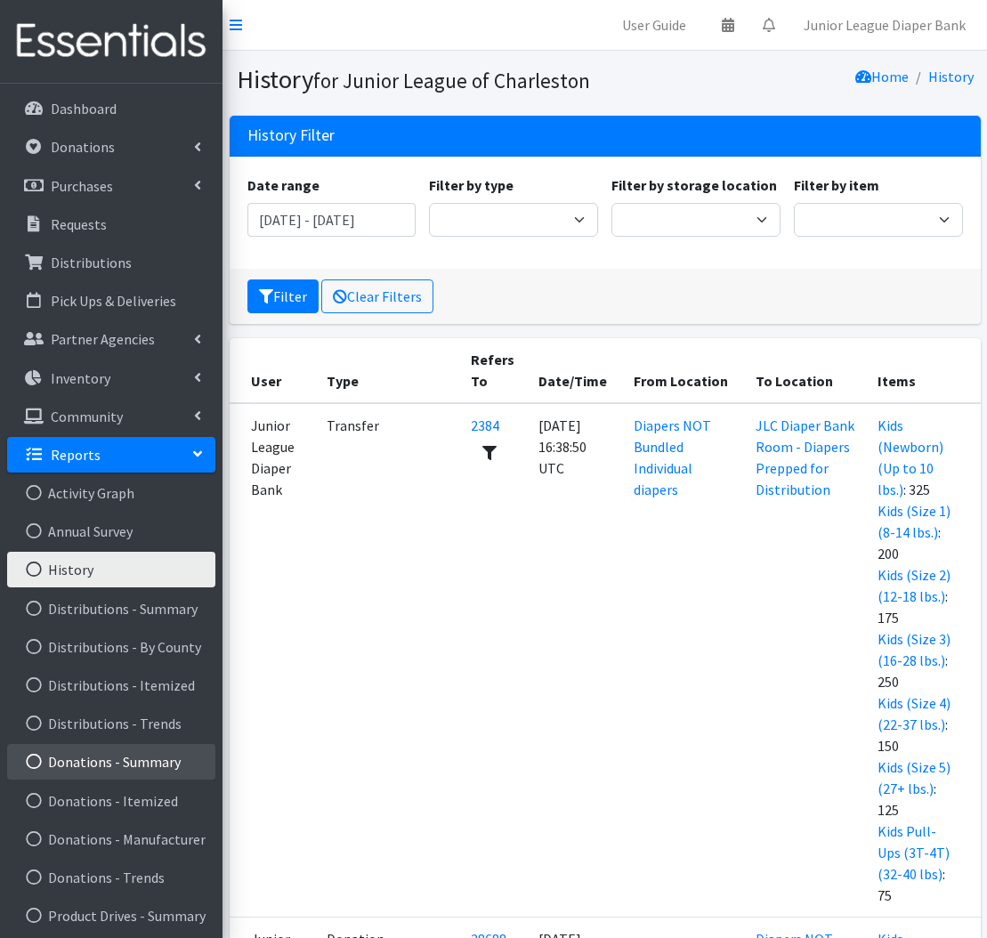
click at [170, 752] on link "Donations - Summary" at bounding box center [111, 762] width 208 height 36
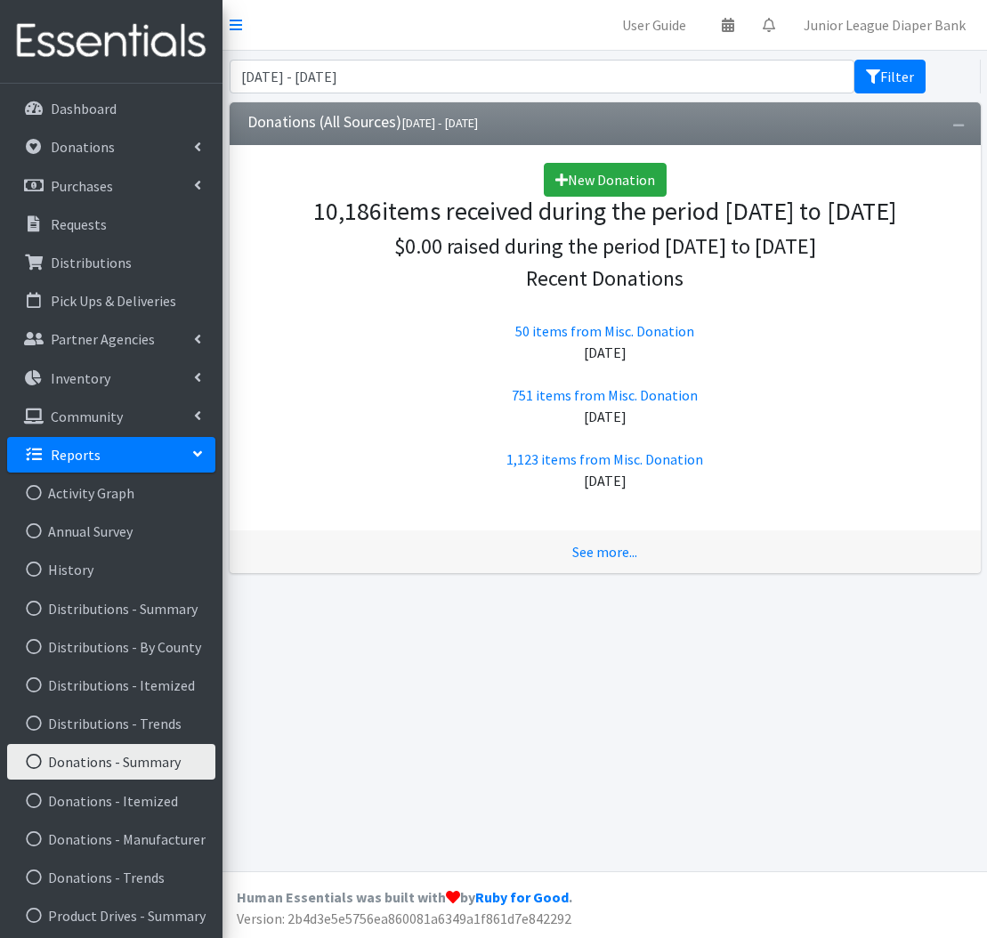
click at [392, 607] on div "June 28, 2025 - September 28, 2025 Filter Donations (All Sources) June 28, 2025…" at bounding box center [604, 461] width 764 height 820
click at [608, 543] on link "See more..." at bounding box center [604, 552] width 65 height 18
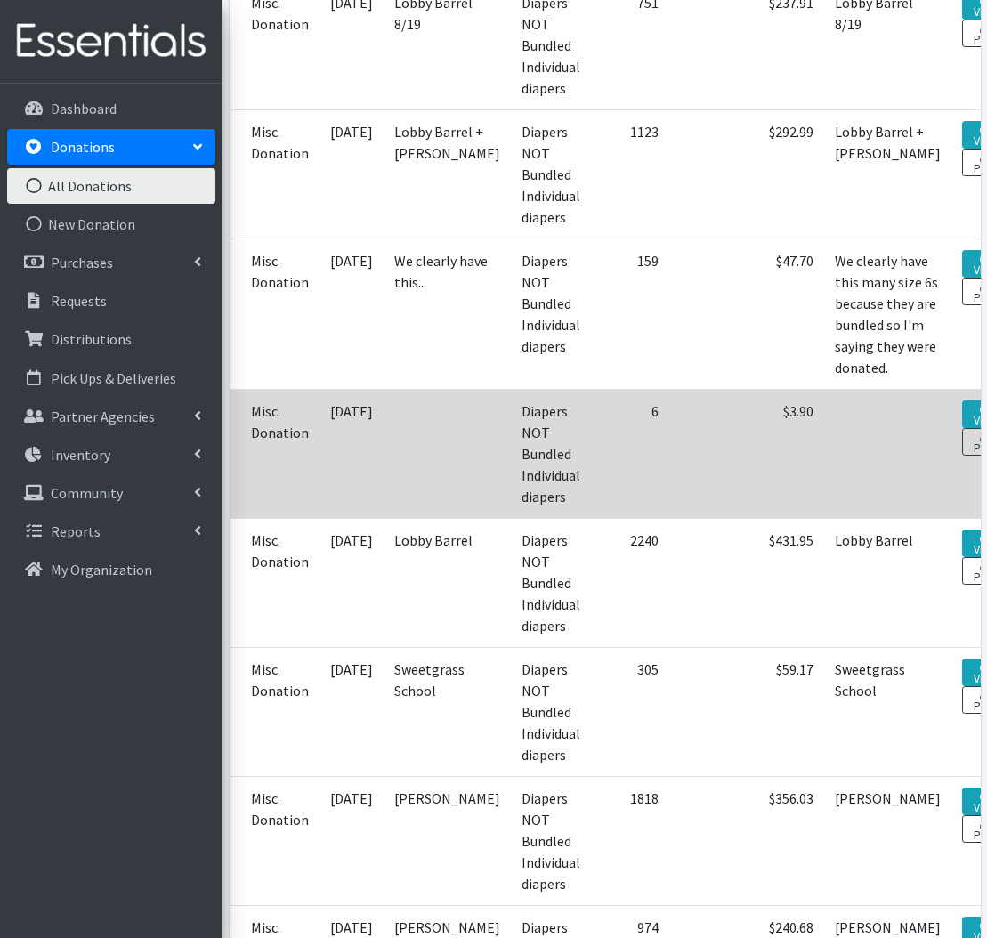
scroll to position [742, 0]
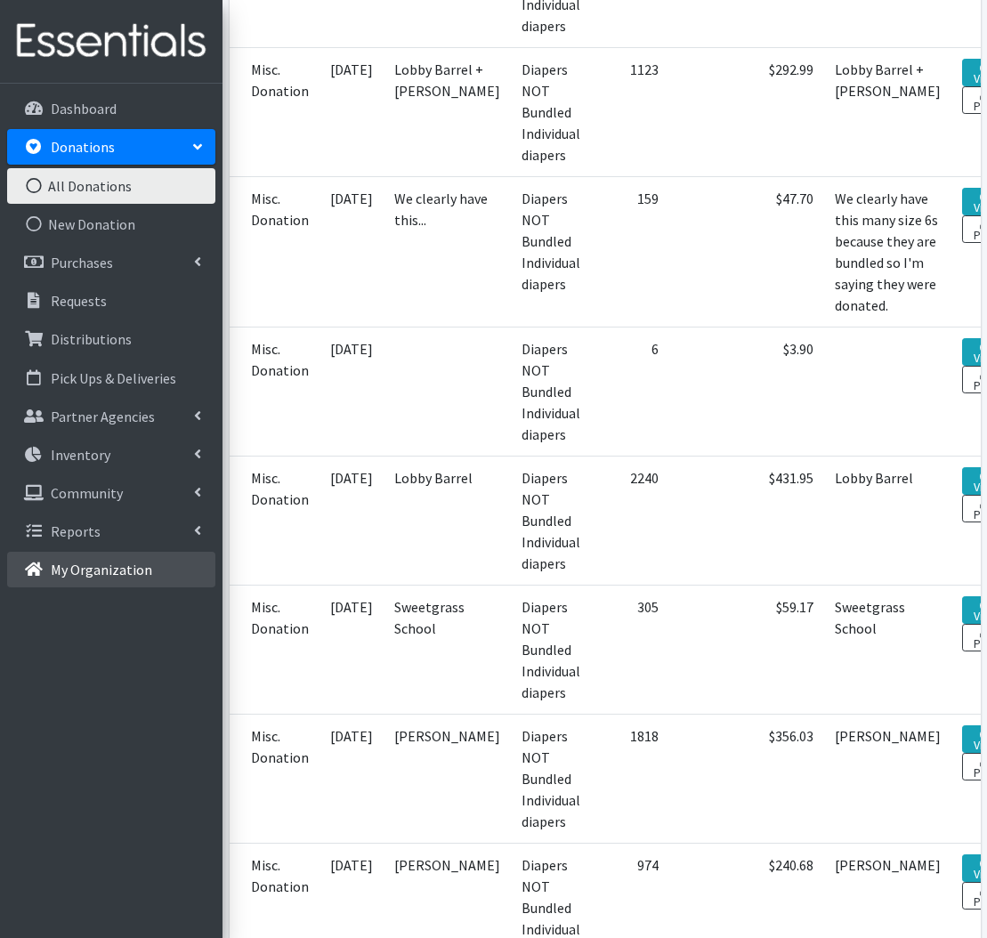
click at [134, 555] on link "My Organization" at bounding box center [111, 570] width 208 height 36
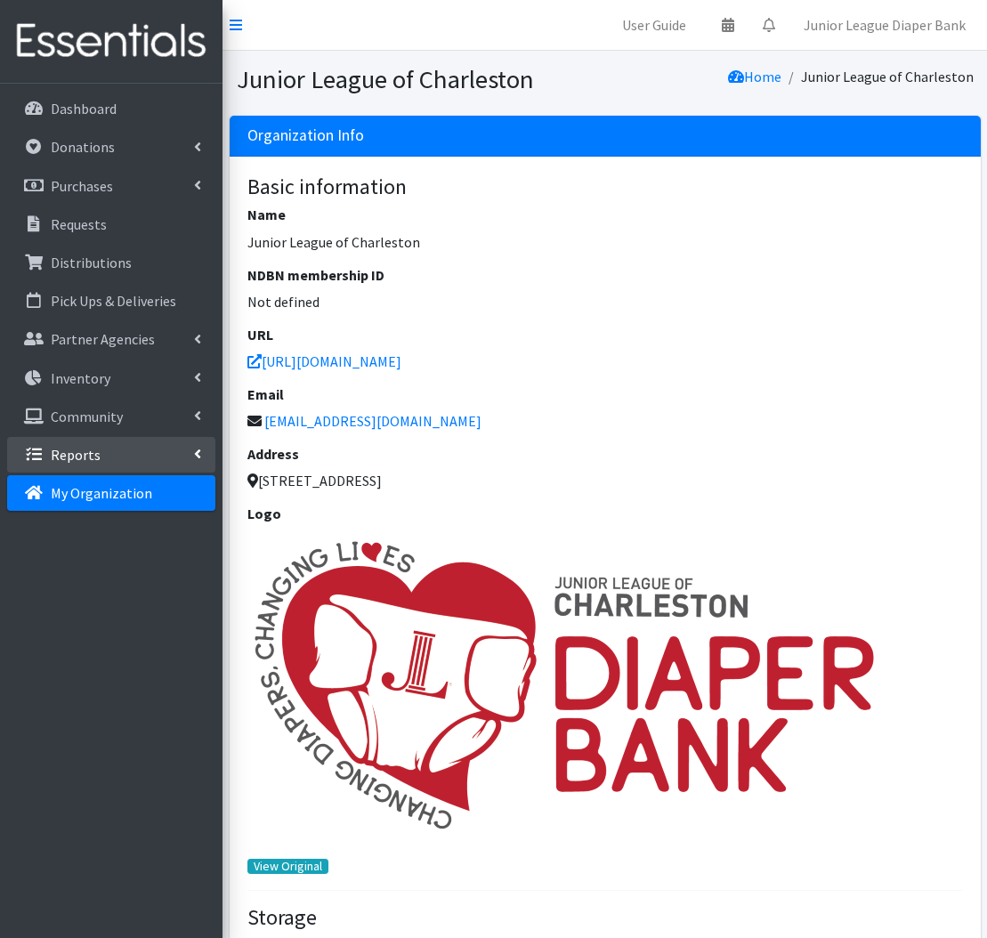
click at [196, 457] on icon at bounding box center [197, 454] width 7 height 14
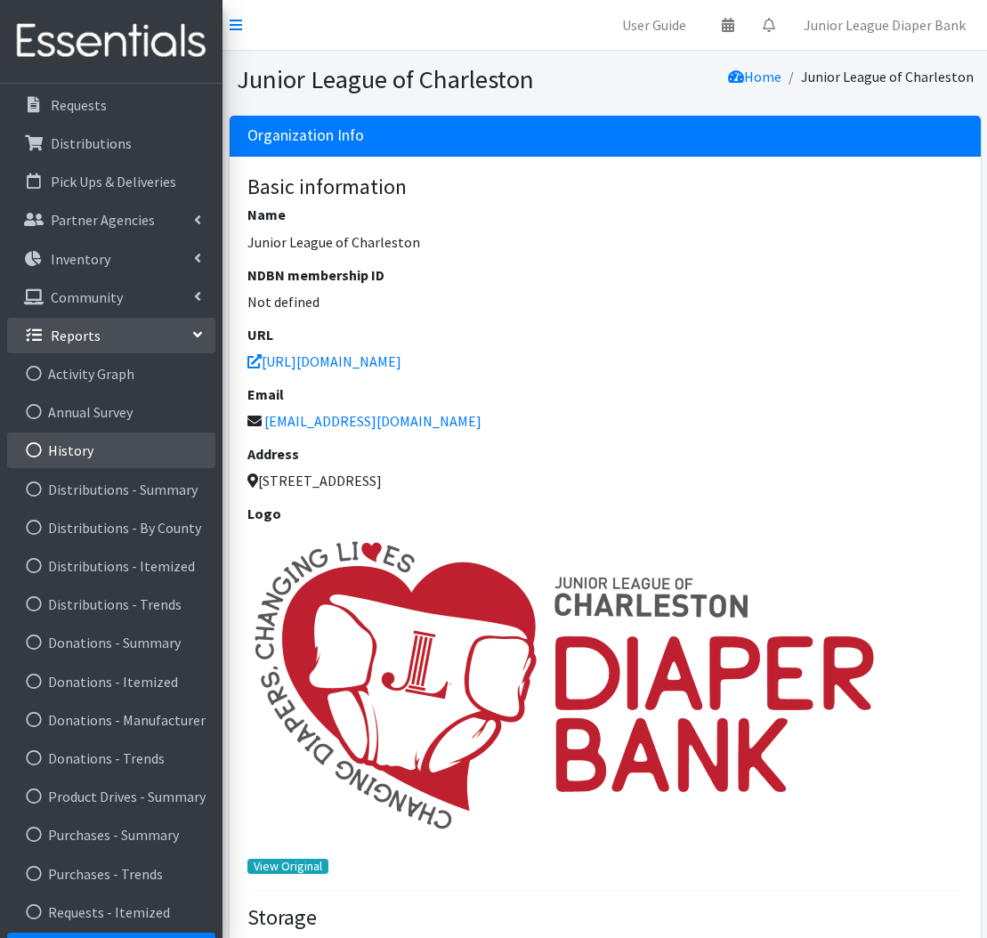
scroll to position [119, 0]
click at [147, 451] on link "History" at bounding box center [111, 450] width 208 height 36
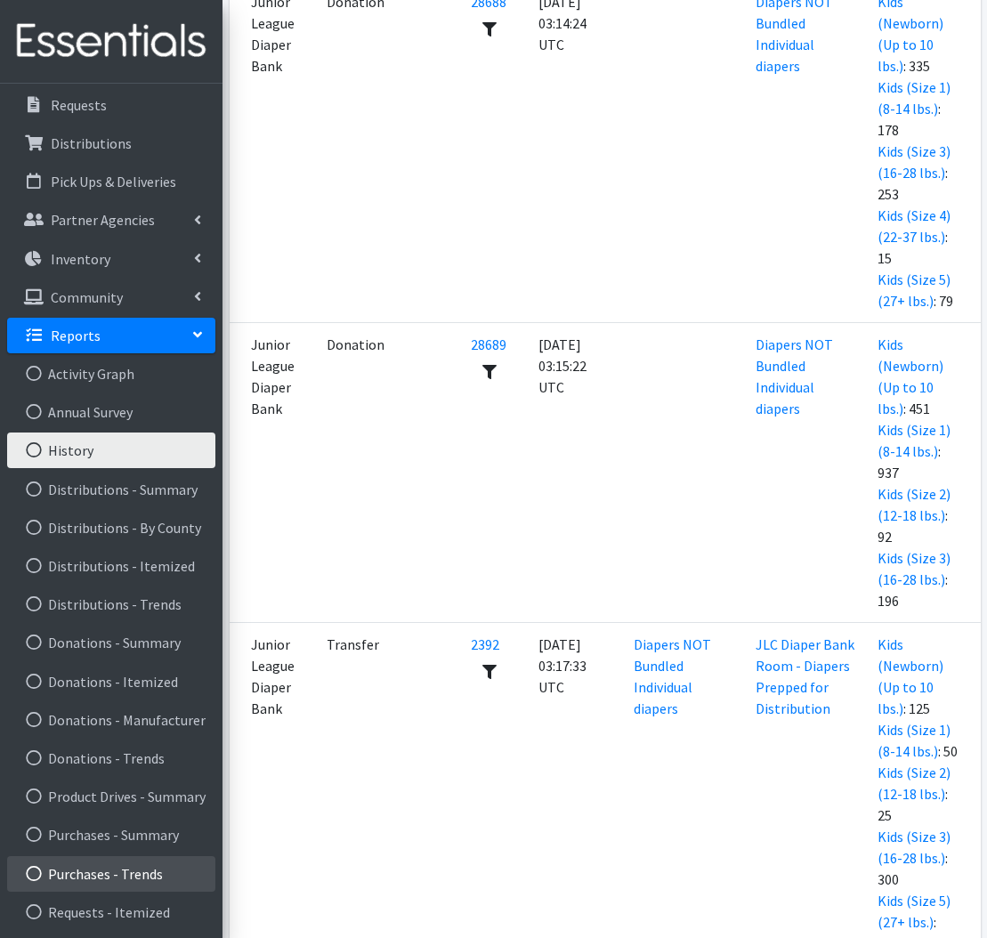
scroll to position [120, 0]
click at [183, 860] on link "Purchases - Trends" at bounding box center [111, 874] width 208 height 36
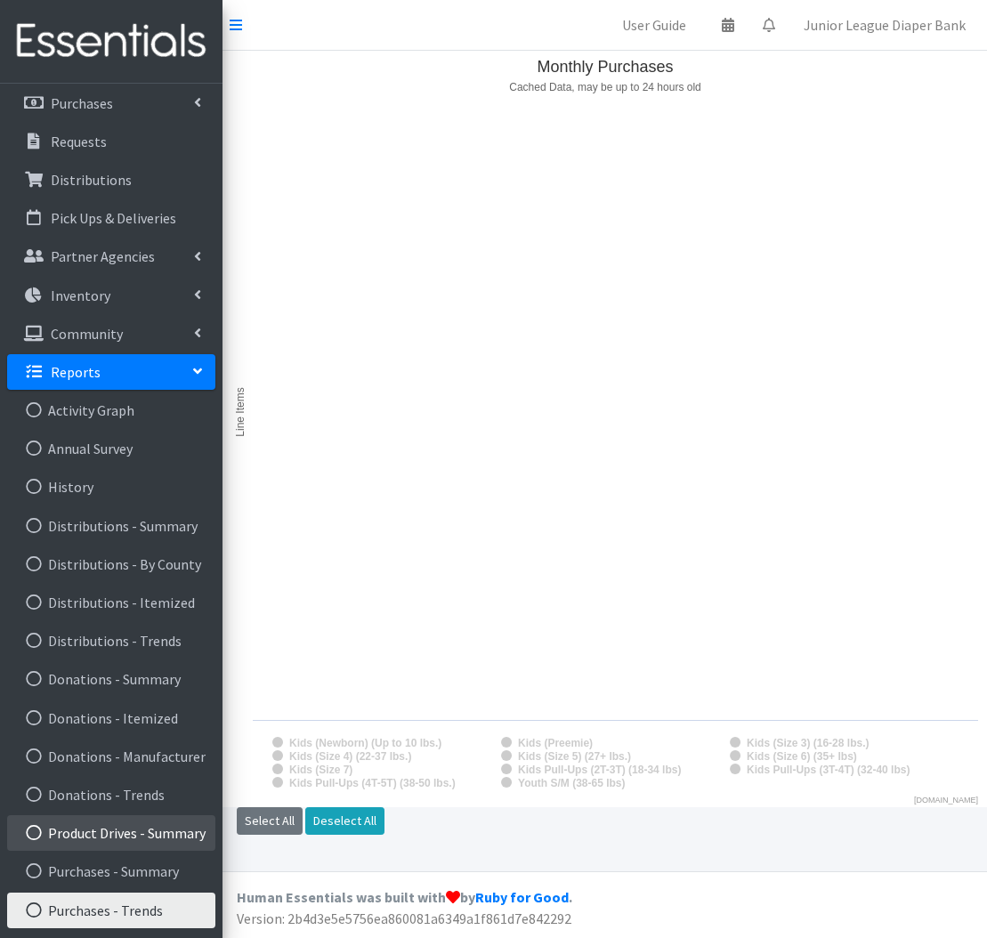
scroll to position [79, 0]
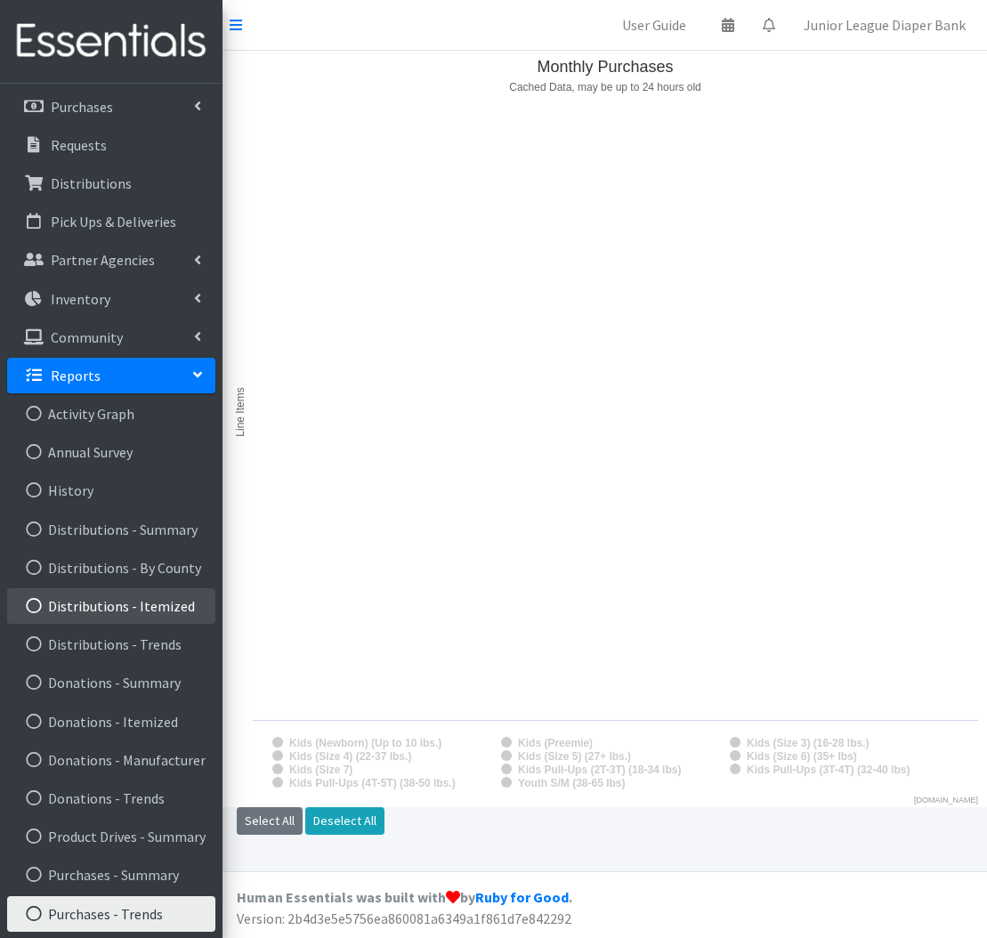
click at [114, 599] on link "Distributions - Itemized" at bounding box center [111, 606] width 208 height 36
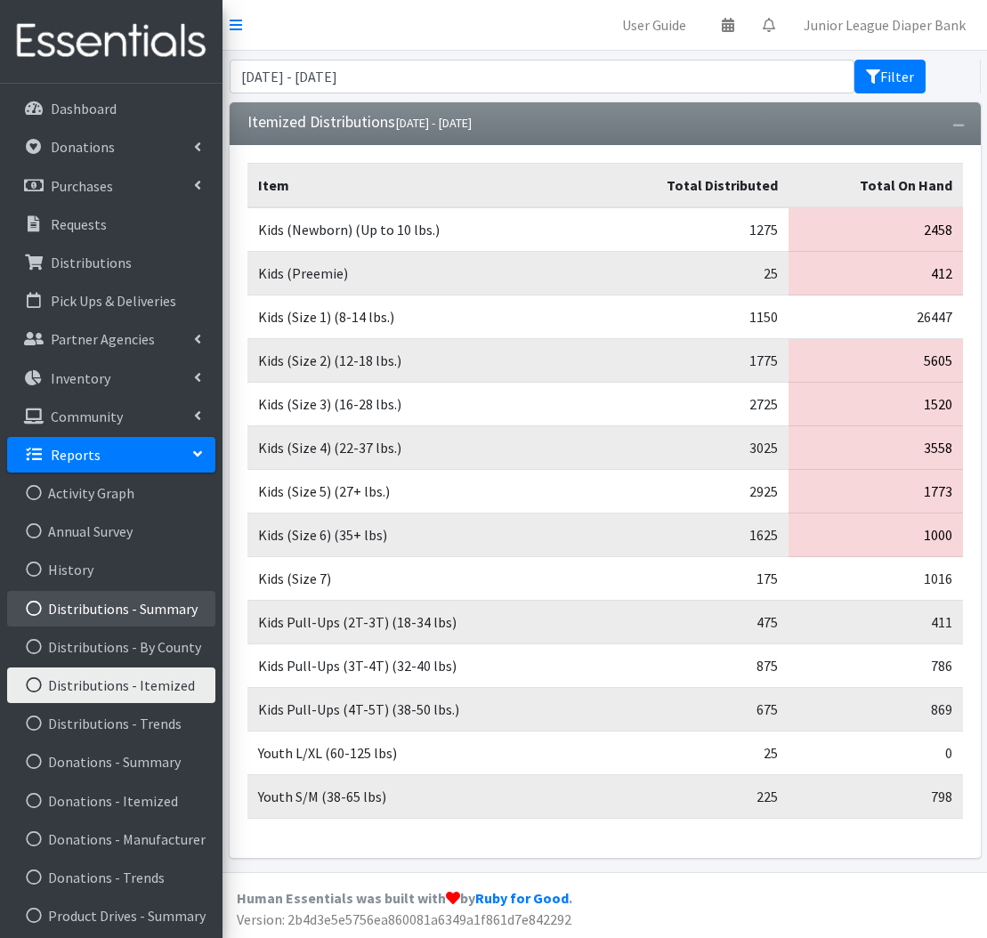
click at [126, 617] on link "Distributions - Summary" at bounding box center [111, 609] width 208 height 36
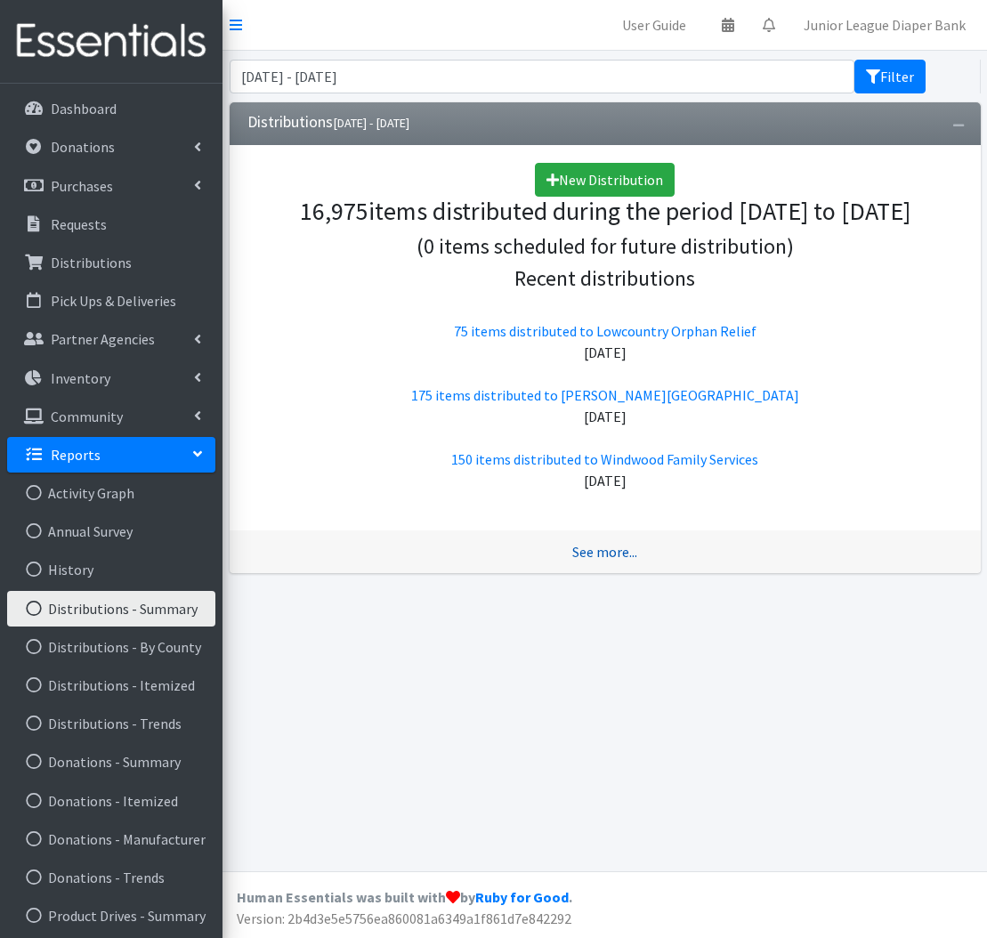
click at [574, 543] on link "See more..." at bounding box center [604, 552] width 65 height 18
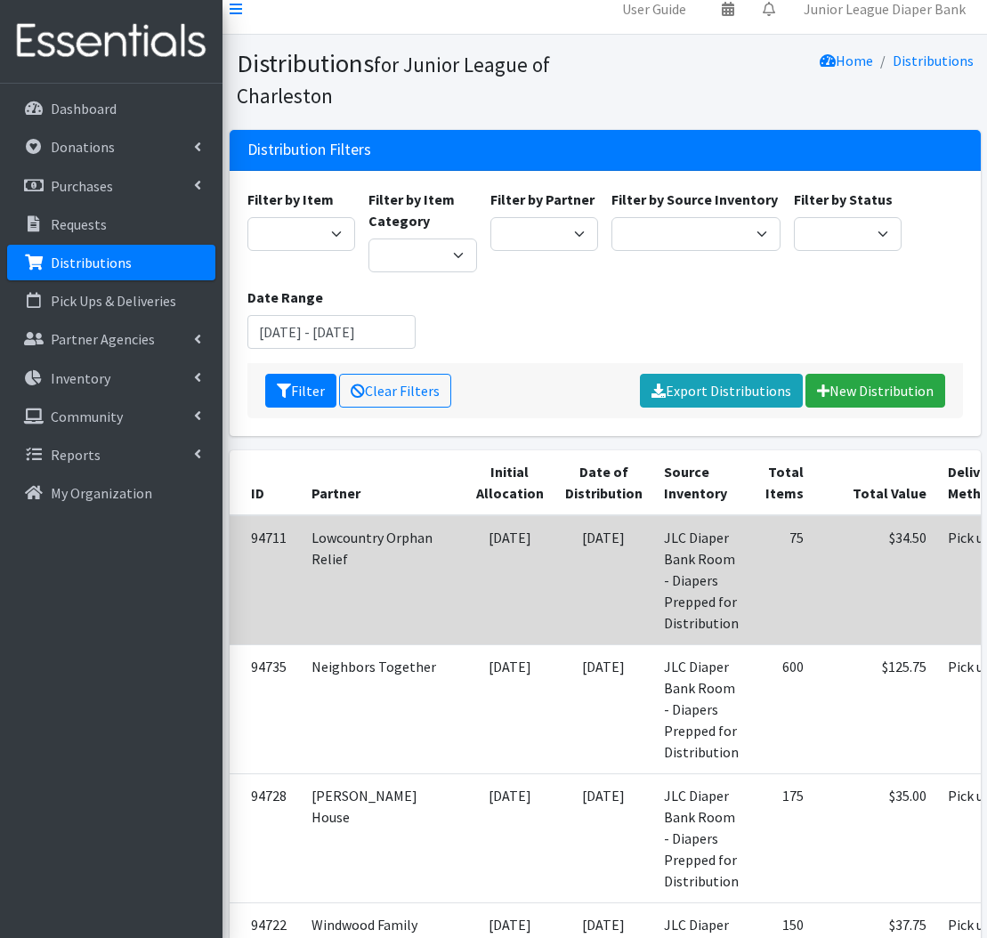
scroll to position [26, 0]
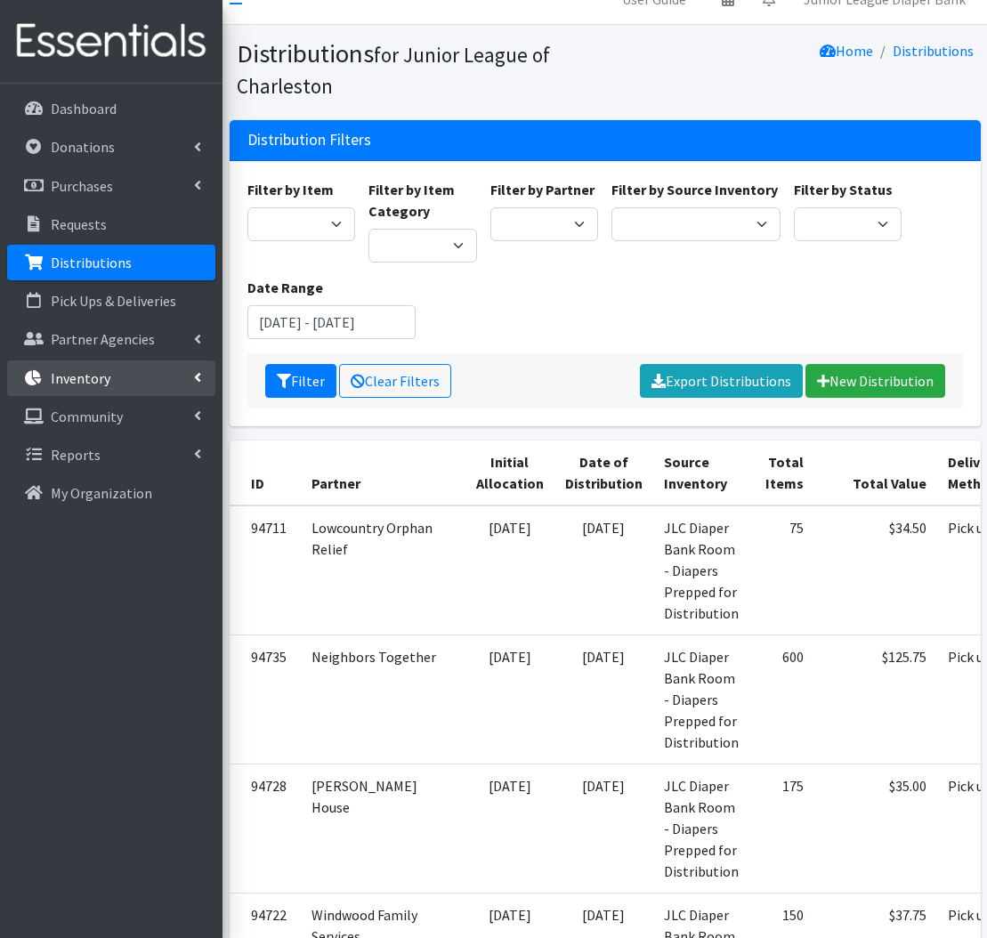
click at [197, 393] on link "Inventory" at bounding box center [111, 378] width 208 height 36
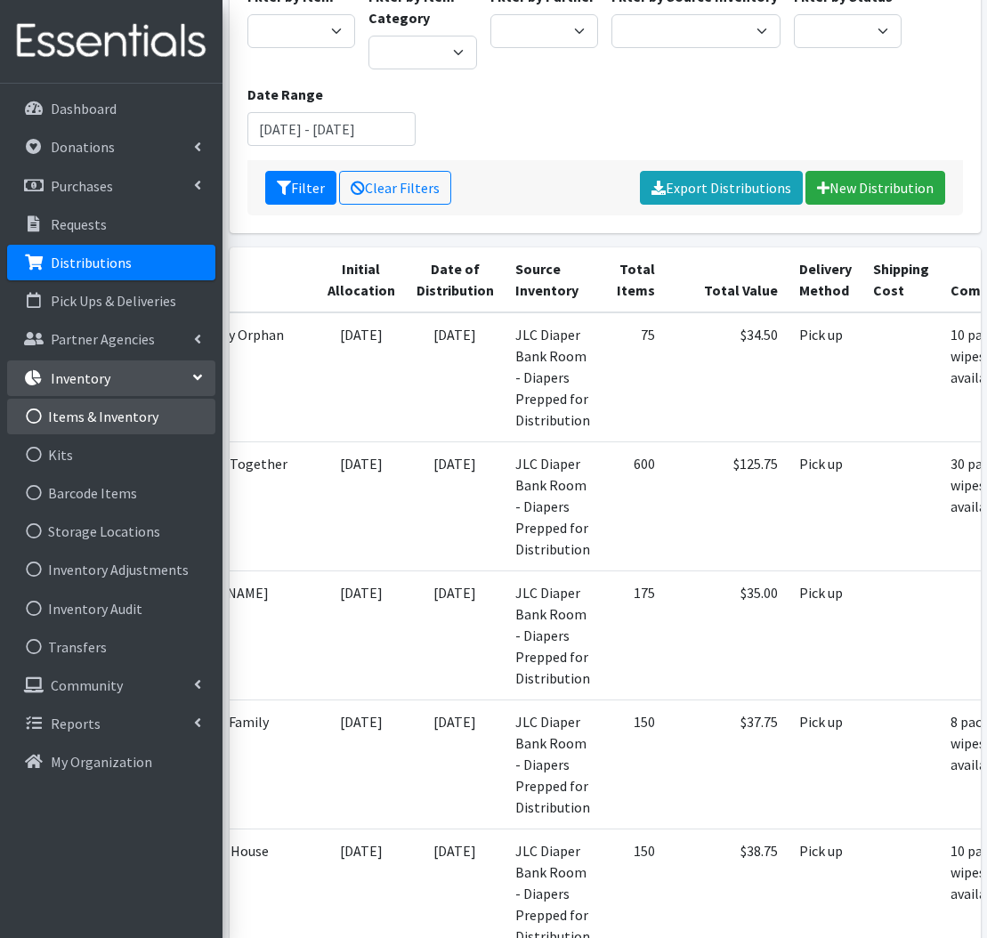
scroll to position [215, 0]
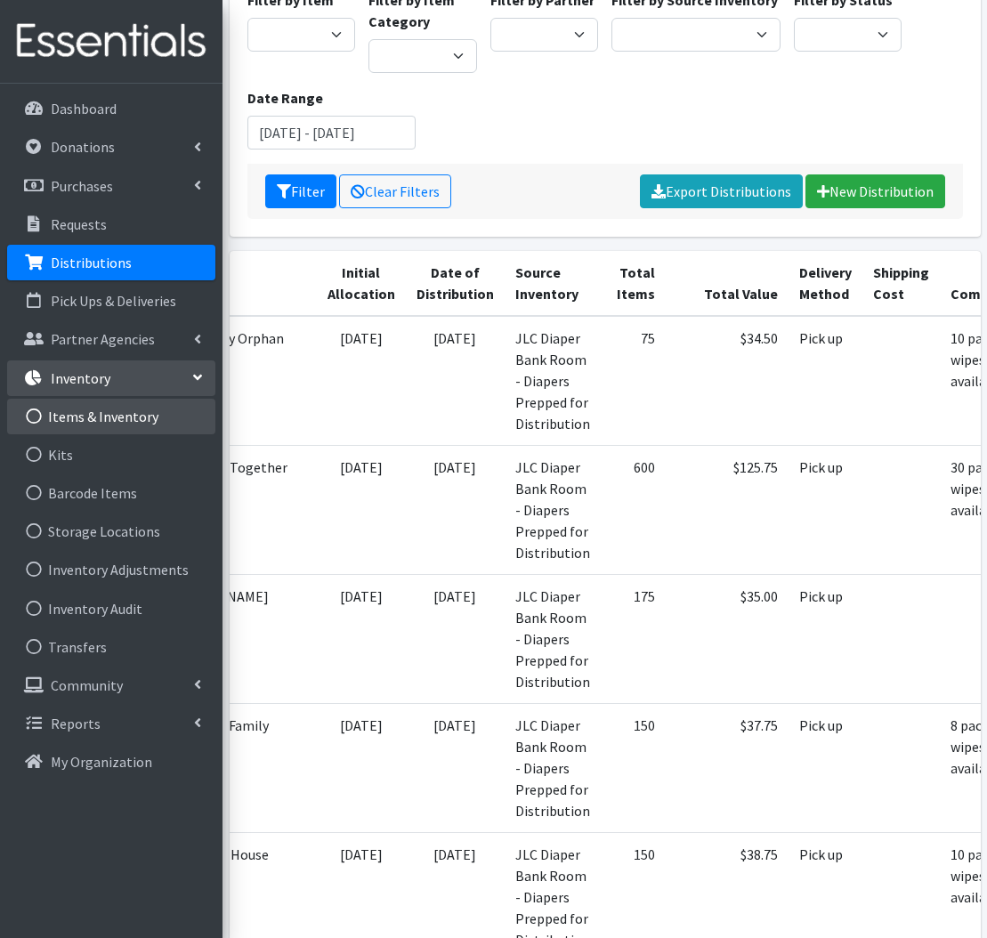
click at [98, 415] on link "Items & Inventory" at bounding box center [111, 417] width 208 height 36
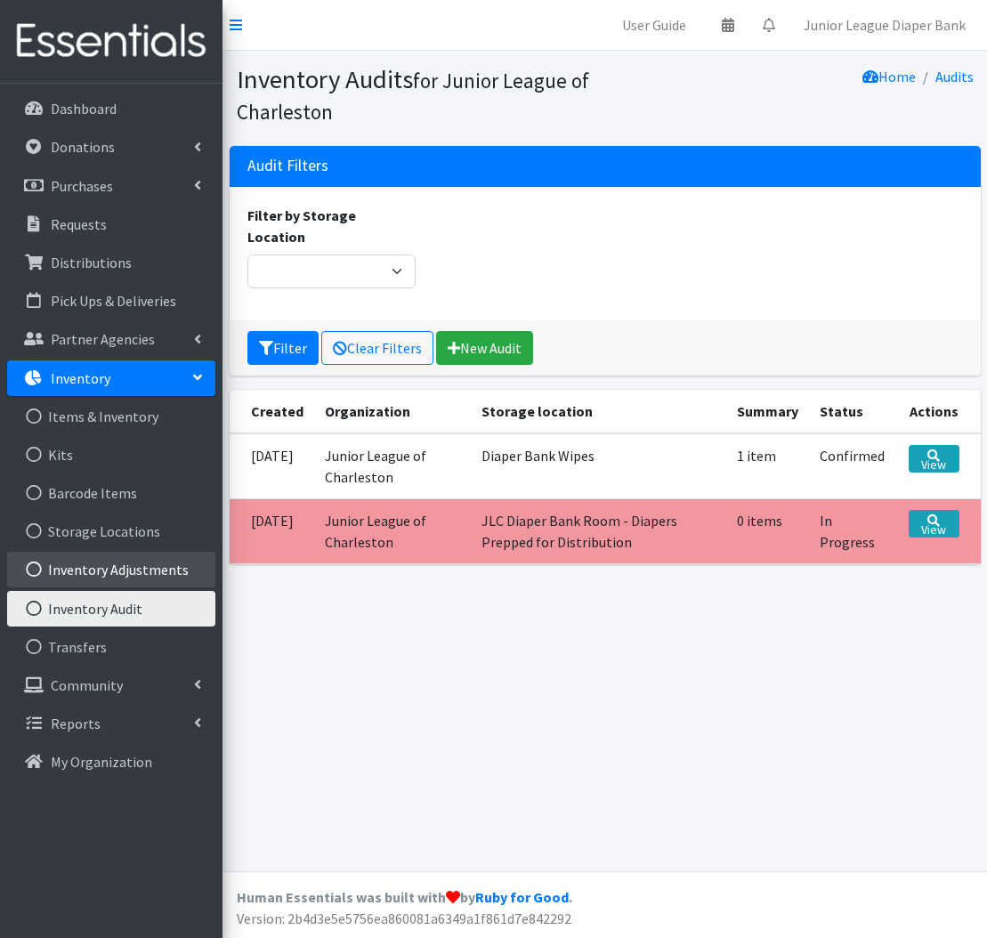
click at [88, 578] on link "Inventory Adjustments" at bounding box center [111, 570] width 208 height 36
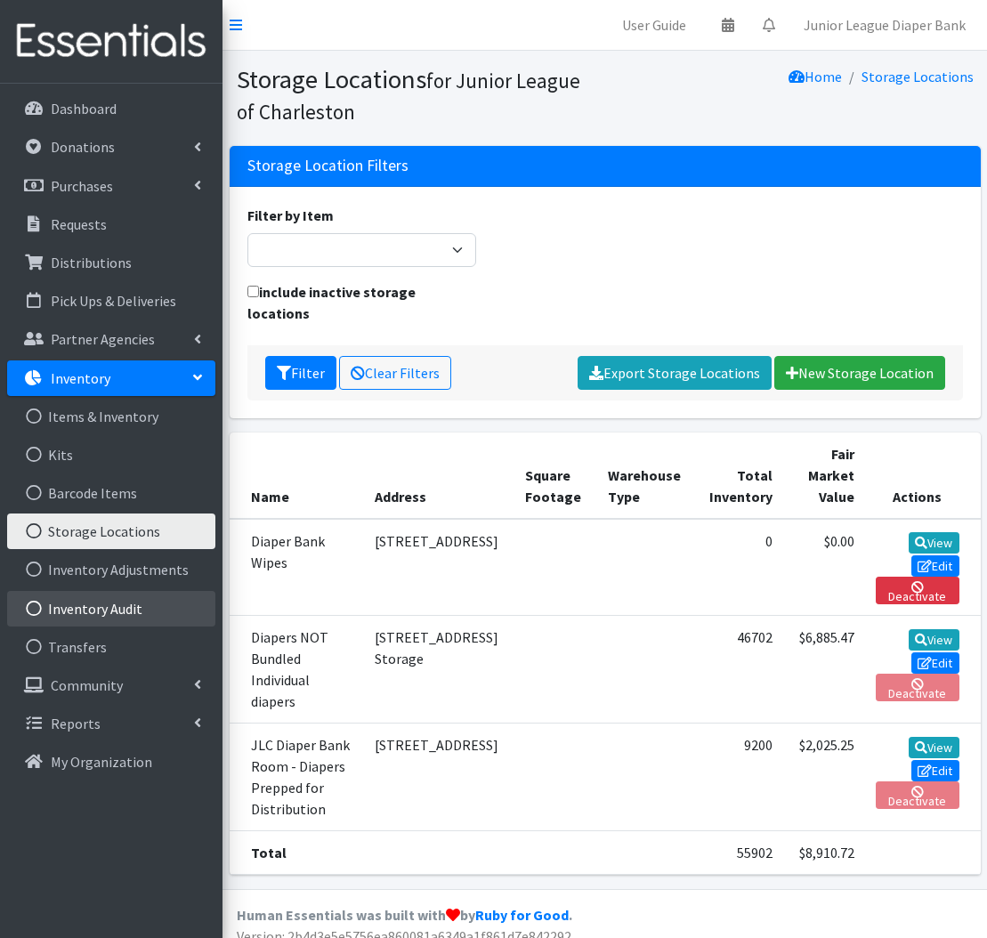
click at [112, 616] on link "Inventory Audit" at bounding box center [111, 609] width 208 height 36
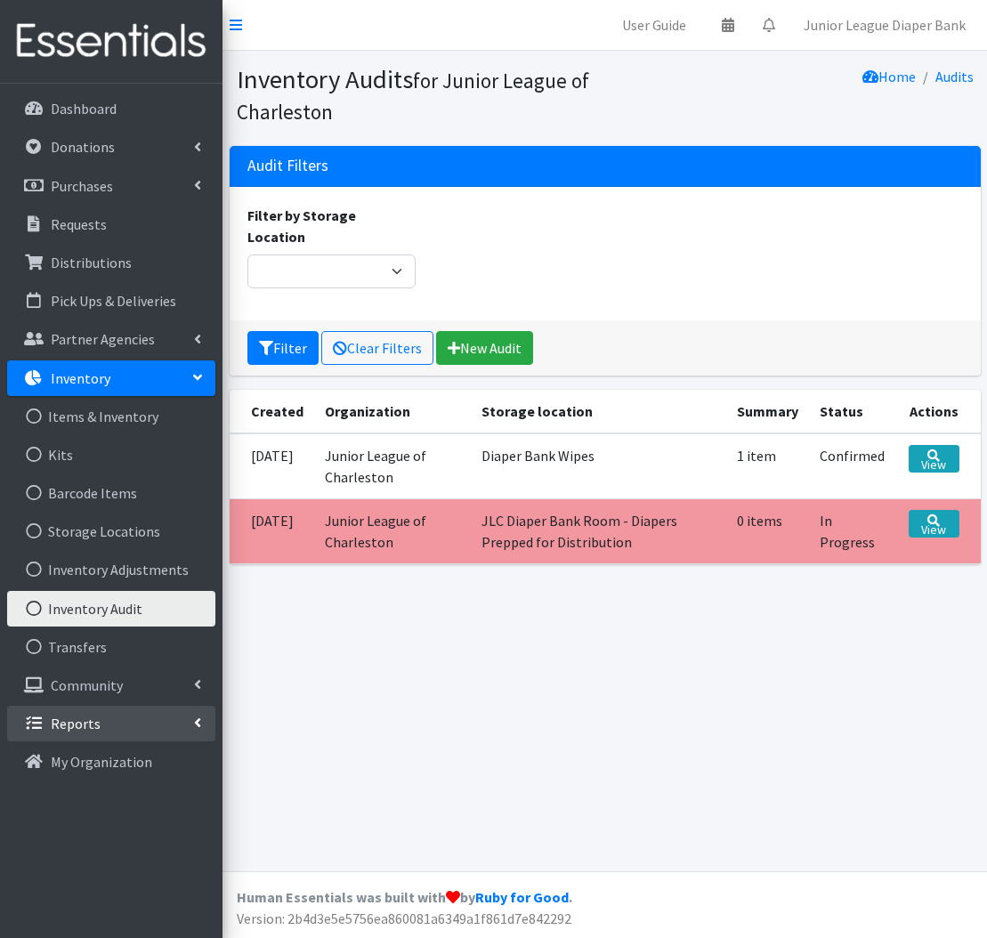
click at [123, 728] on link "Reports" at bounding box center [111, 724] width 208 height 36
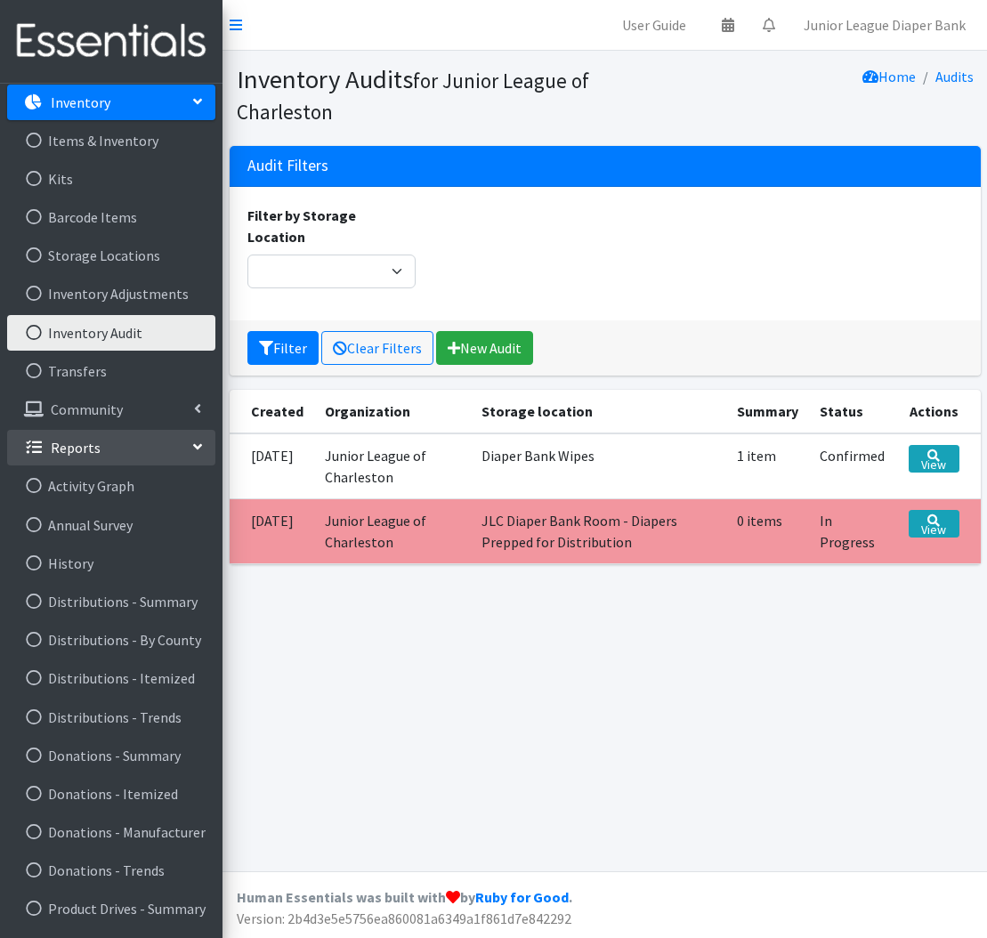
scroll to position [321, 0]
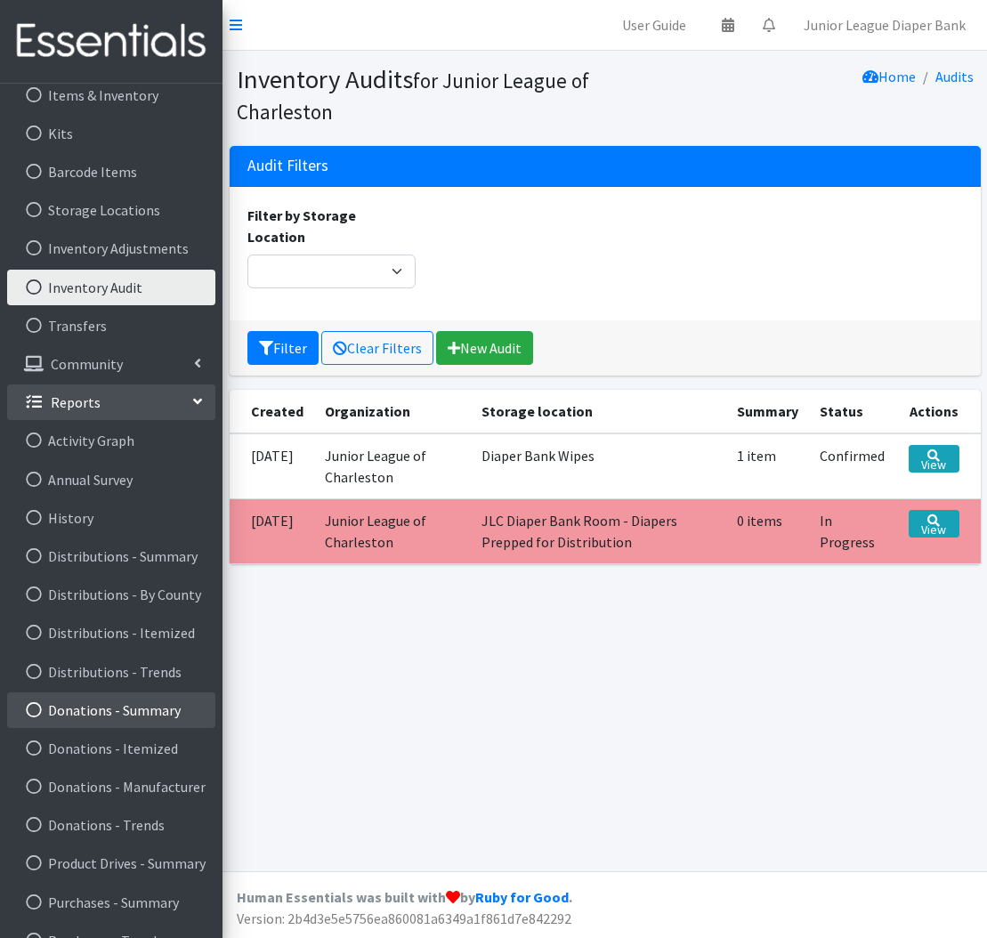
click at [124, 711] on link "Donations - Summary" at bounding box center [111, 710] width 208 height 36
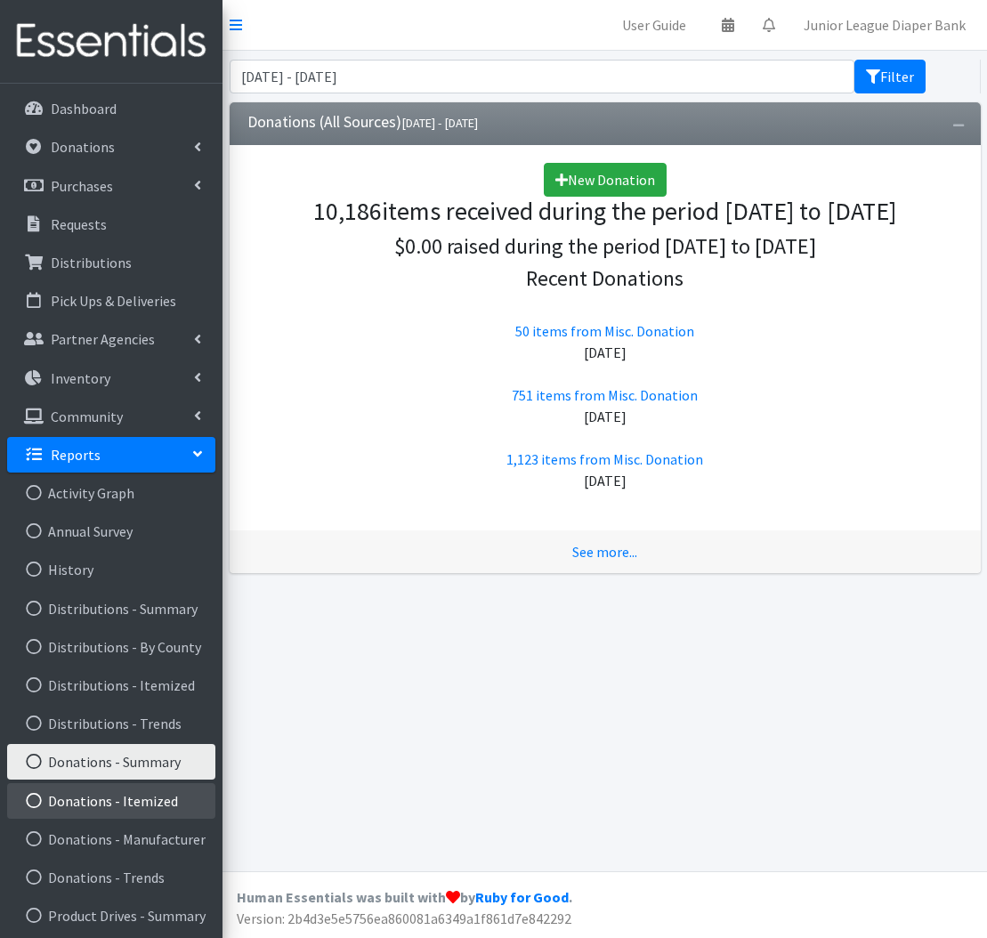
scroll to position [4, 0]
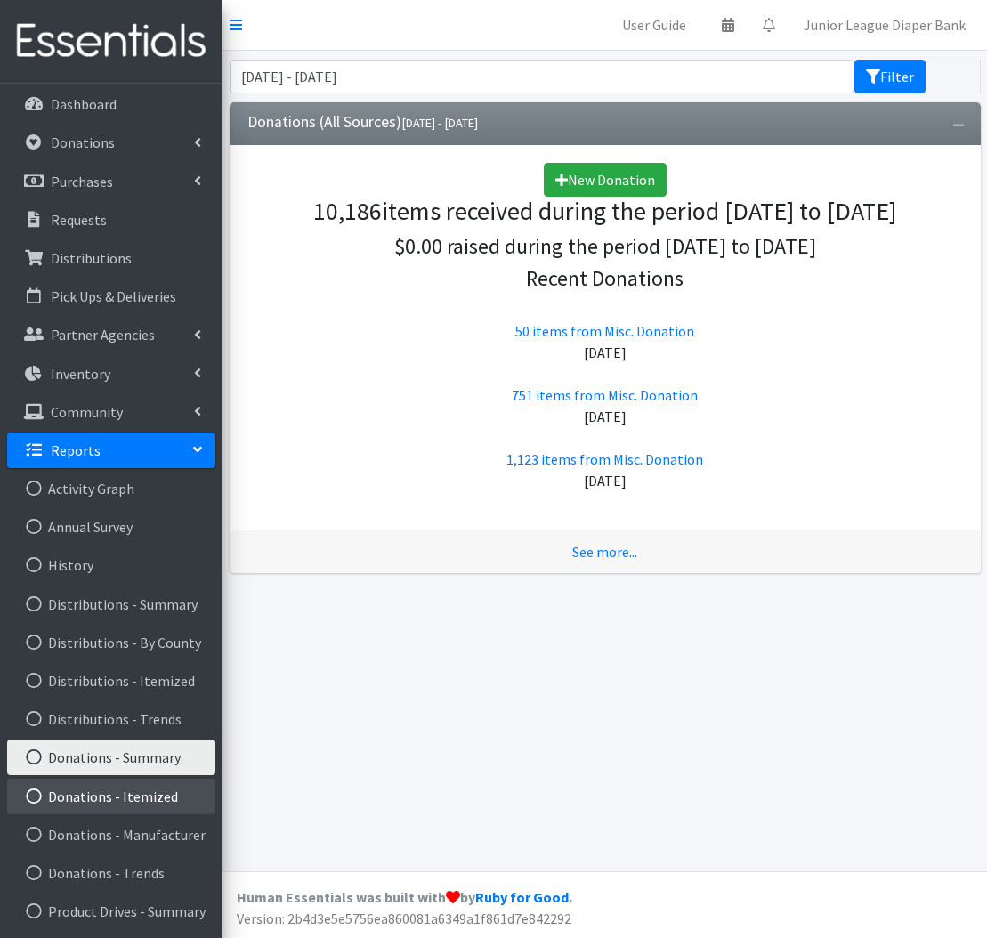
click at [145, 810] on link "Donations - Itemized" at bounding box center [111, 797] width 208 height 36
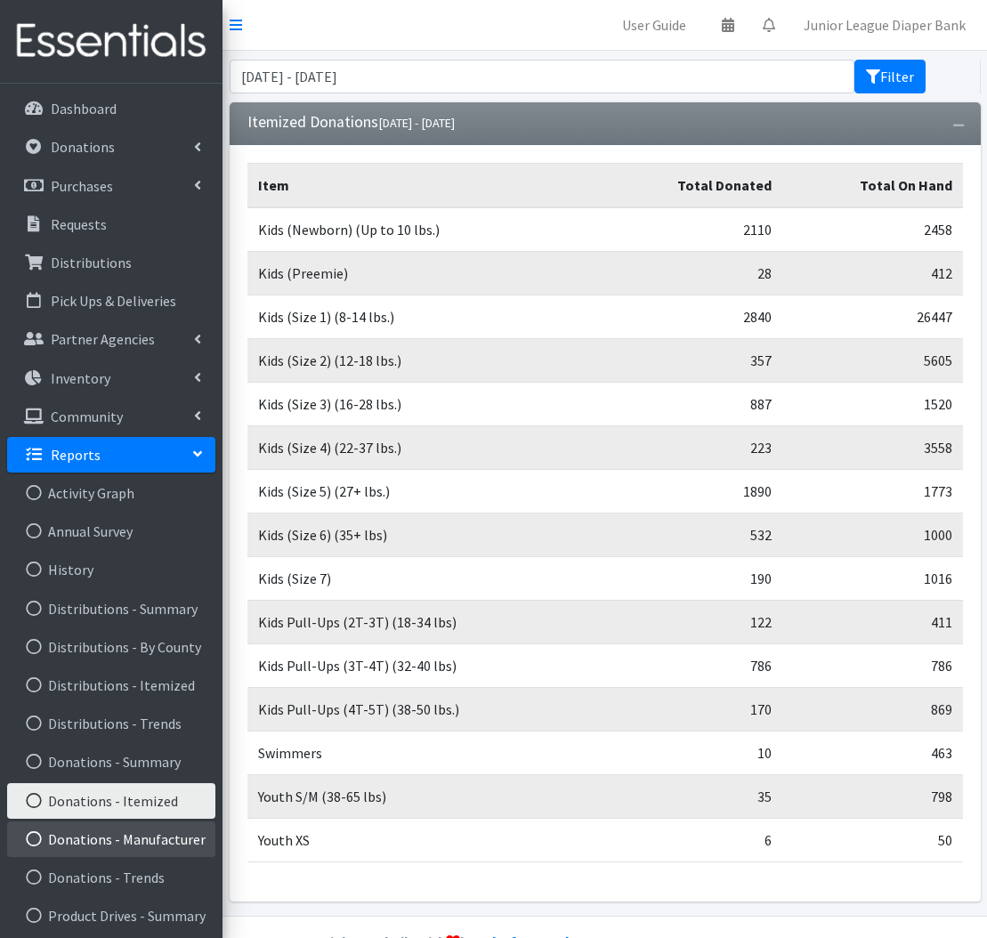
click at [85, 847] on link "Donations - Manufacturer" at bounding box center [111, 839] width 208 height 36
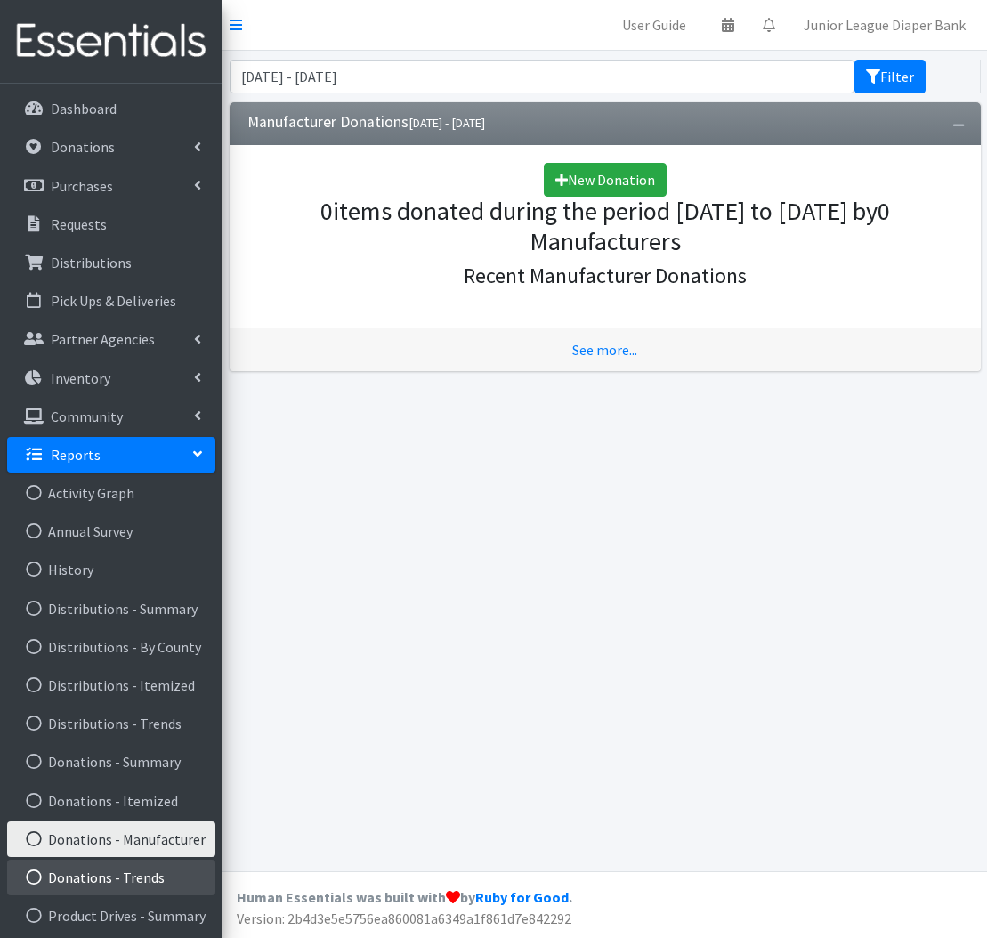
click at [89, 877] on link "Donations - Trends" at bounding box center [111, 878] width 208 height 36
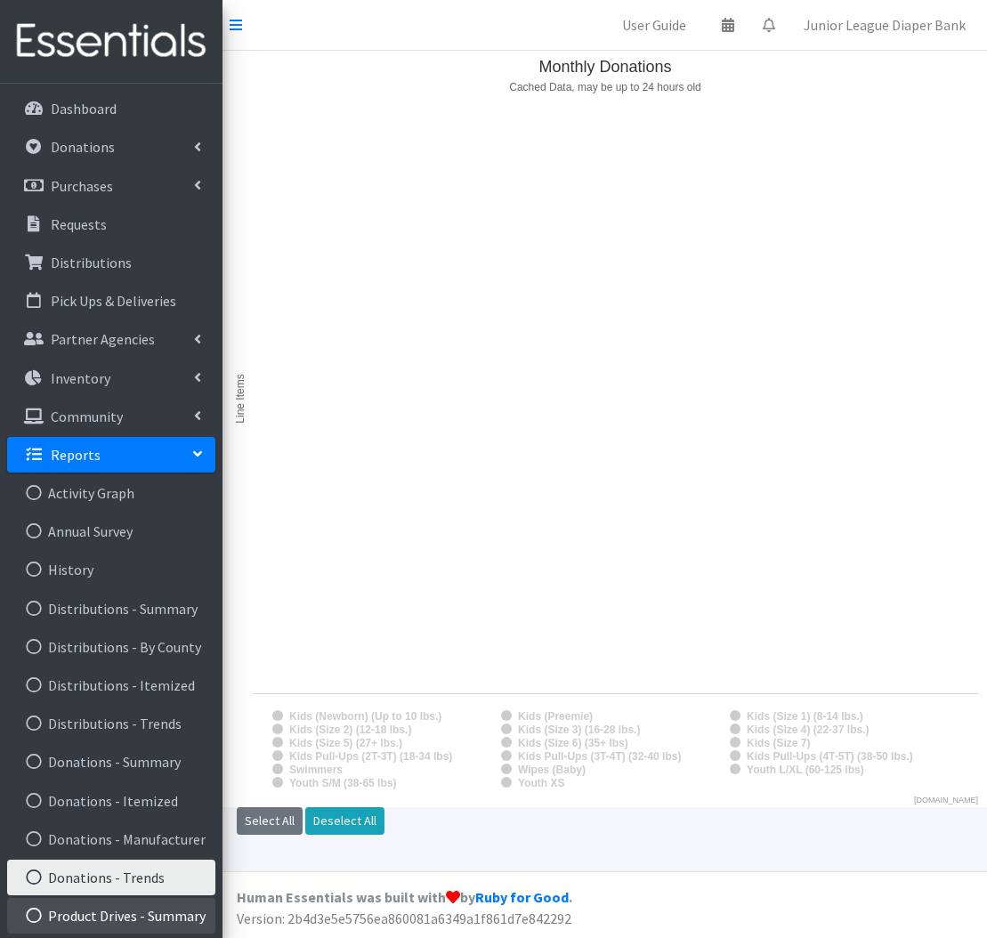
click at [92, 912] on link "Product Drives - Summary" at bounding box center [111, 916] width 208 height 36
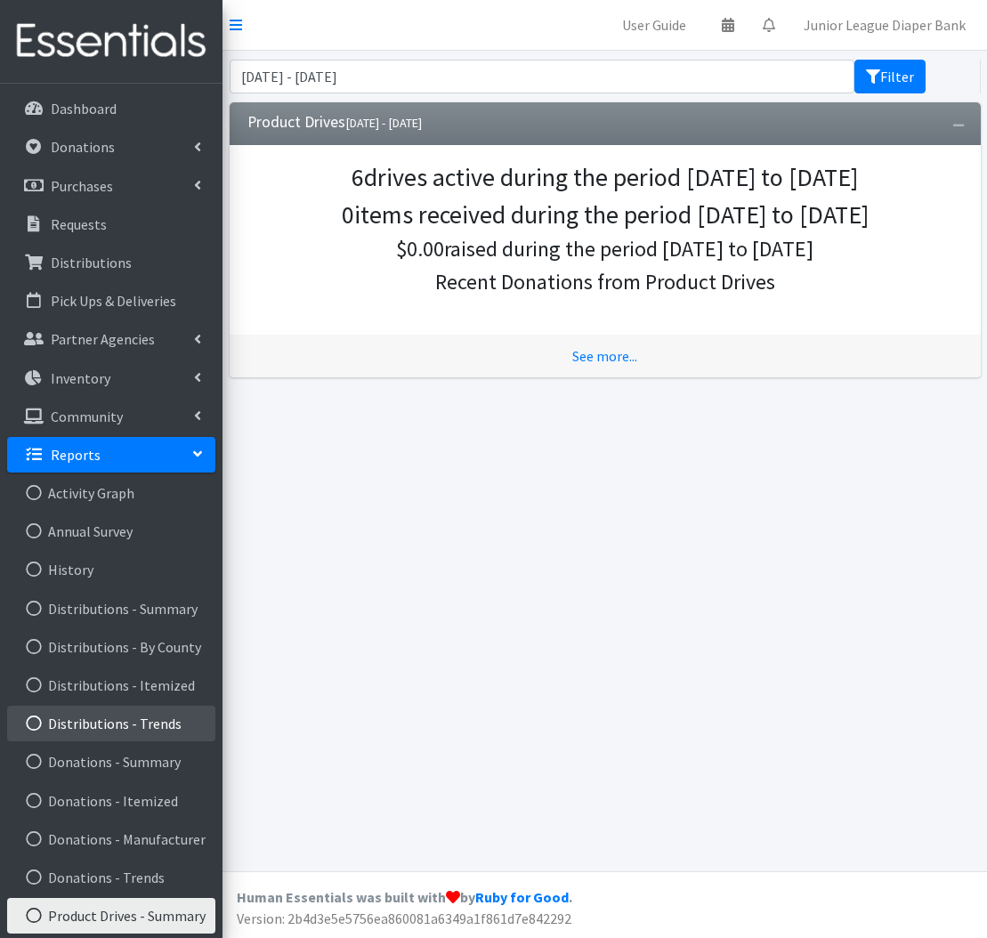
click at [70, 720] on link "Distributions - Trends" at bounding box center [111, 724] width 208 height 36
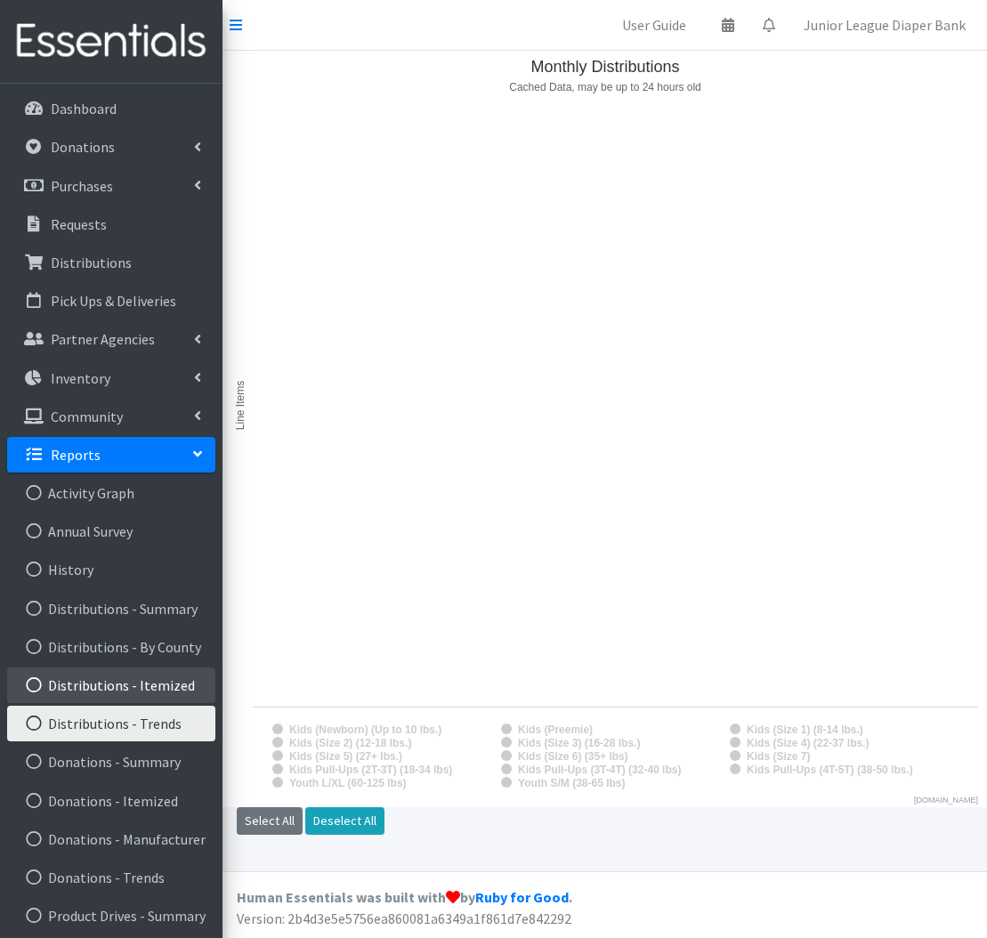
click at [69, 683] on link "Distributions - Itemized" at bounding box center [111, 685] width 208 height 36
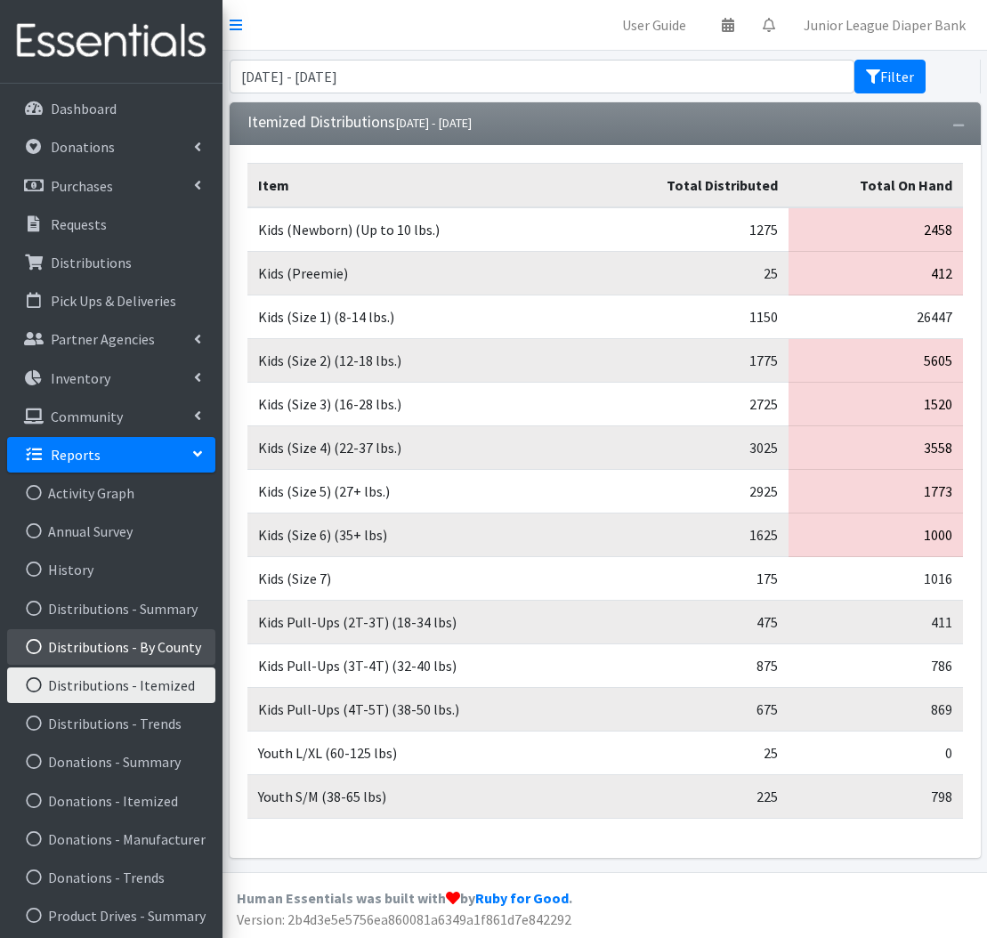
click at [69, 647] on link "Distributions - By County" at bounding box center [111, 647] width 208 height 36
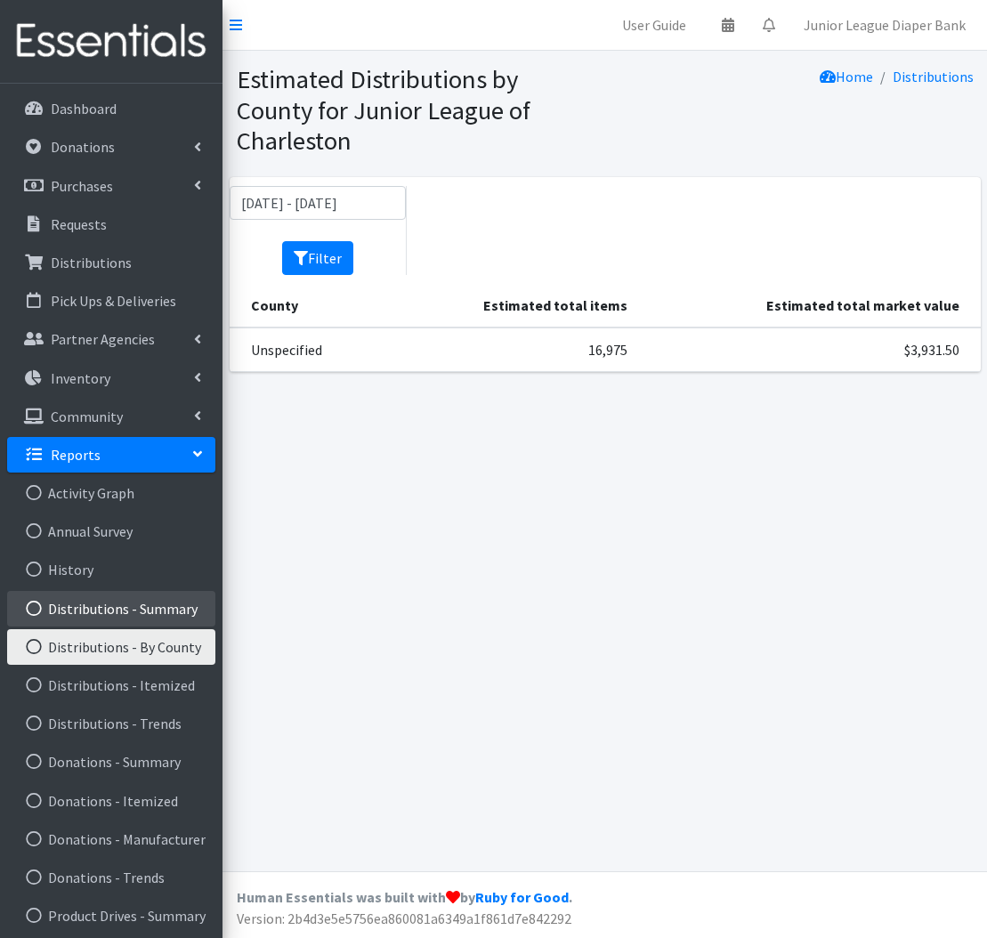
click at [68, 614] on link "Distributions - Summary" at bounding box center [111, 609] width 208 height 36
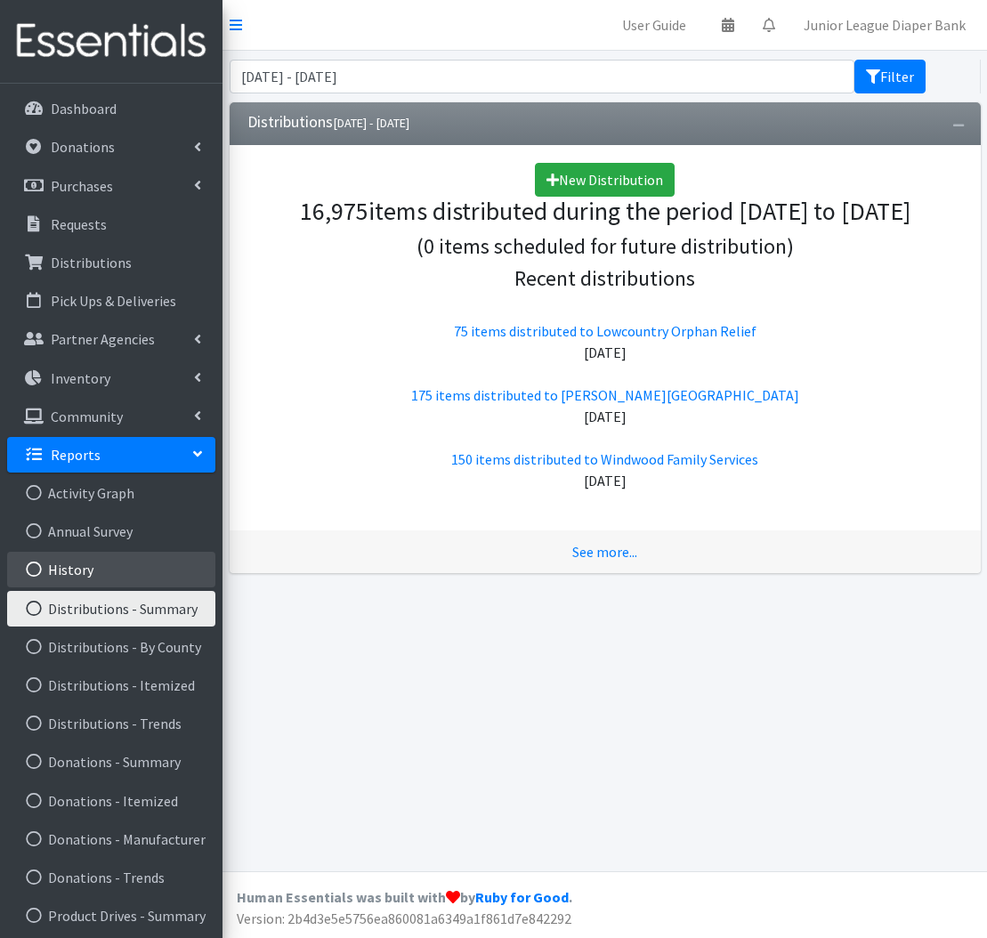
click at [62, 565] on link "History" at bounding box center [111, 570] width 208 height 36
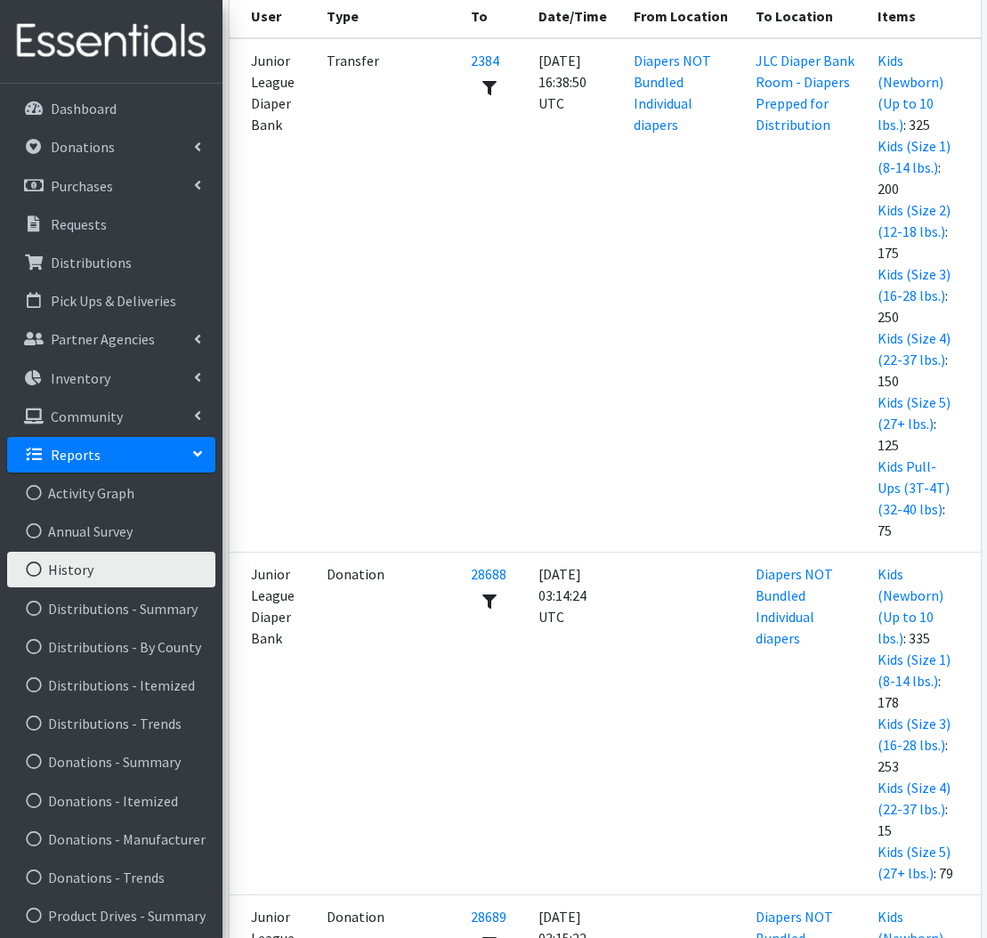
scroll to position [373, 0]
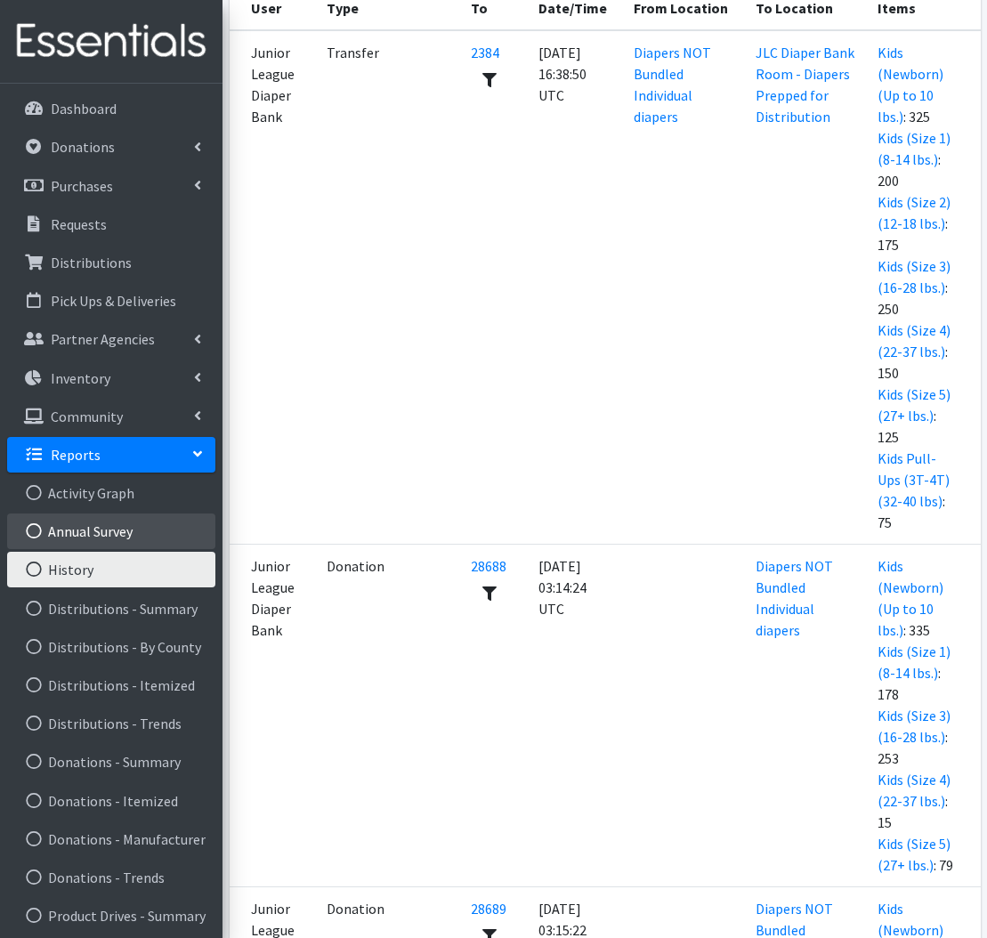
click at [62, 538] on link "Annual Survey" at bounding box center [111, 531] width 208 height 36
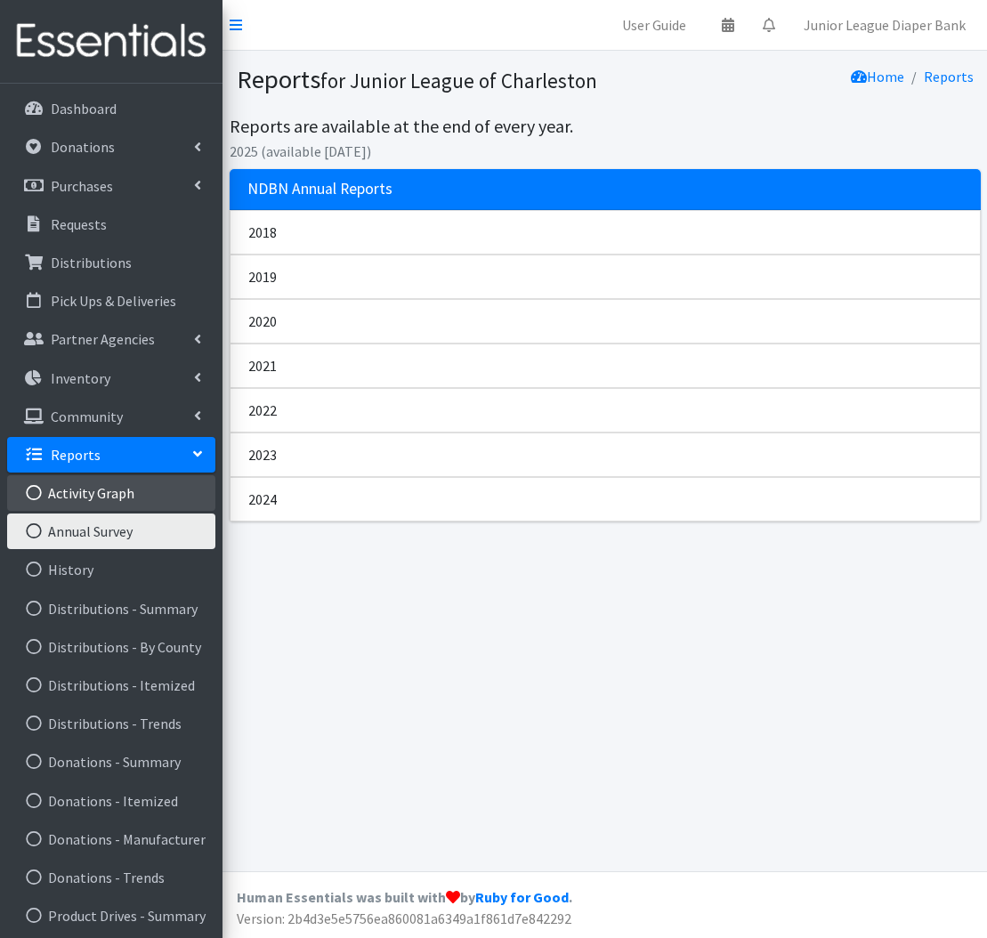
click at [62, 499] on link "Activity Graph" at bounding box center [111, 493] width 208 height 36
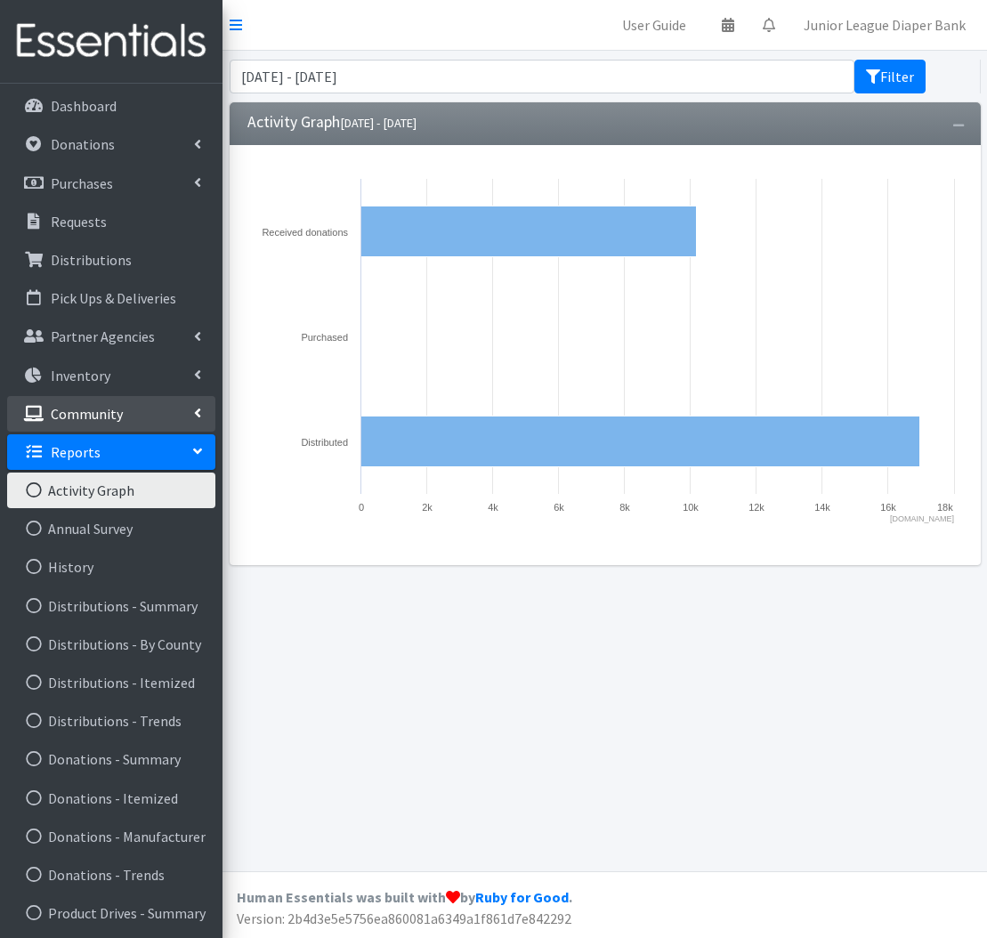
click at [109, 412] on p "Community" at bounding box center [87, 414] width 72 height 18
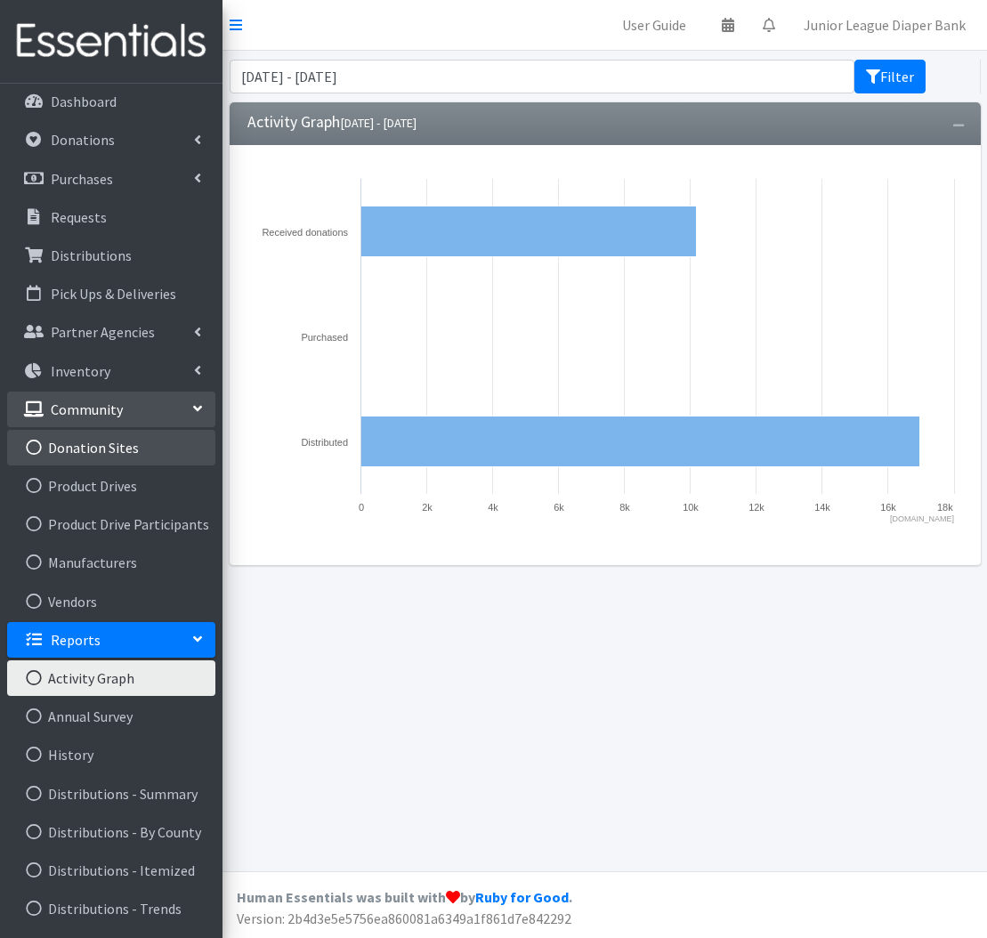
scroll to position [9, 0]
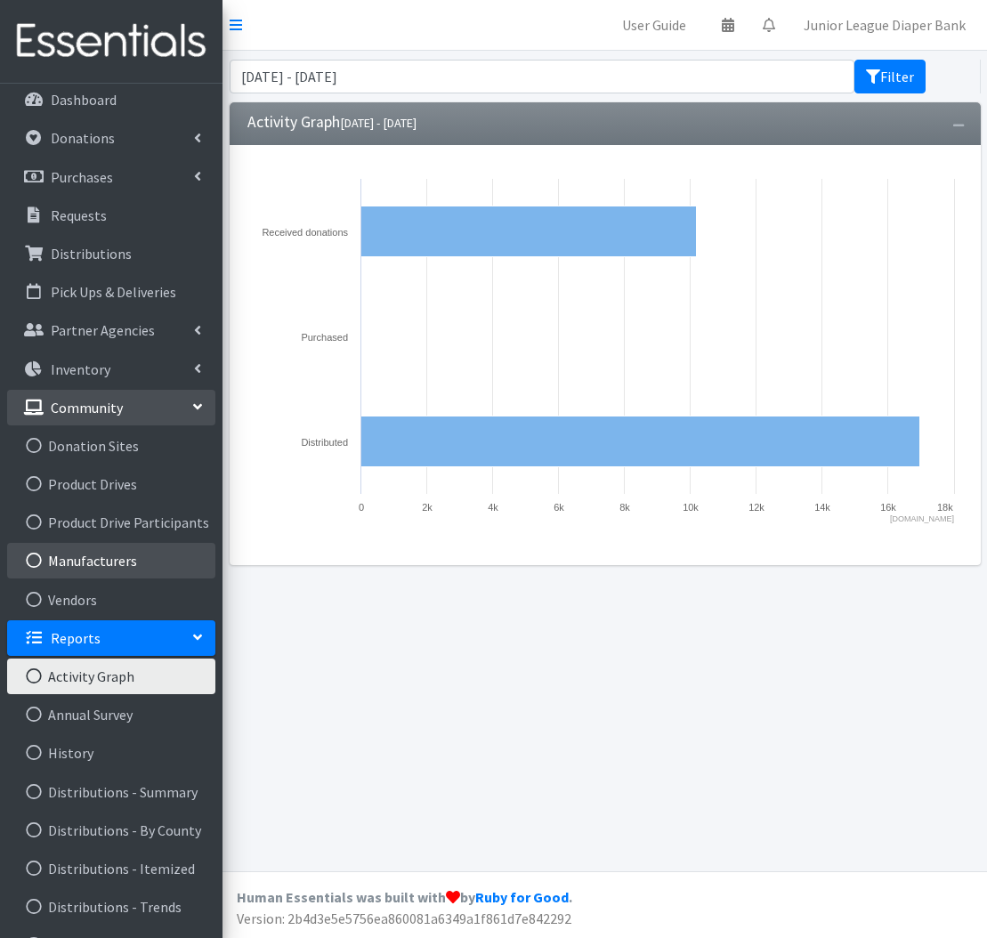
click at [66, 558] on link "Manufacturers" at bounding box center [111, 561] width 208 height 36
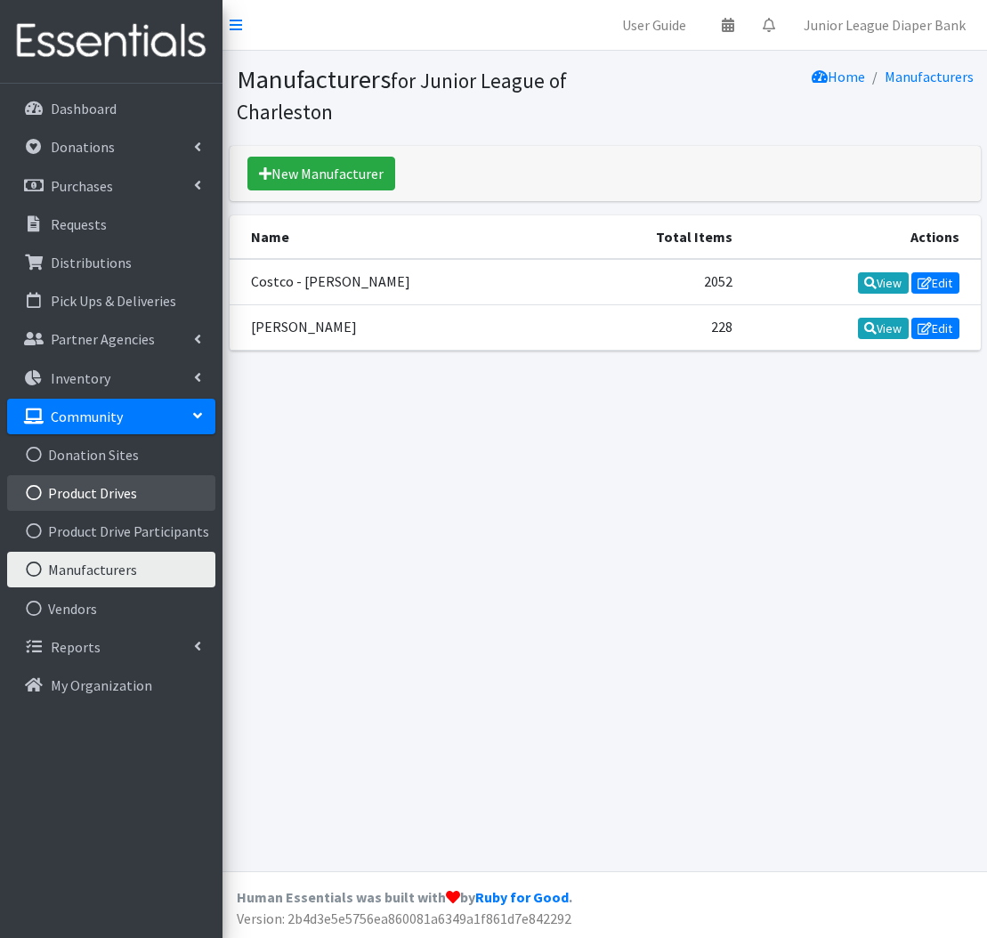
click at [42, 493] on icon at bounding box center [33, 493] width 23 height 16
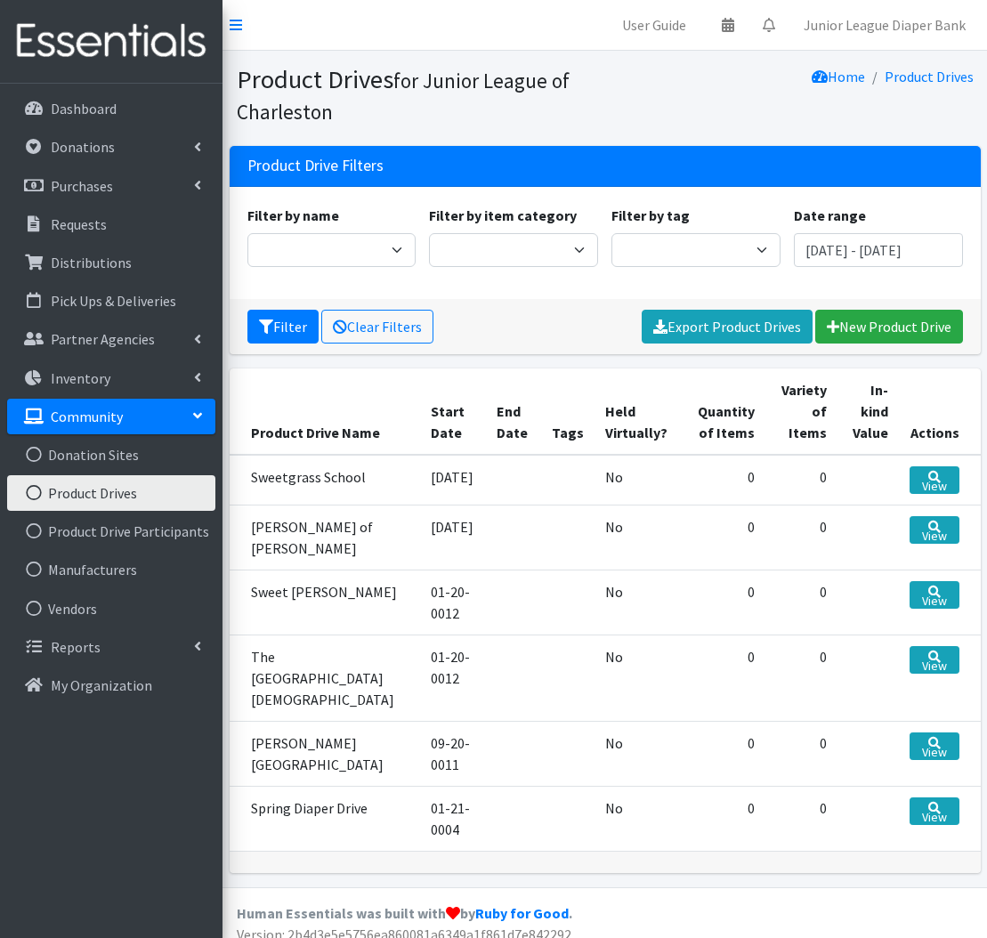
click at [55, 481] on link "Product Drives" at bounding box center [111, 493] width 208 height 36
click at [53, 370] on p "Inventory" at bounding box center [81, 378] width 60 height 18
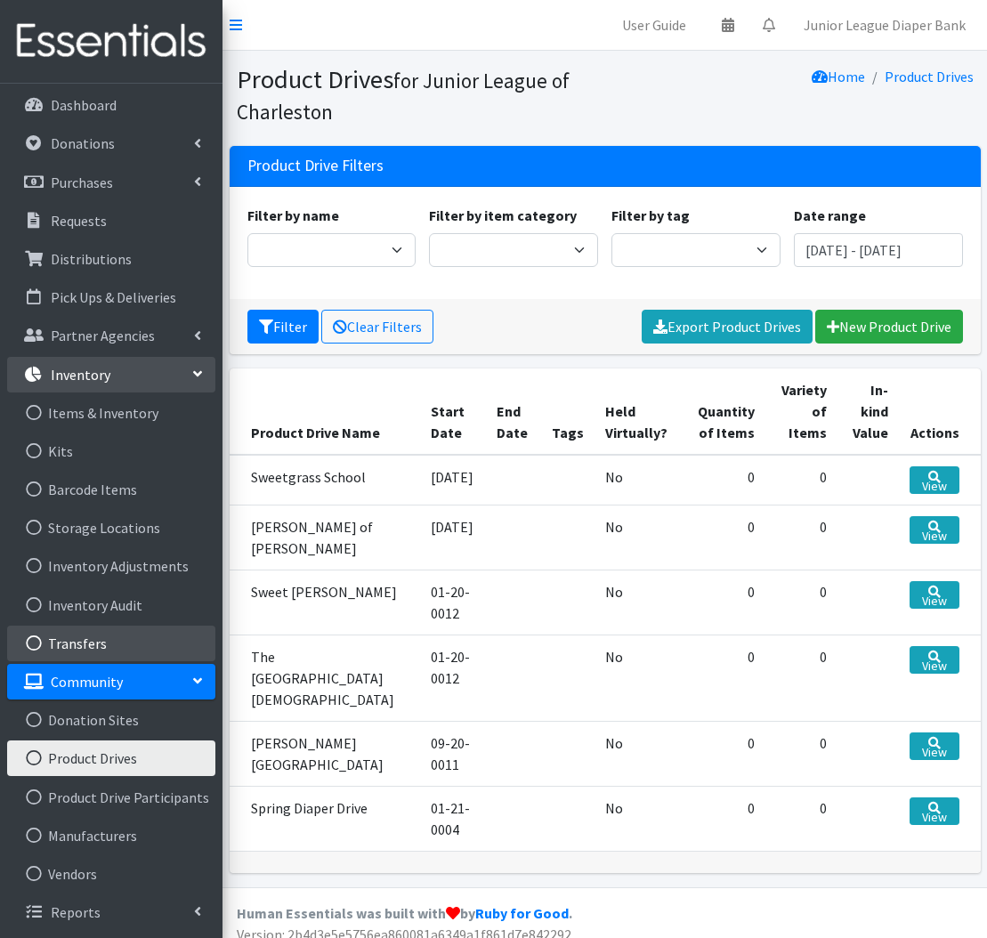
click at [76, 634] on link "Transfers" at bounding box center [111, 644] width 208 height 36
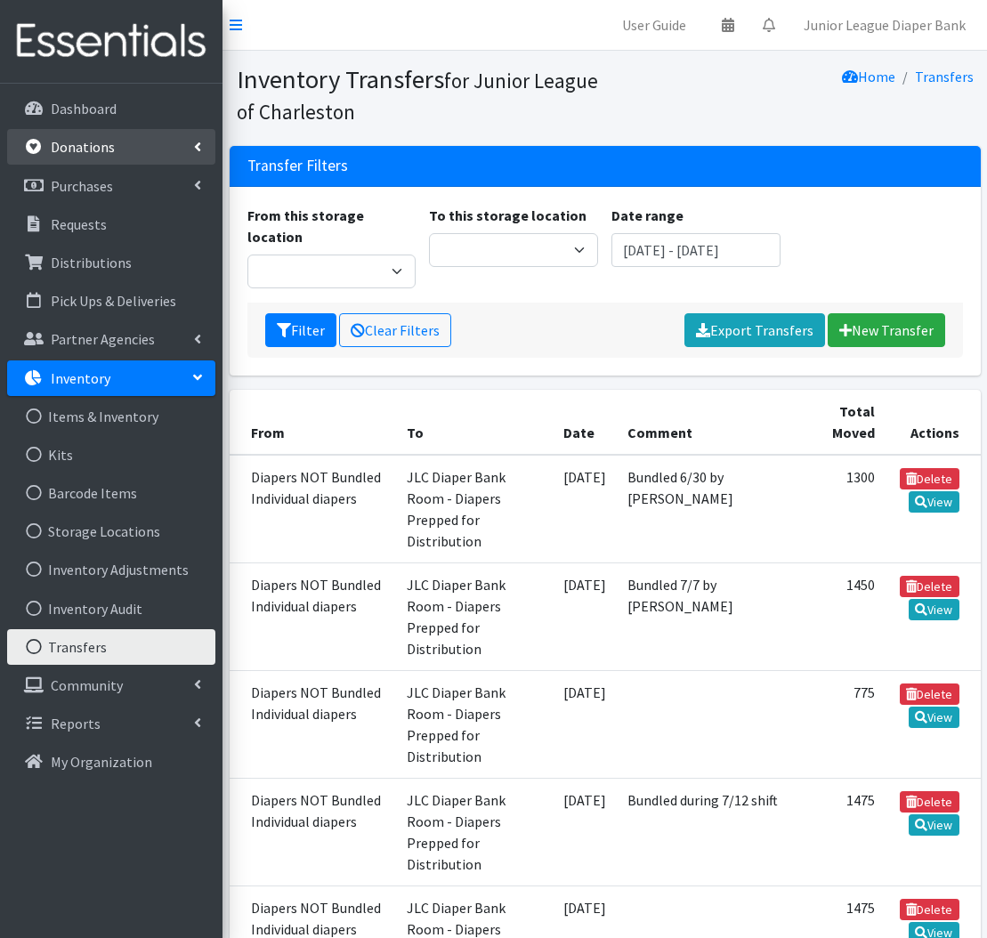
click at [107, 133] on link "Donations" at bounding box center [111, 147] width 208 height 36
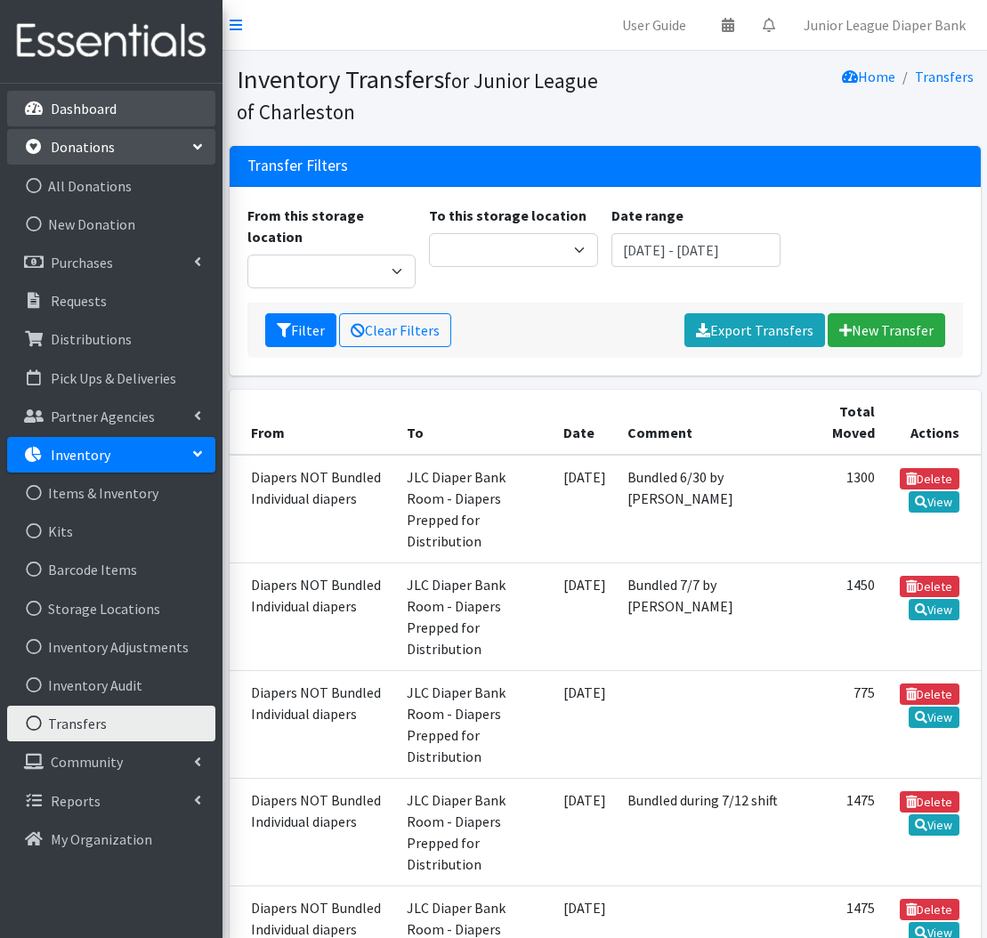
click at [118, 104] on link "Dashboard" at bounding box center [111, 109] width 208 height 36
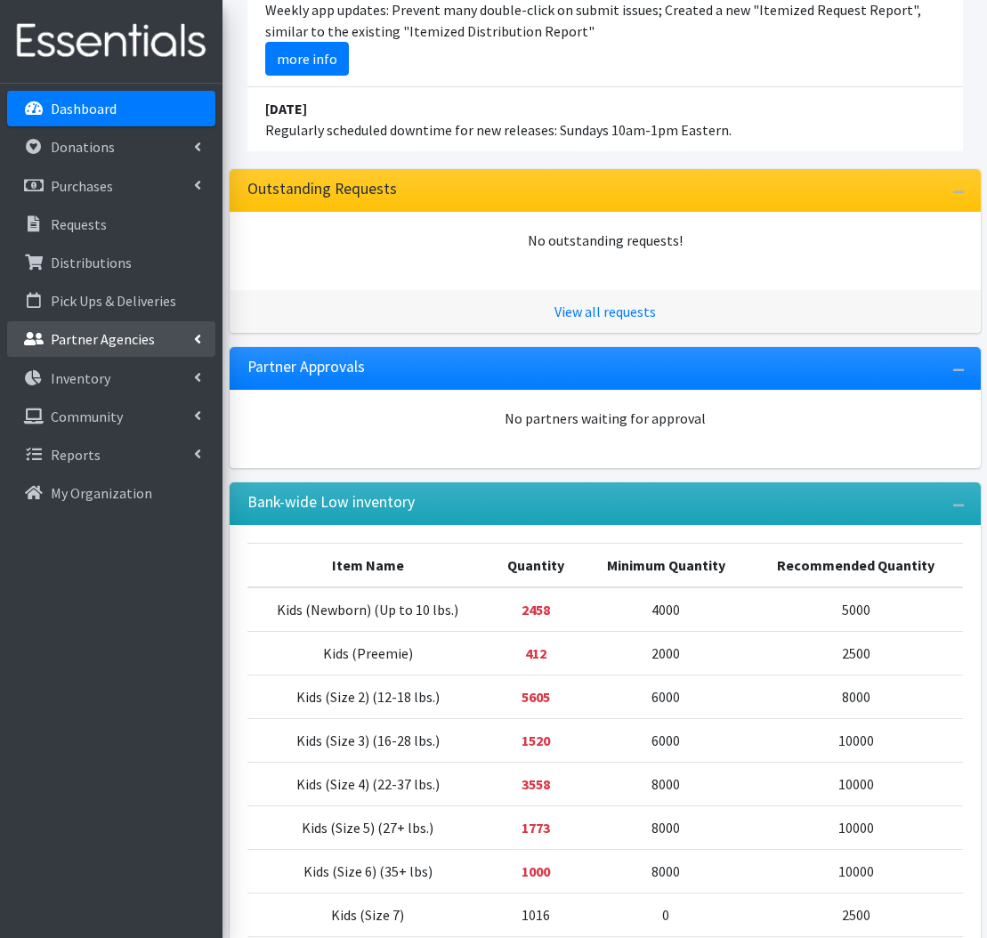
scroll to position [275, 0]
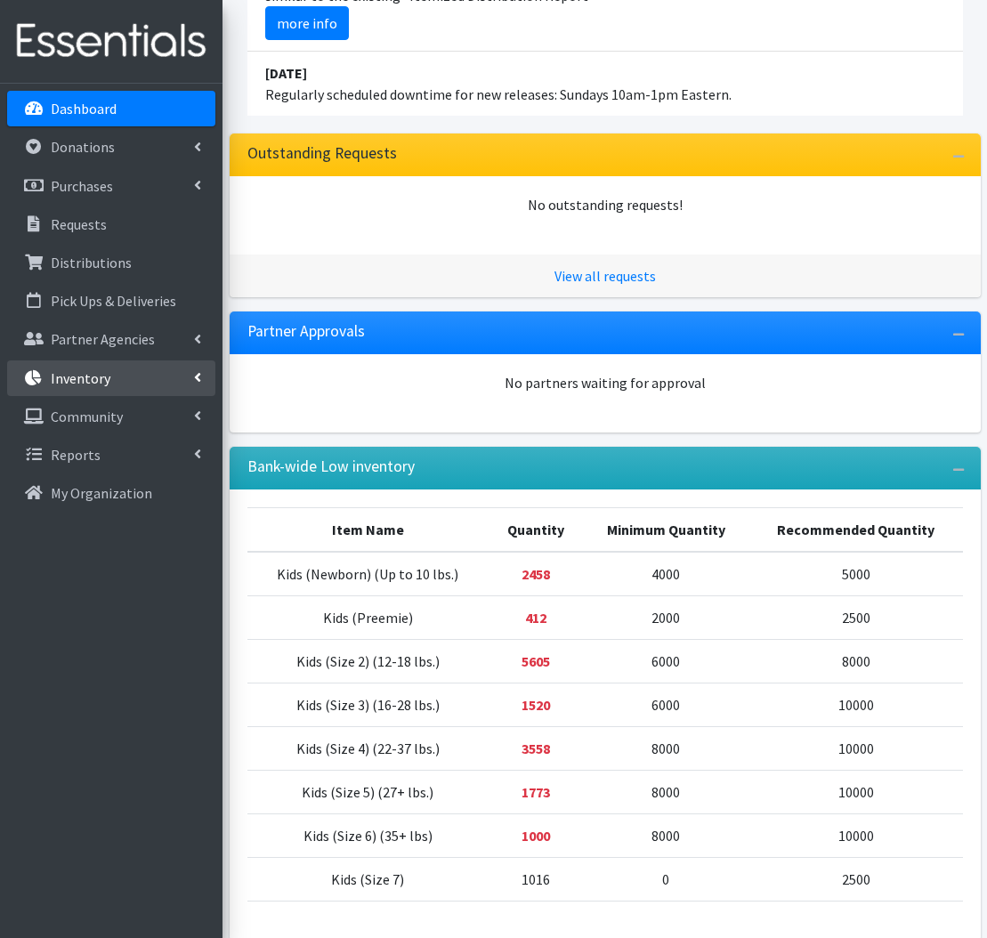
click at [184, 383] on link "Inventory" at bounding box center [111, 378] width 208 height 36
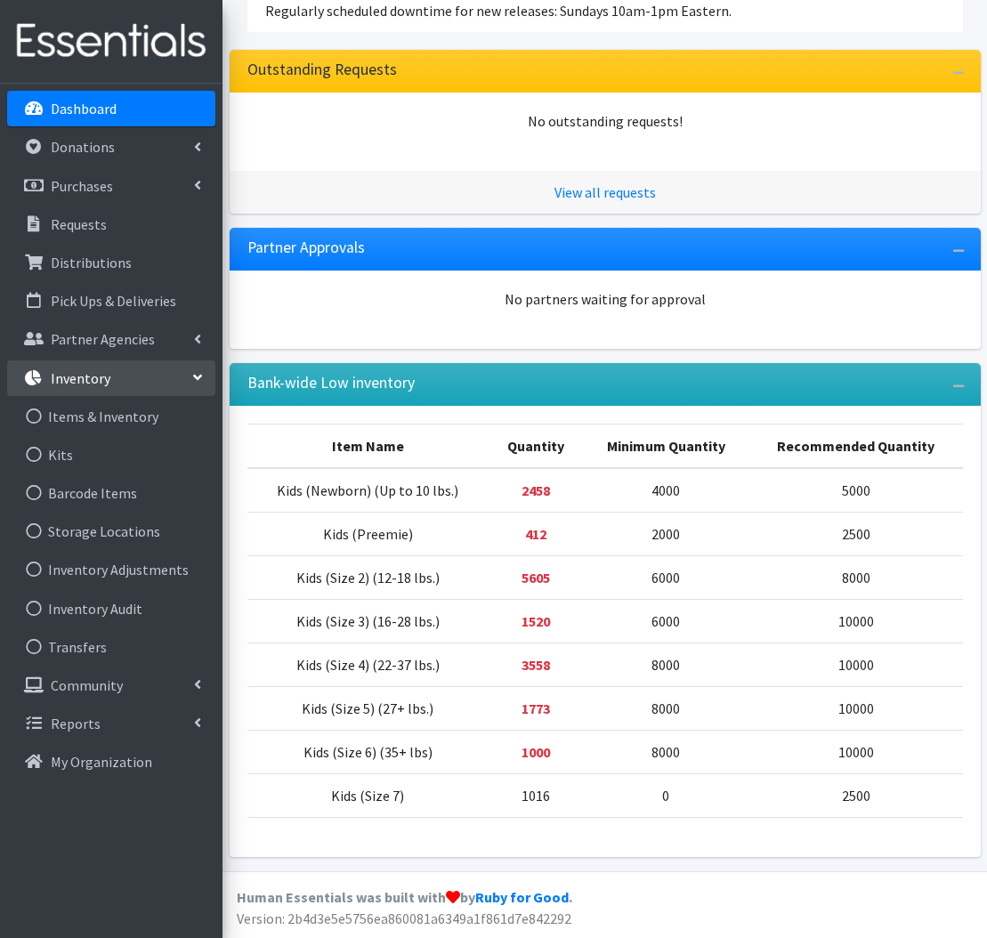
scroll to position [358, 0]
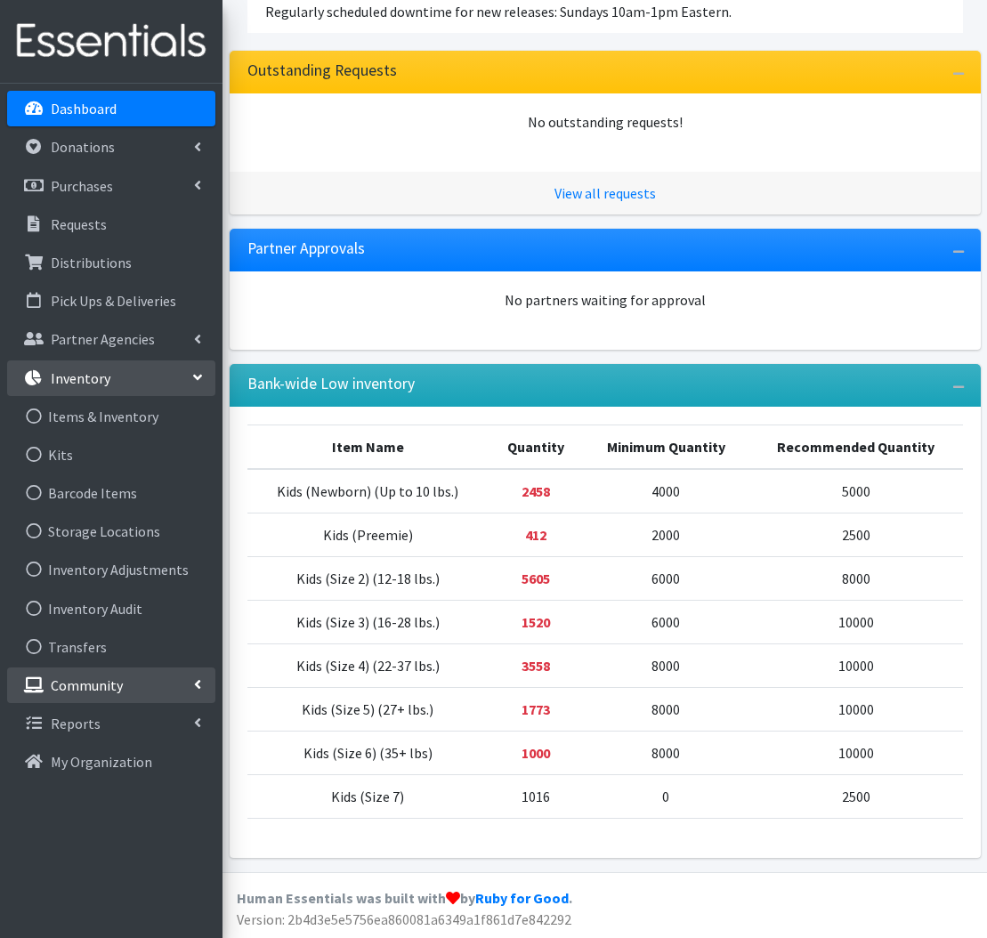
click at [202, 683] on link "Community" at bounding box center [111, 685] width 208 height 36
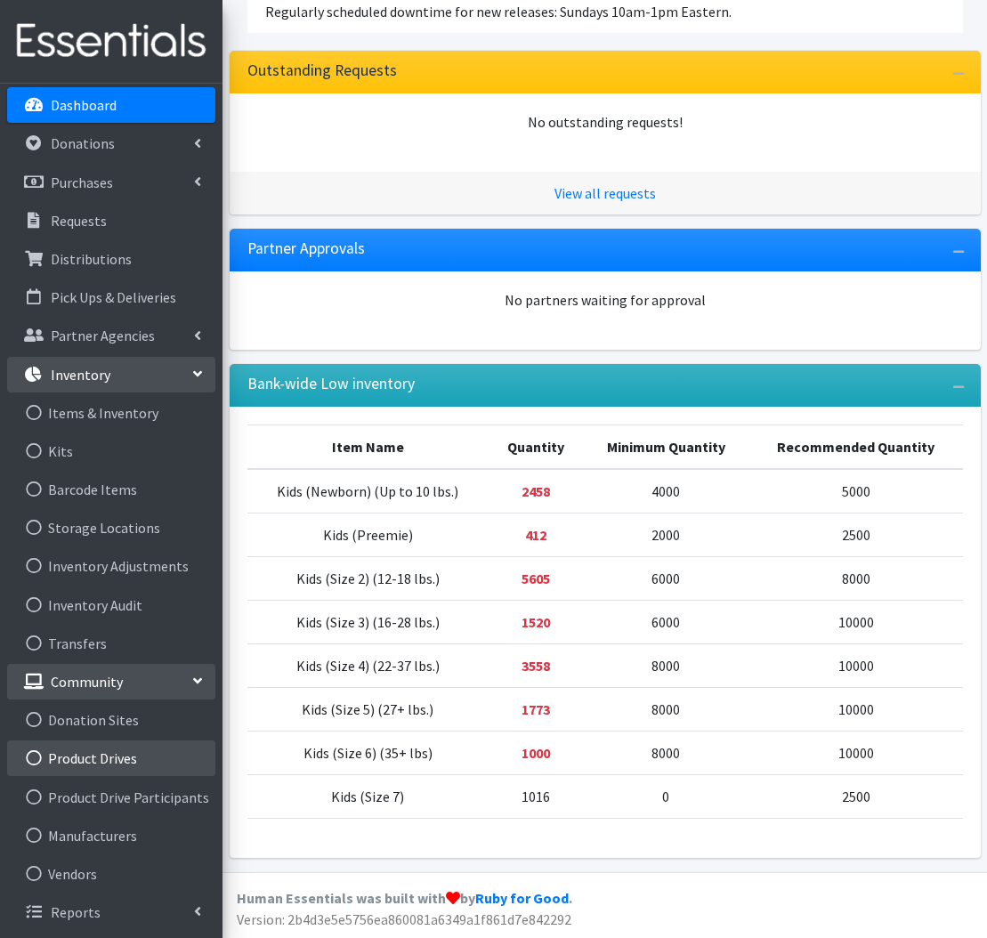
scroll to position [3, 0]
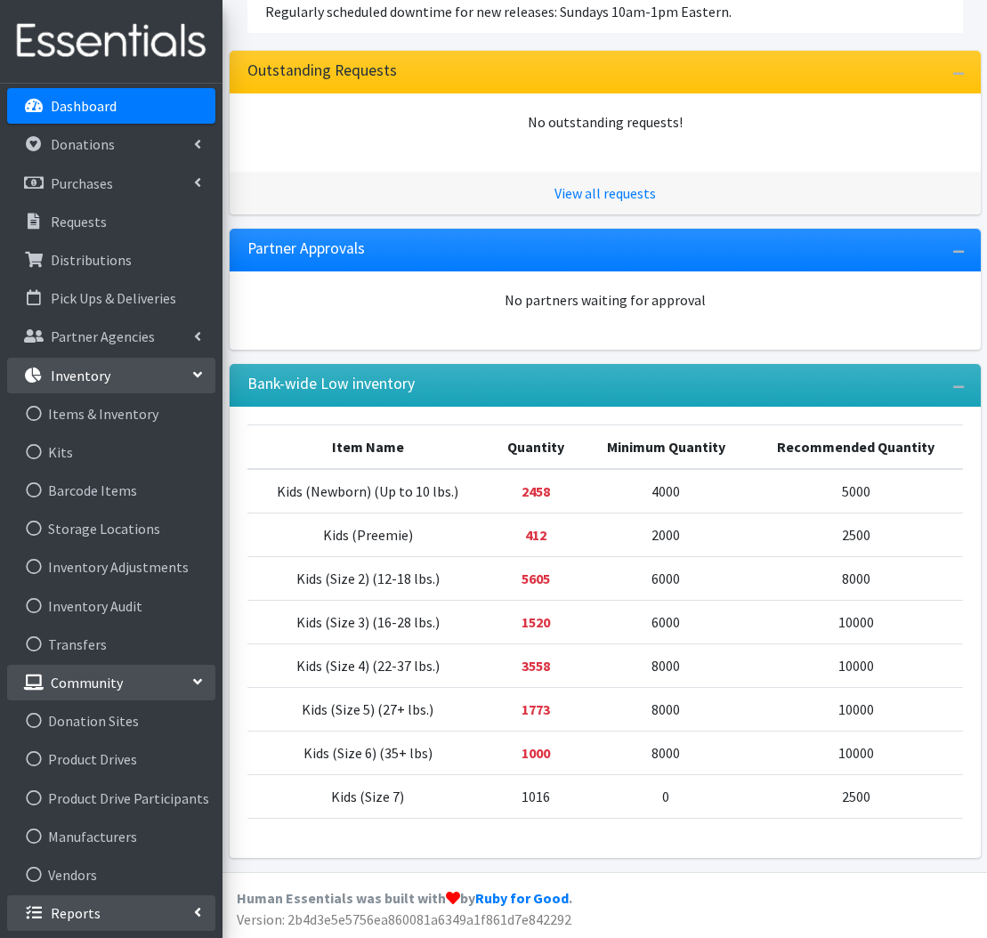
click at [189, 917] on link "Reports" at bounding box center [111, 913] width 208 height 36
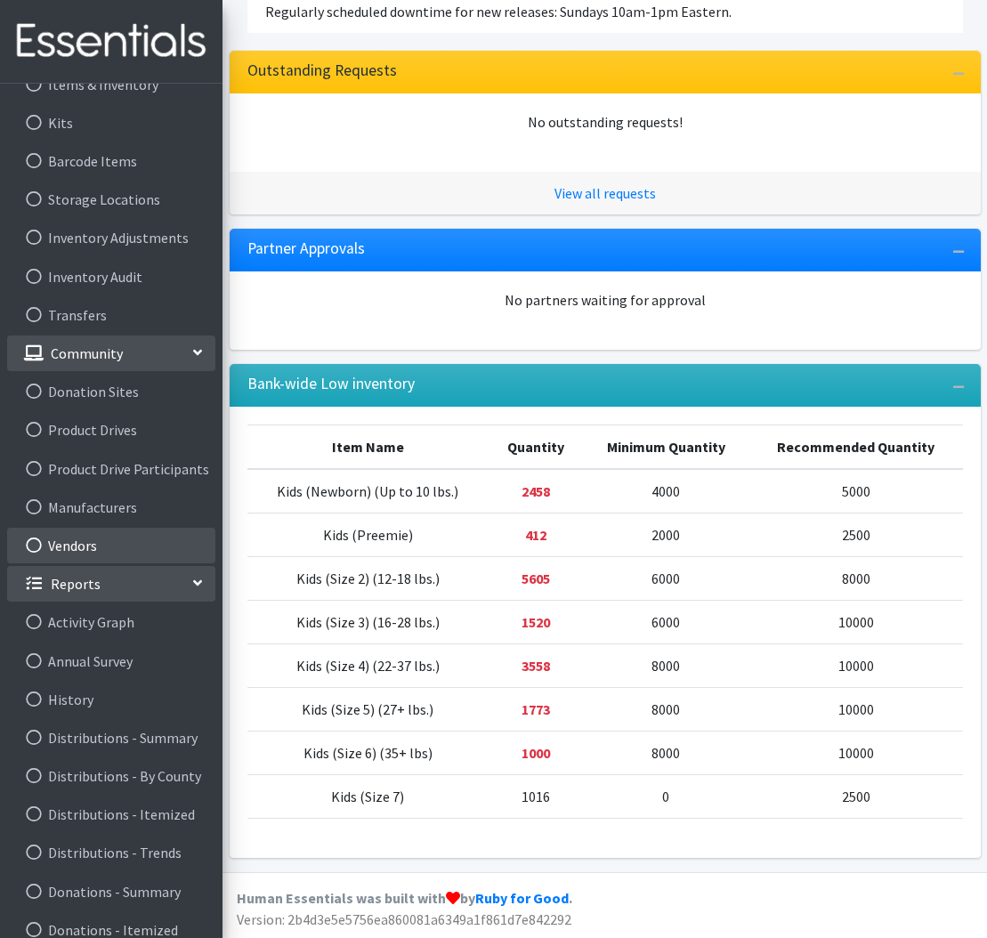
scroll to position [347, 0]
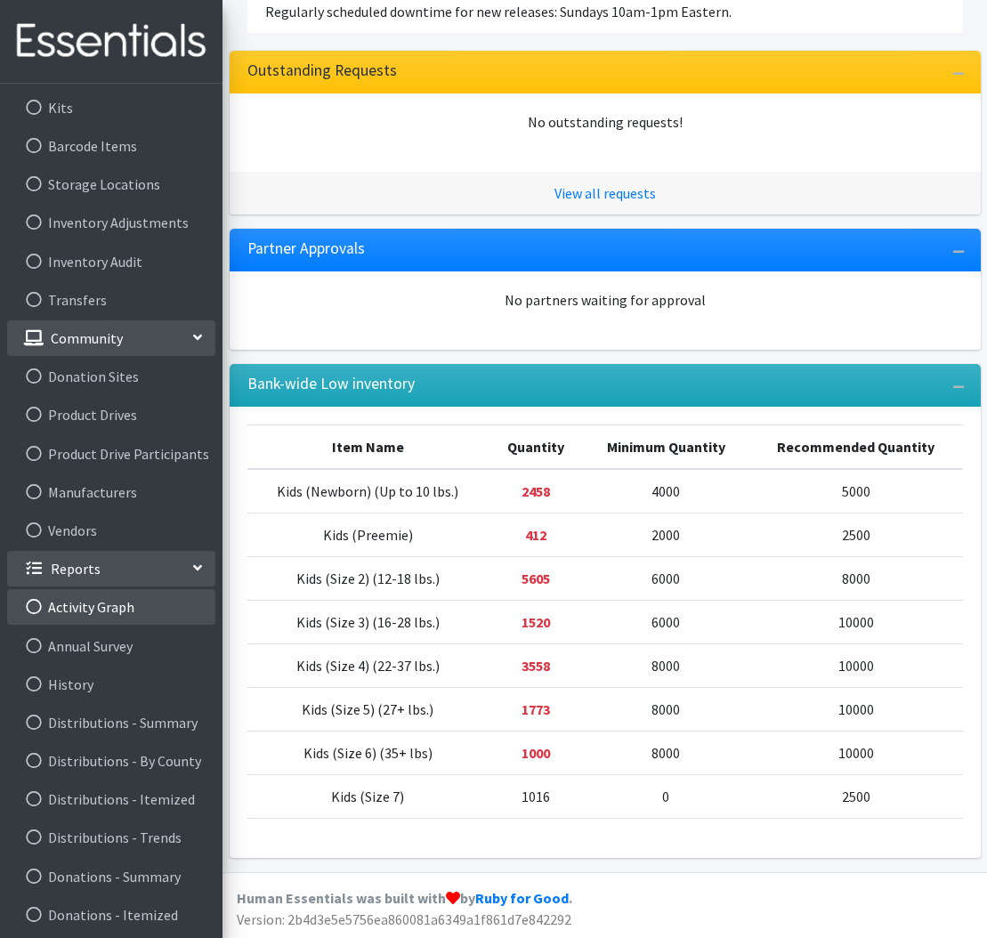
click at [93, 605] on link "Activity Graph" at bounding box center [111, 607] width 208 height 36
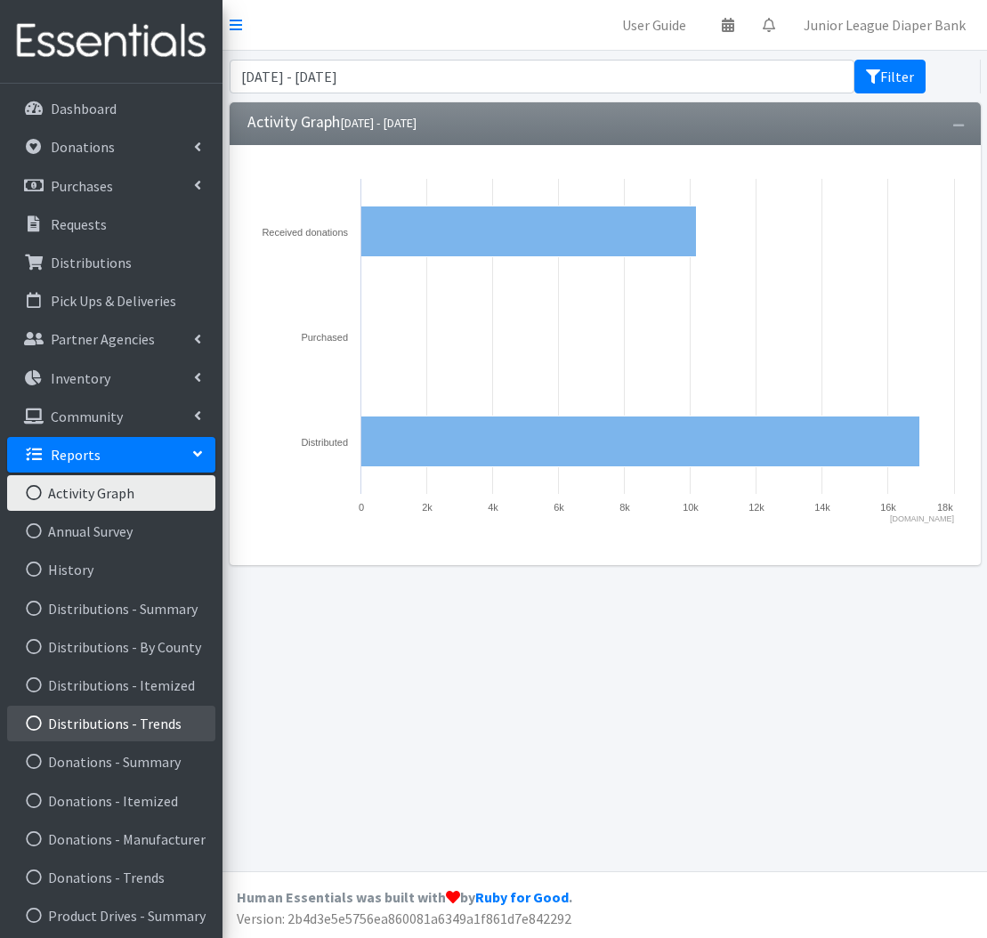
click at [141, 725] on link "Distributions - Trends" at bounding box center [111, 724] width 208 height 36
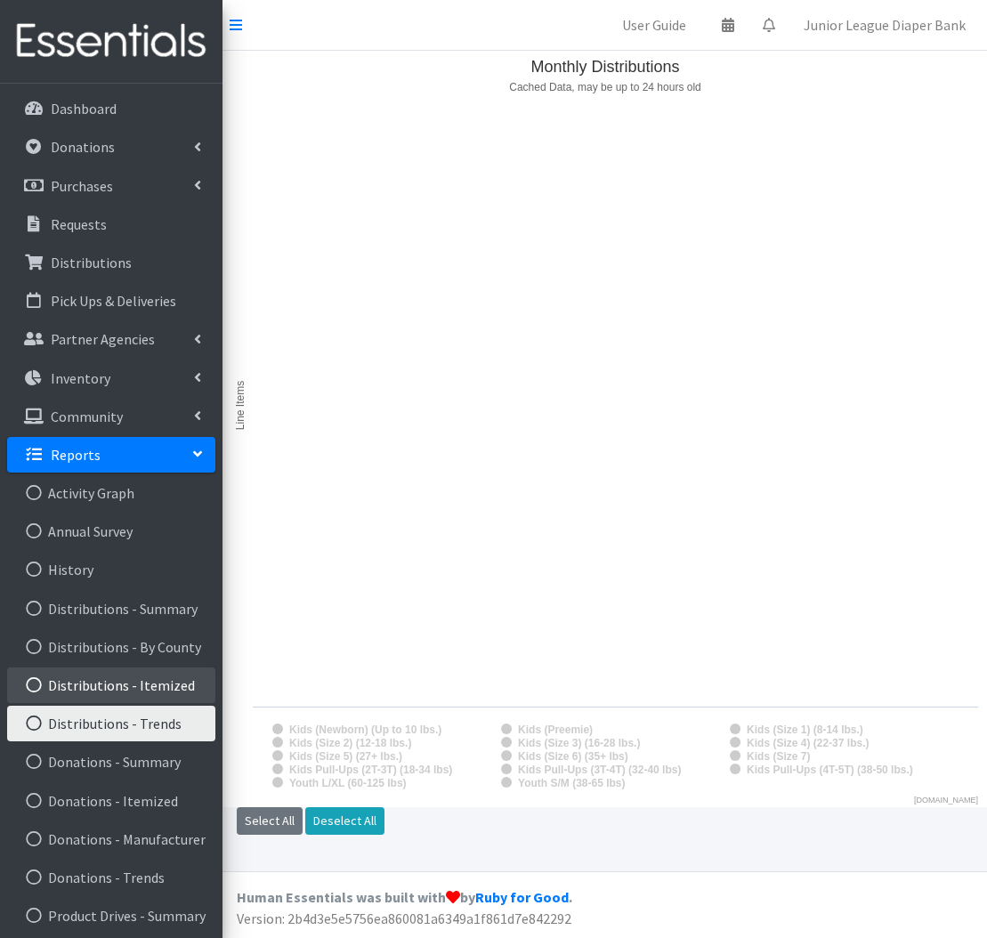
click at [148, 689] on link "Distributions - Itemized" at bounding box center [111, 685] width 208 height 36
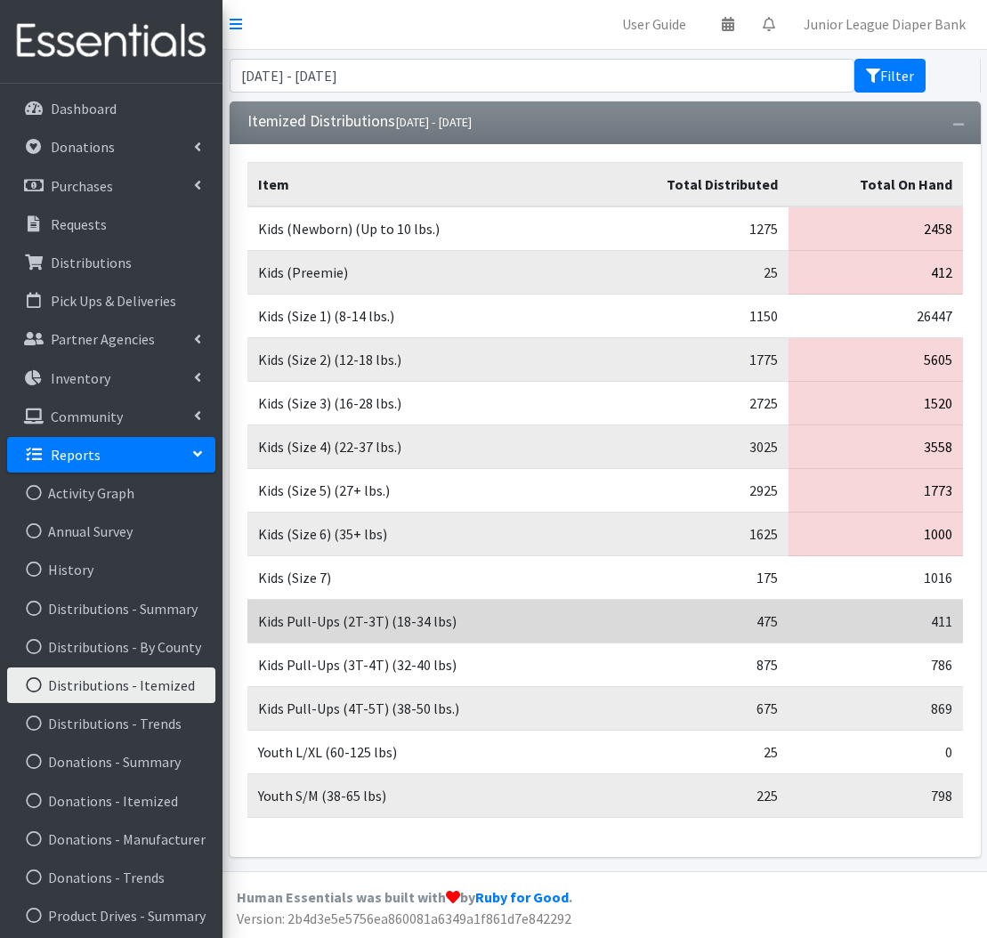
scroll to position [1, 0]
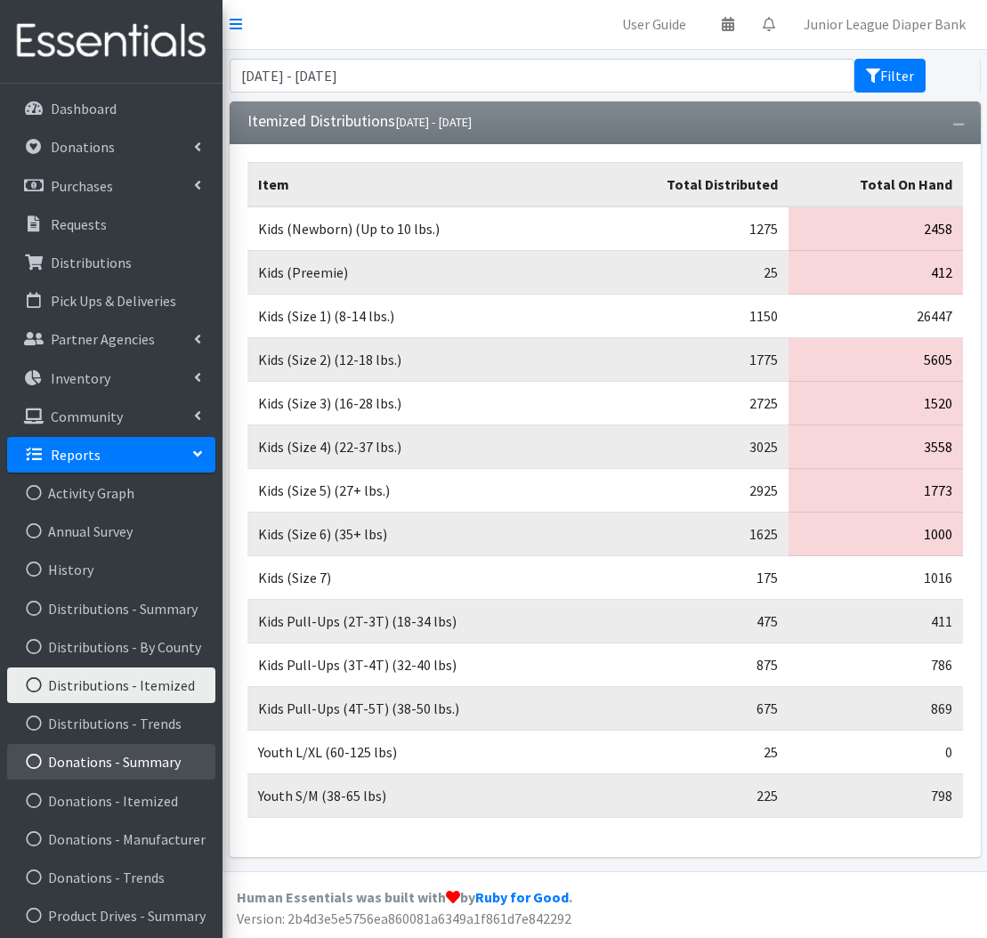
click at [150, 757] on link "Donations - Summary" at bounding box center [111, 762] width 208 height 36
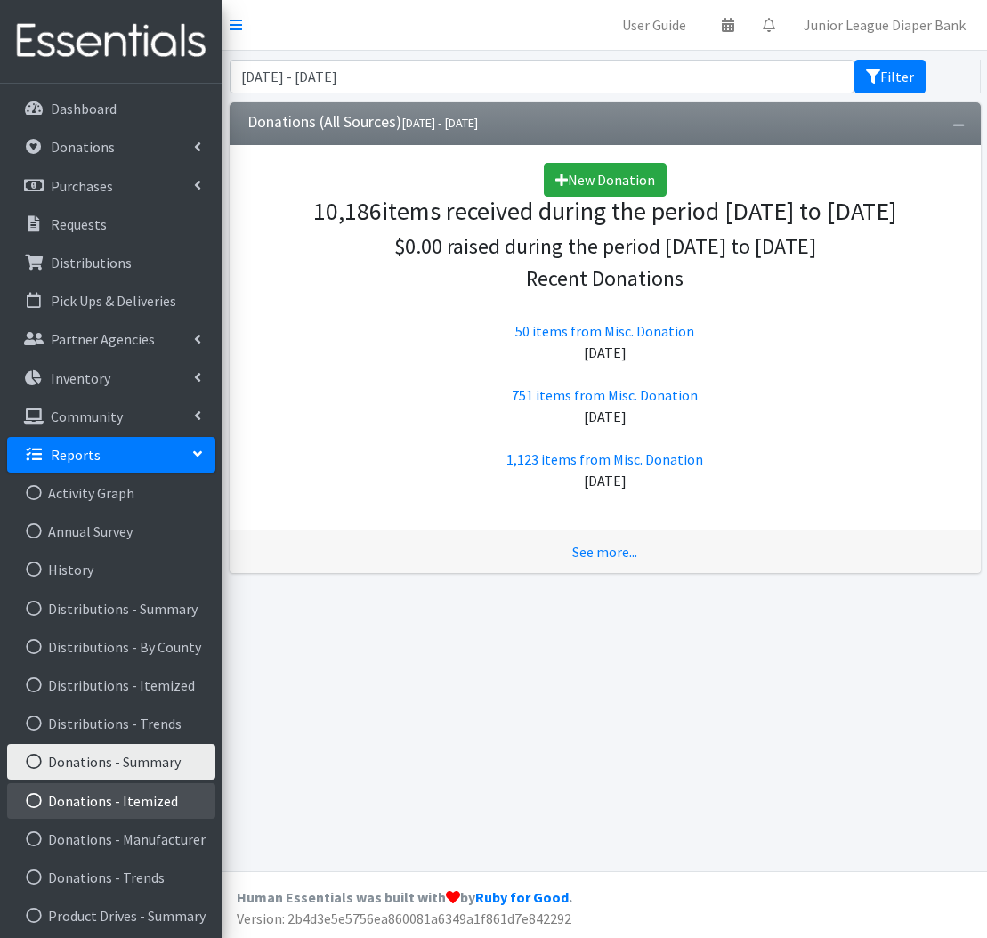
click at [181, 795] on link "Donations - Itemized" at bounding box center [111, 801] width 208 height 36
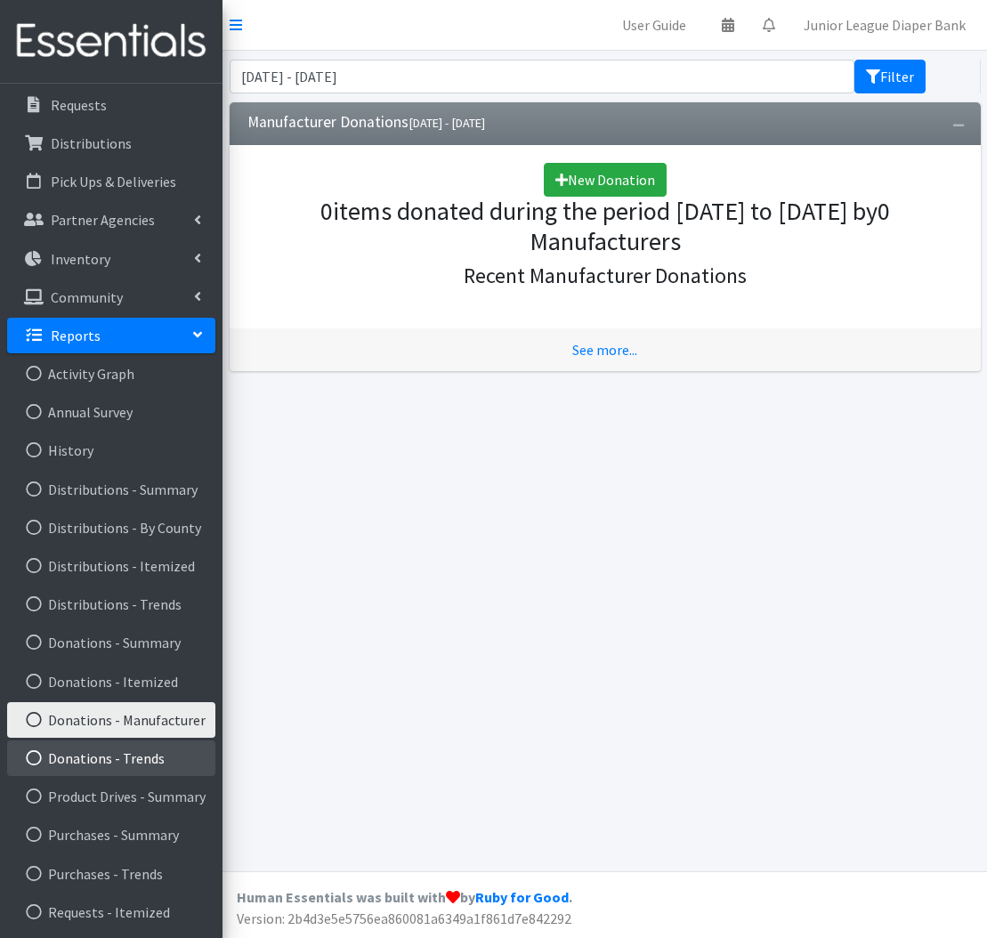
click at [152, 753] on link "Donations - Trends" at bounding box center [111, 758] width 208 height 36
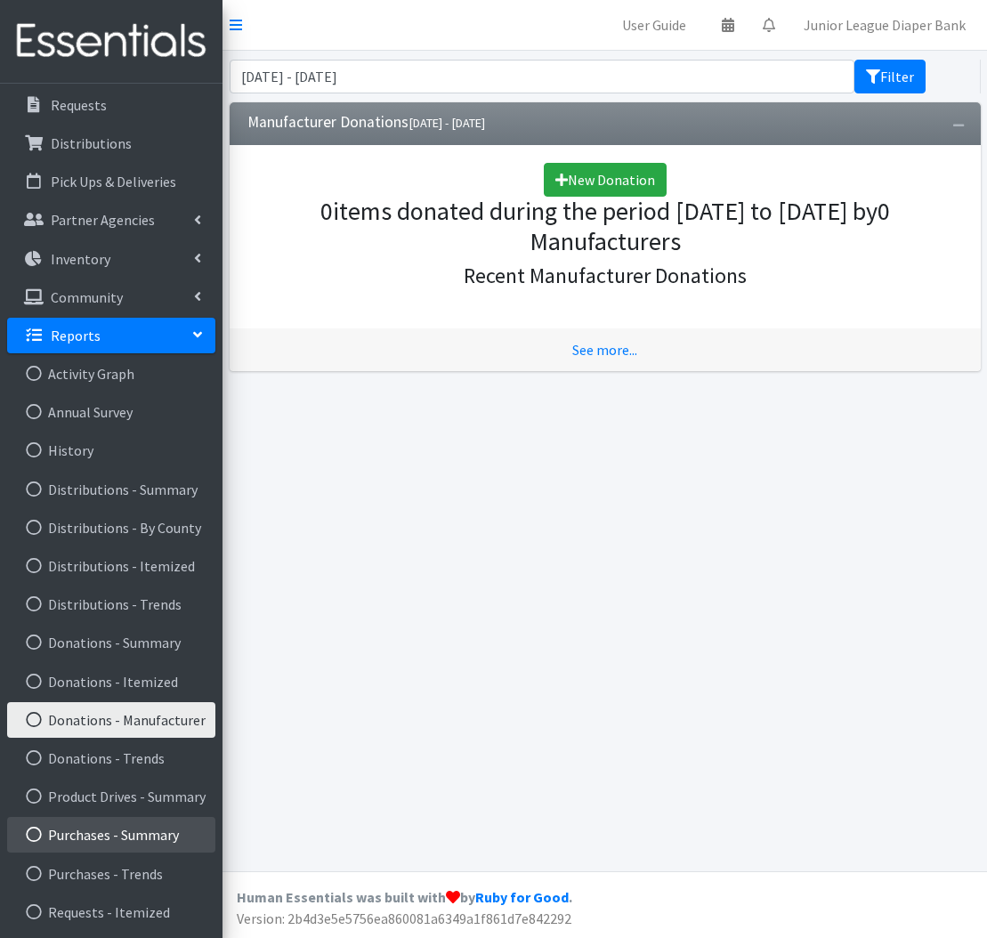
click at [167, 830] on link "Purchases - Summary" at bounding box center [111, 835] width 208 height 36
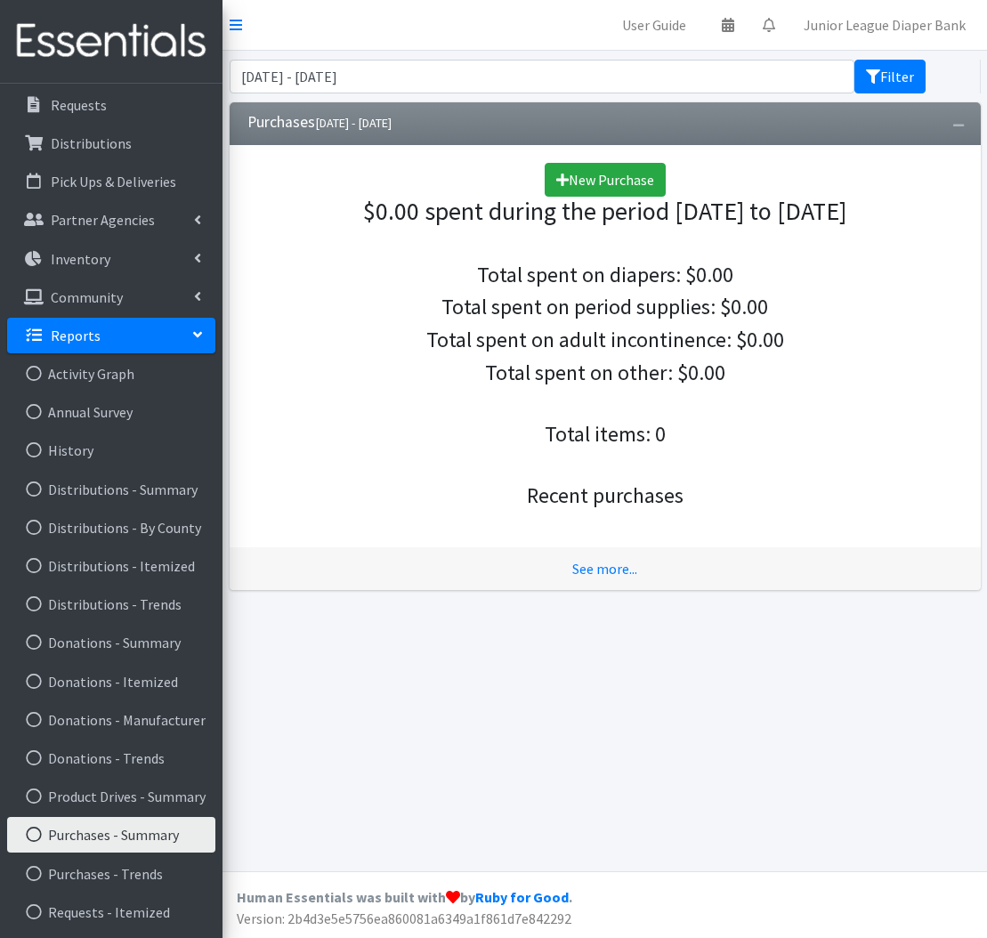
scroll to position [119, 0]
click at [134, 867] on link "Purchases - Trends" at bounding box center [111, 874] width 208 height 36
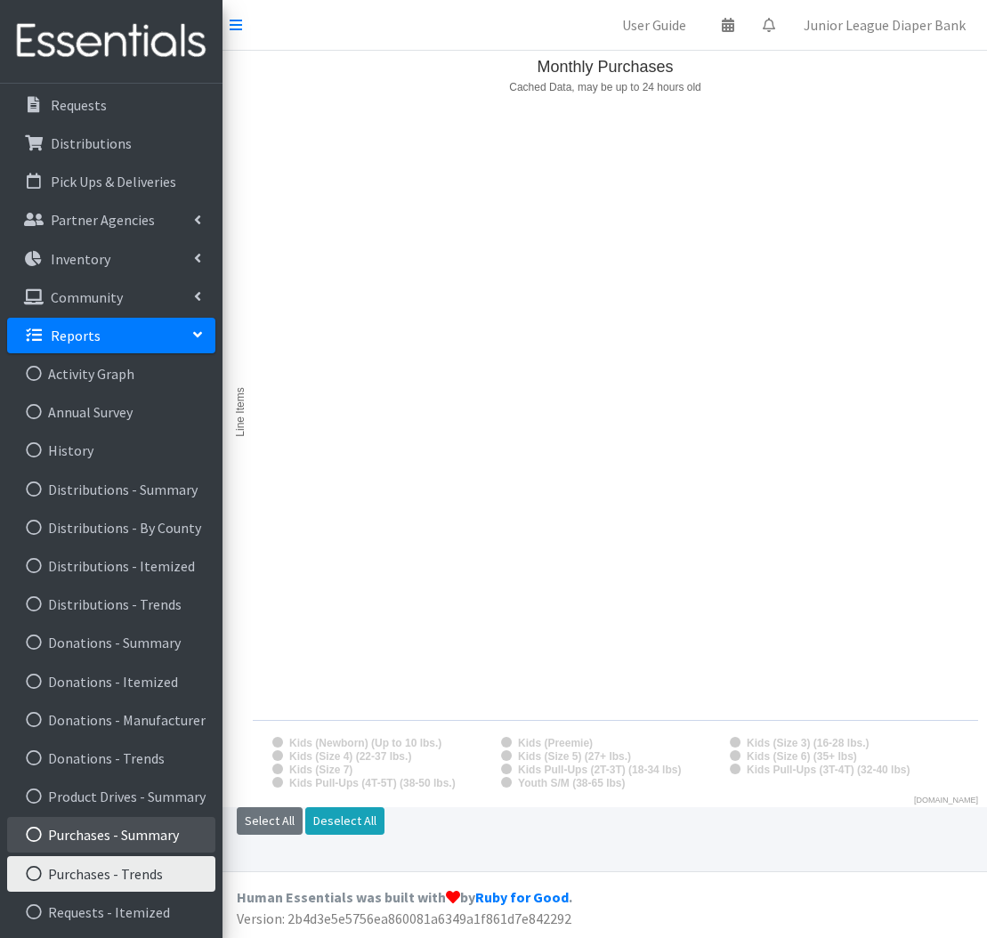
scroll to position [119, 0]
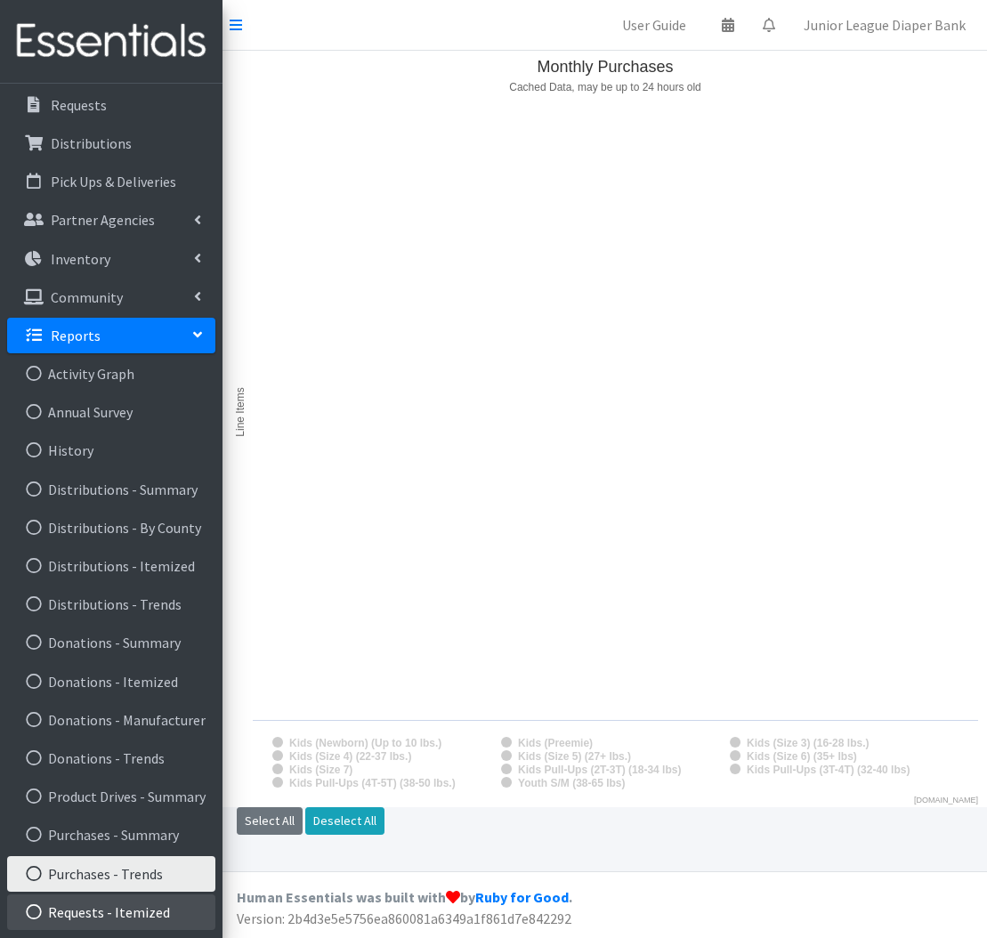
click at [144, 911] on link "Requests - Itemized" at bounding box center [111, 912] width 208 height 36
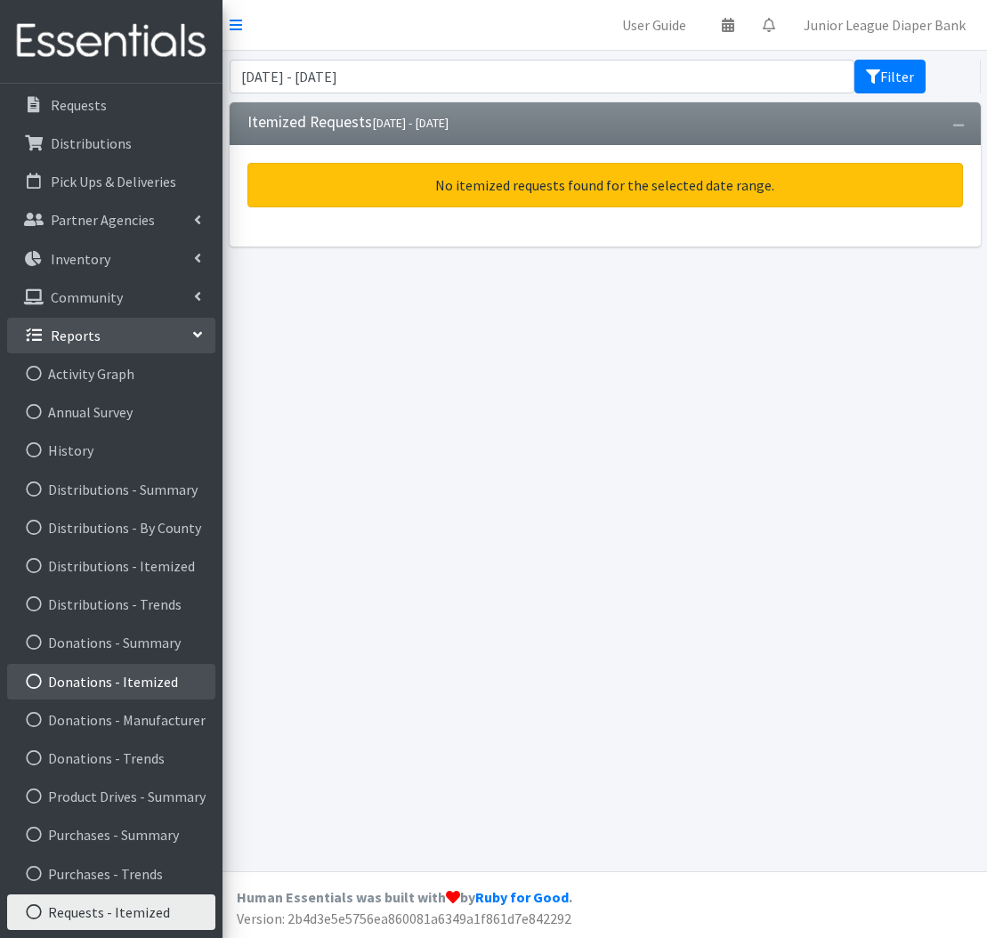
click at [148, 671] on link "Donations - Itemized" at bounding box center [111, 682] width 208 height 36
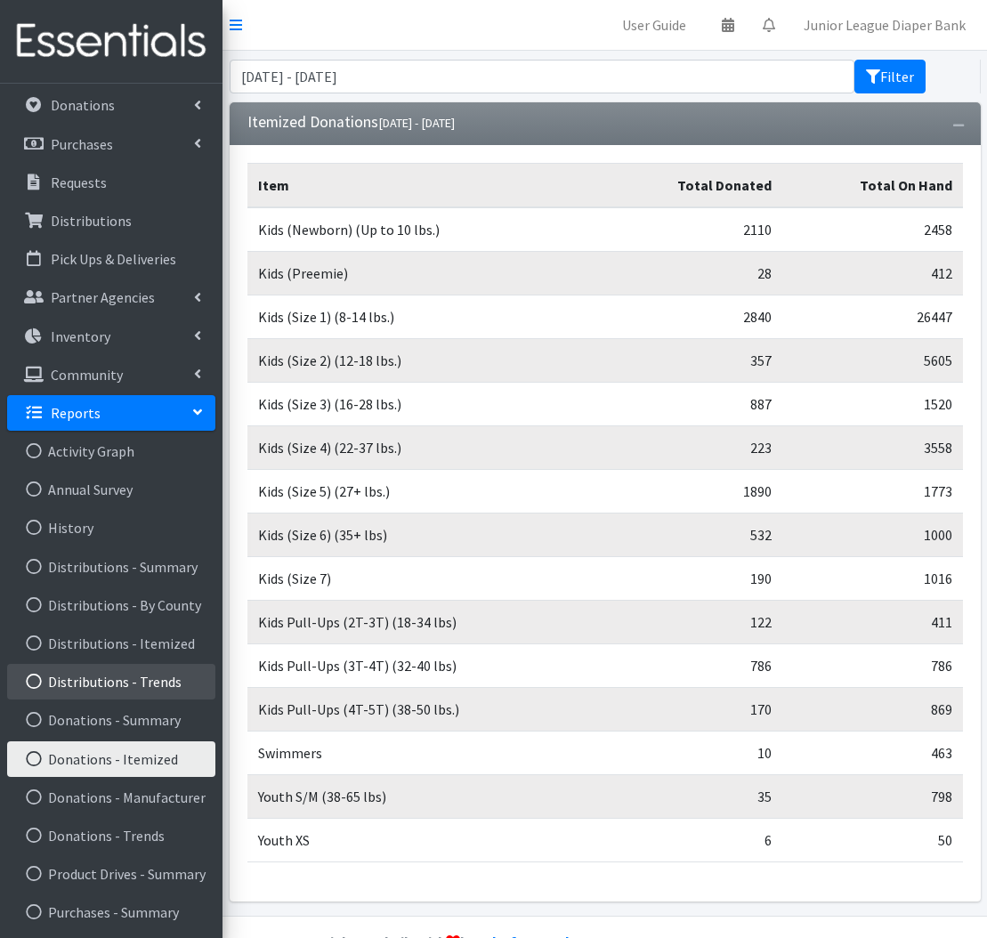
scroll to position [53, 0]
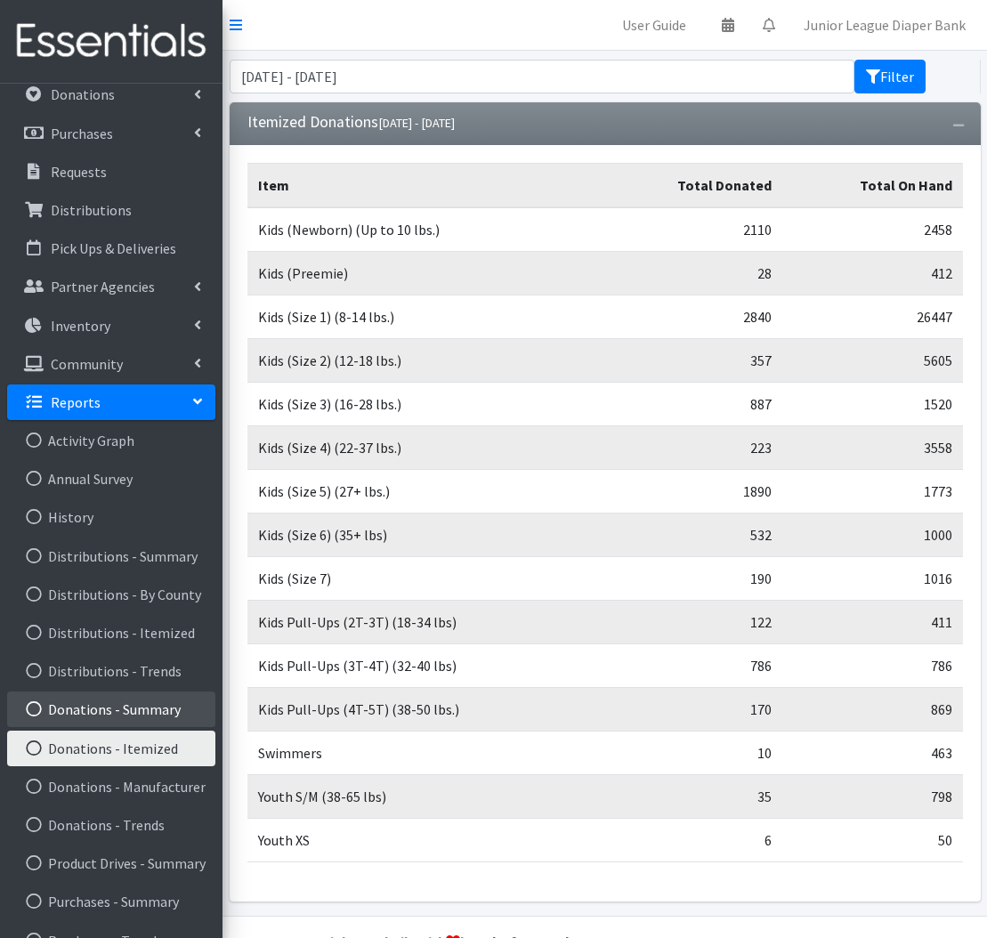
click at [155, 711] on link "Donations - Summary" at bounding box center [111, 709] width 208 height 36
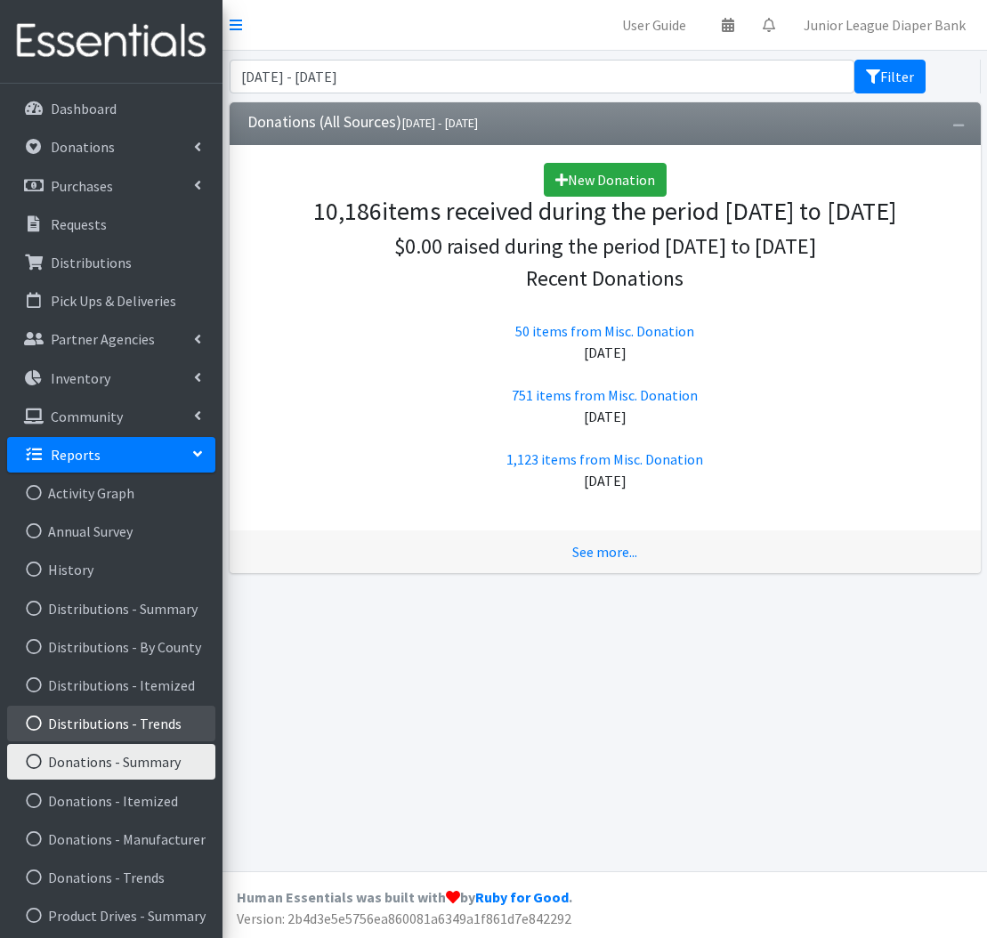
click at [153, 723] on link "Distributions - Trends" at bounding box center [111, 724] width 208 height 36
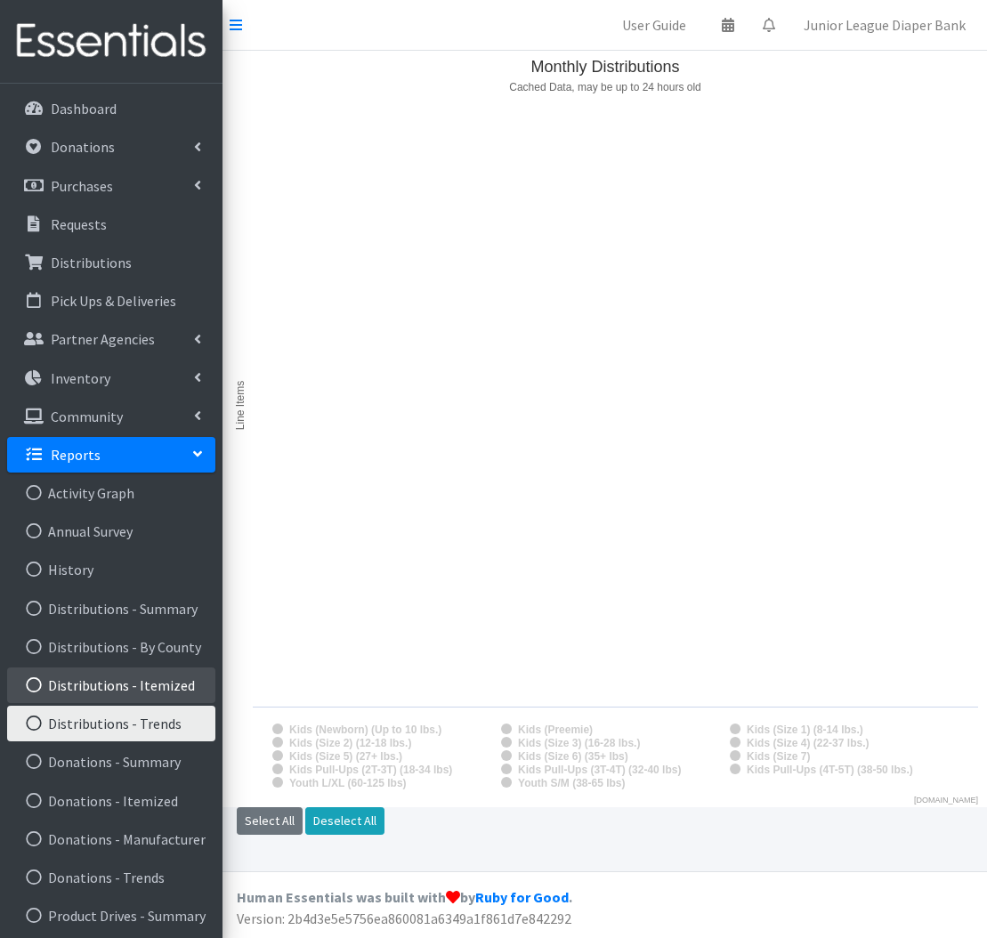
click at [152, 685] on link "Distributions - Itemized" at bounding box center [111, 685] width 208 height 36
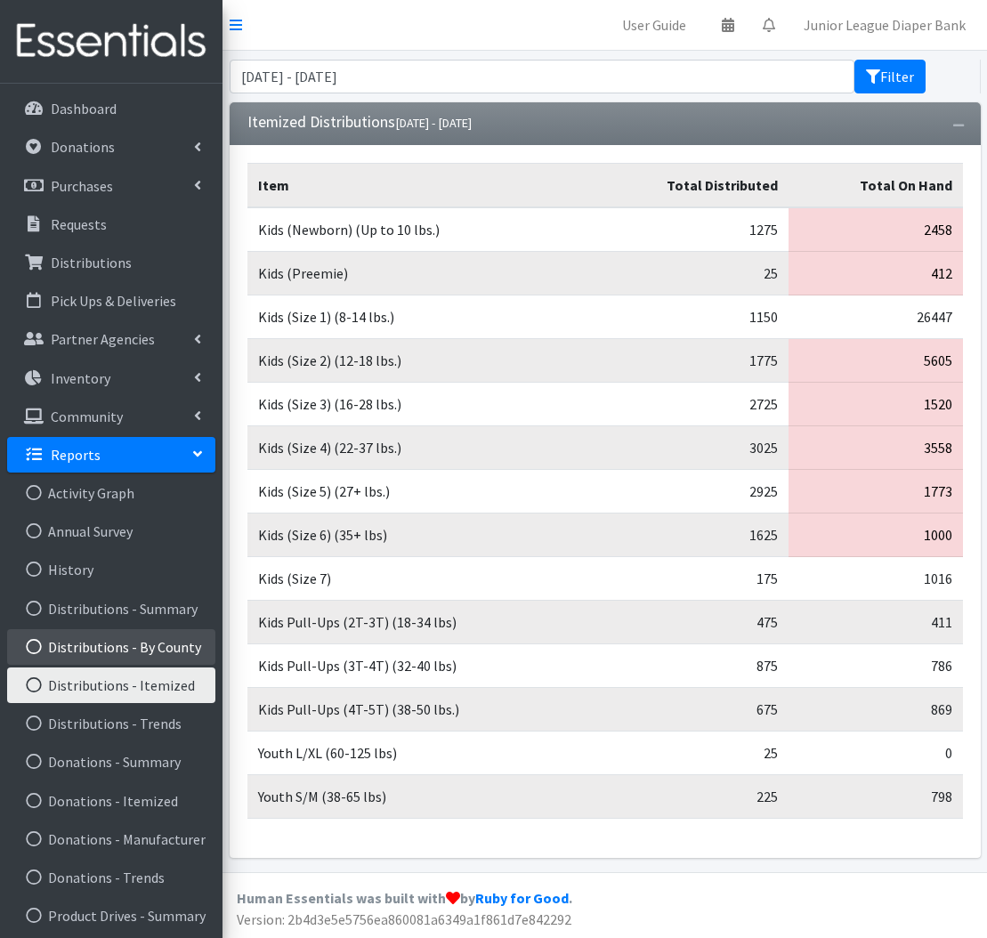
click at [160, 644] on link "Distributions - By County" at bounding box center [111, 647] width 208 height 36
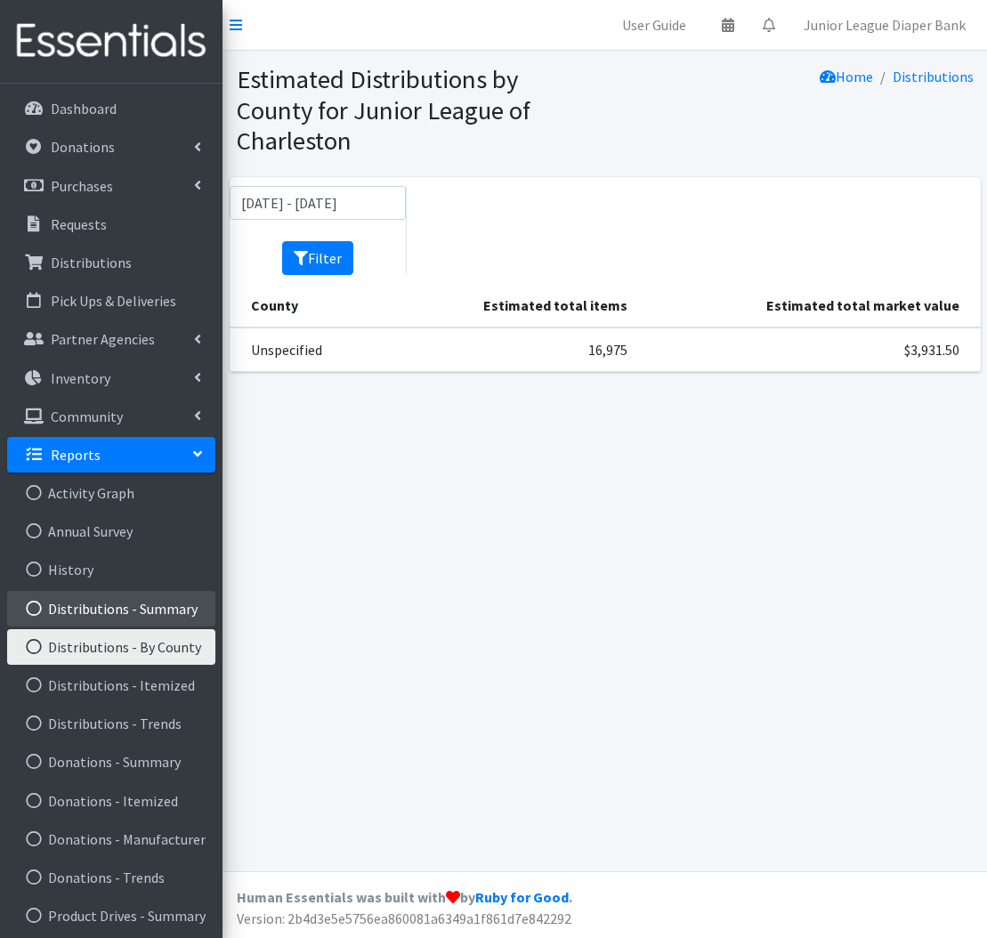
click at [159, 612] on link "Distributions - Summary" at bounding box center [111, 609] width 208 height 36
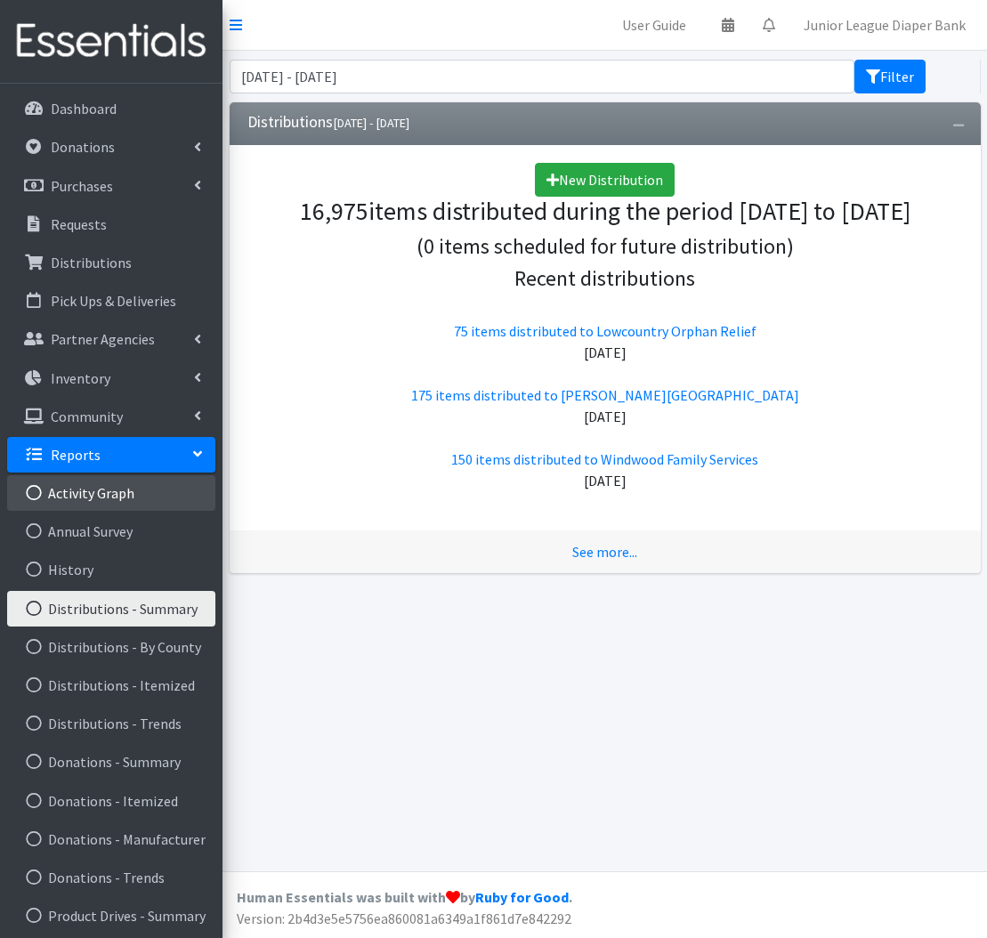
click at [131, 491] on link "Activity Graph" at bounding box center [111, 493] width 208 height 36
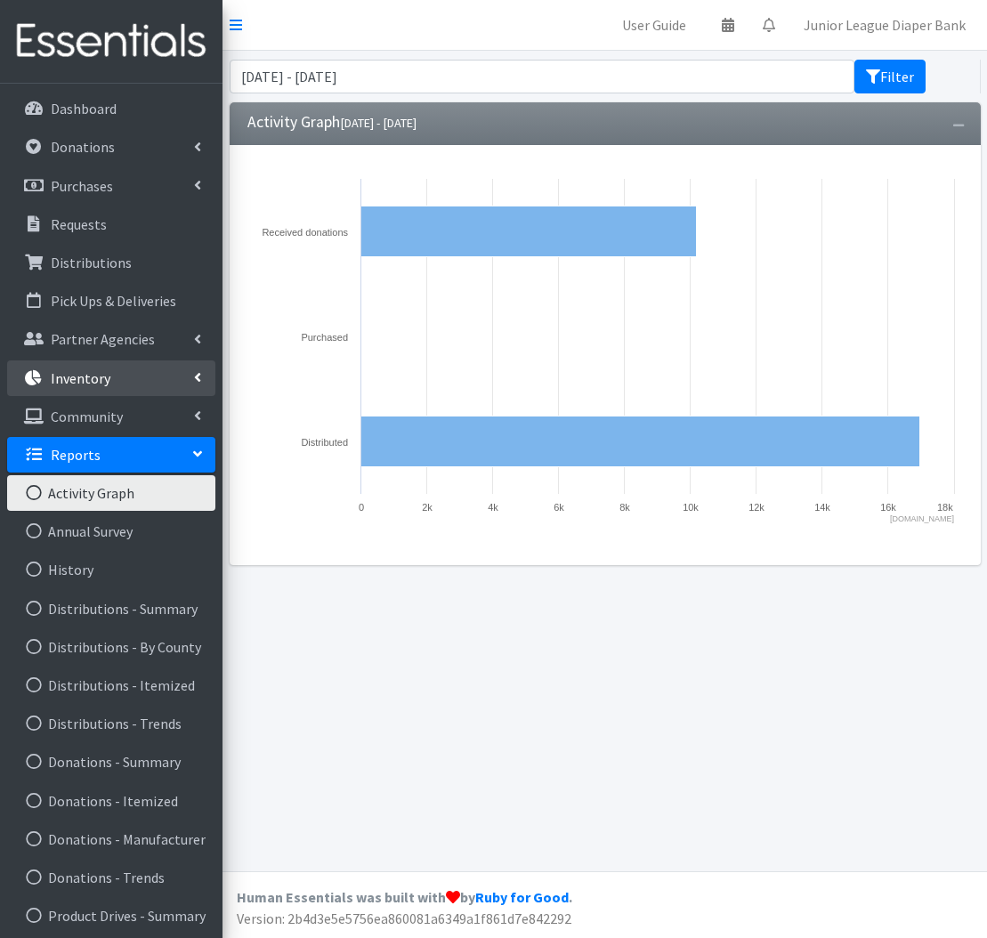
click at [202, 376] on link "Inventory" at bounding box center [111, 378] width 208 height 36
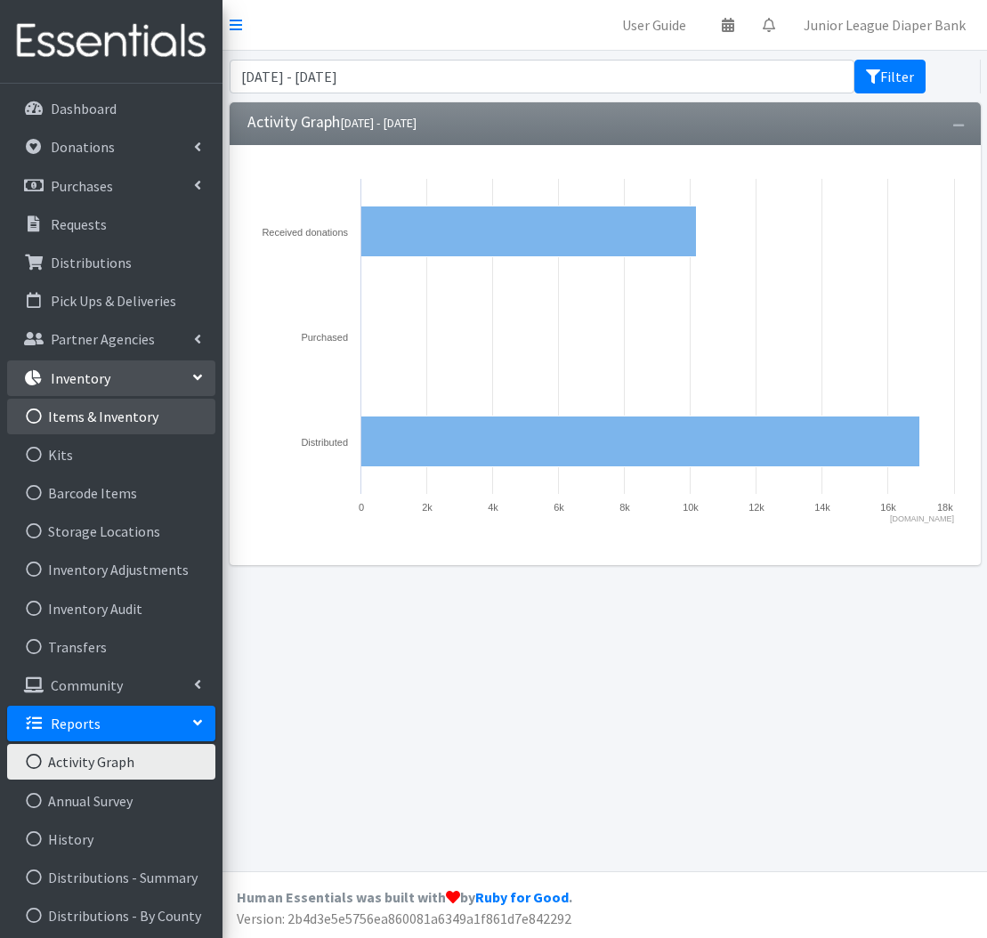
click at [184, 409] on link "Items & Inventory" at bounding box center [111, 417] width 208 height 36
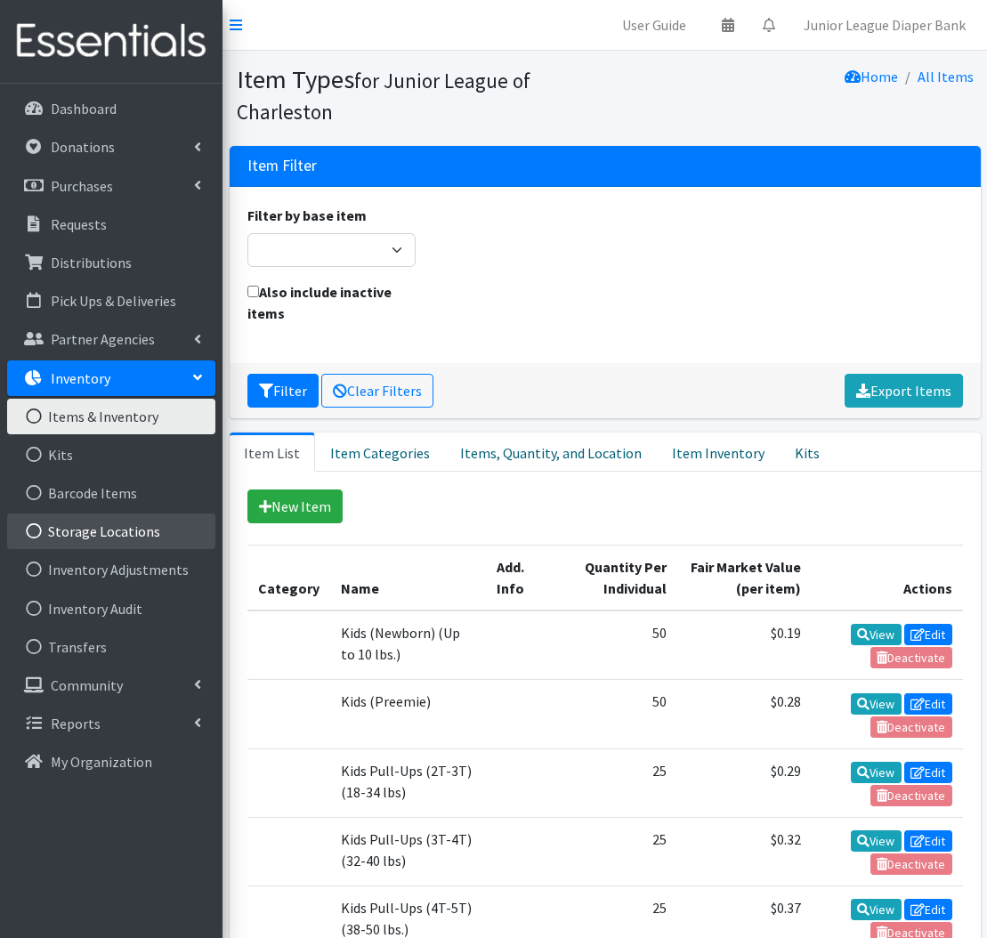
click at [161, 537] on link "Storage Locations" at bounding box center [111, 531] width 208 height 36
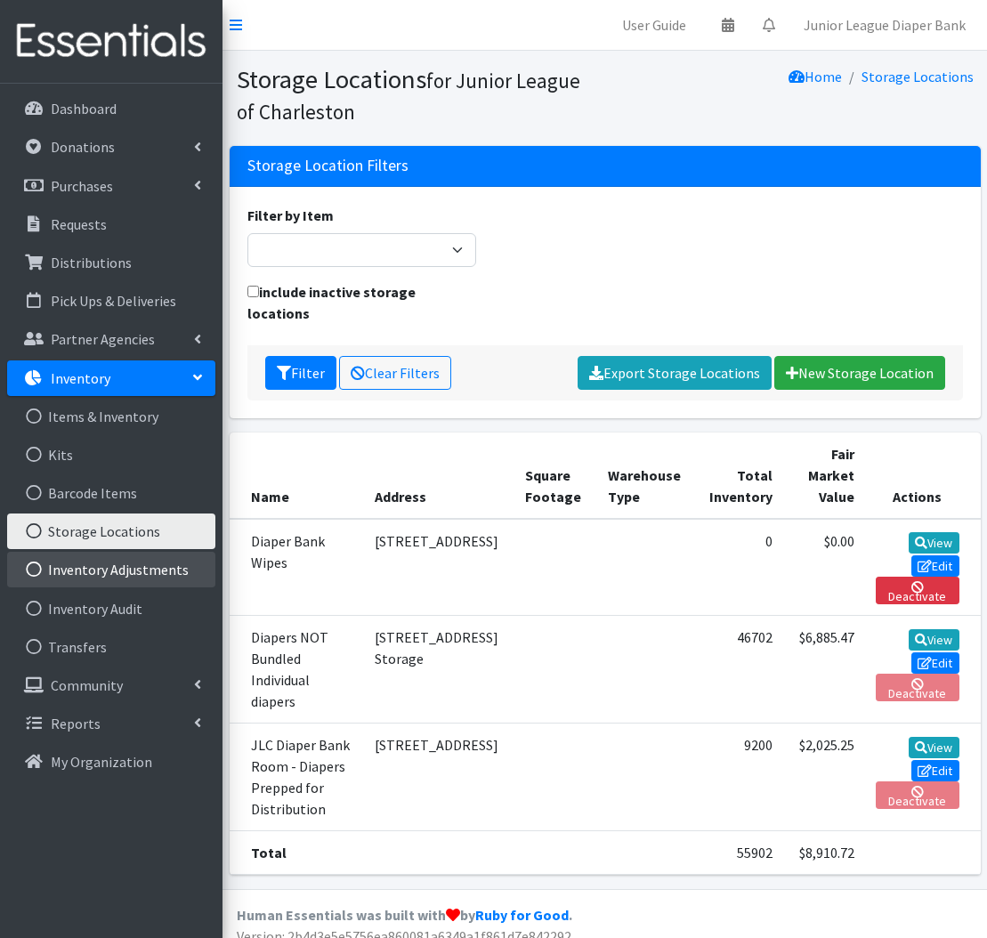
click at [157, 579] on link "Inventory Adjustments" at bounding box center [111, 570] width 208 height 36
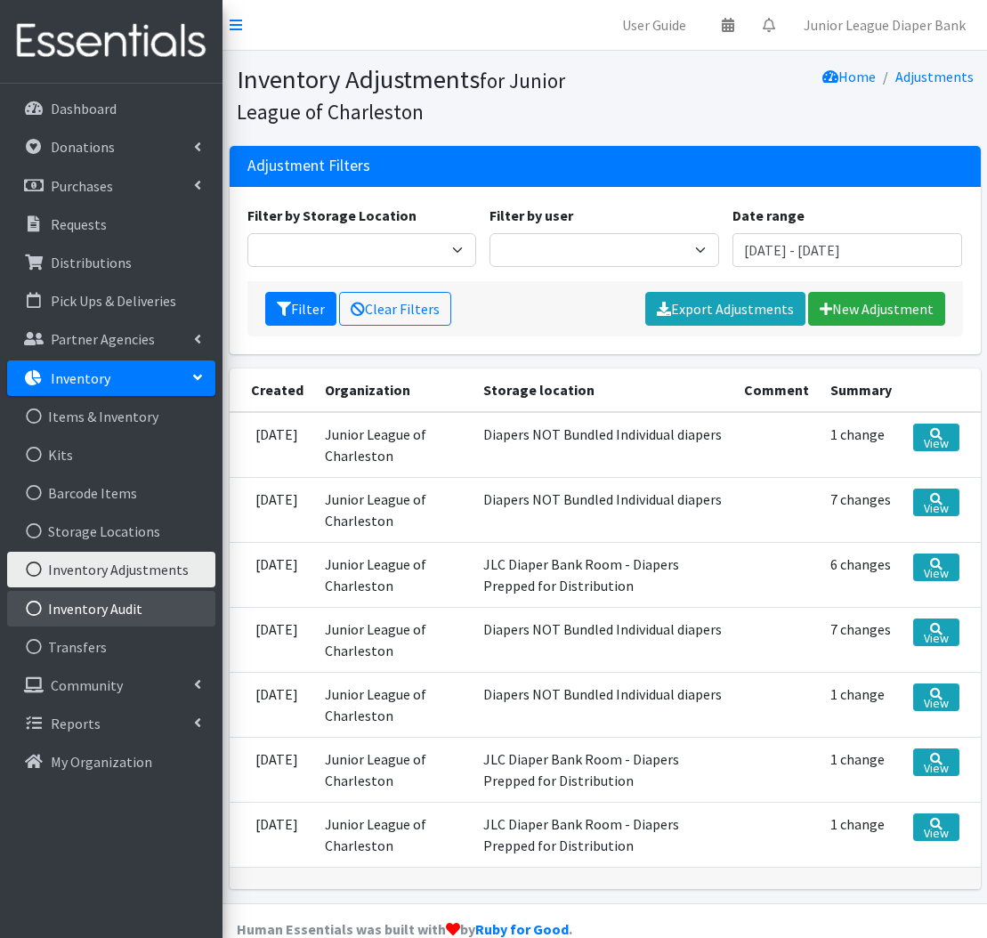
click at [158, 605] on link "Inventory Audit" at bounding box center [111, 609] width 208 height 36
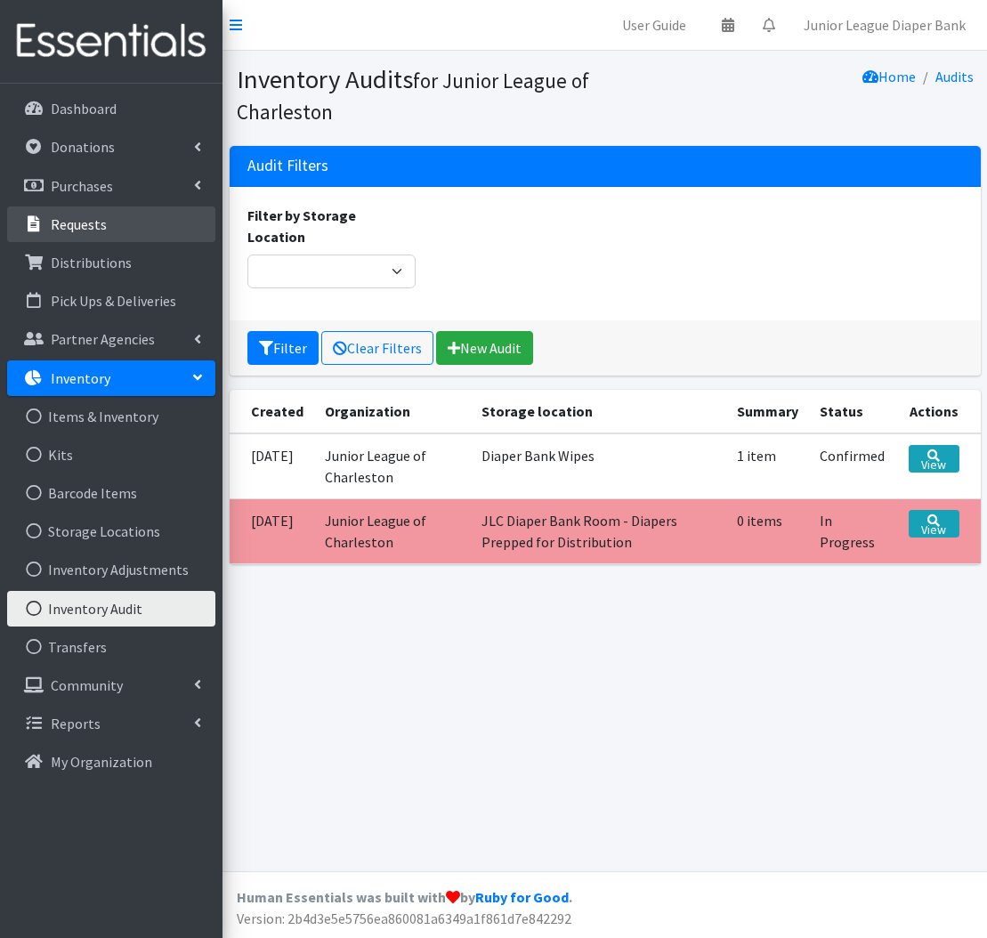
click at [135, 215] on link "Requests" at bounding box center [111, 224] width 208 height 36
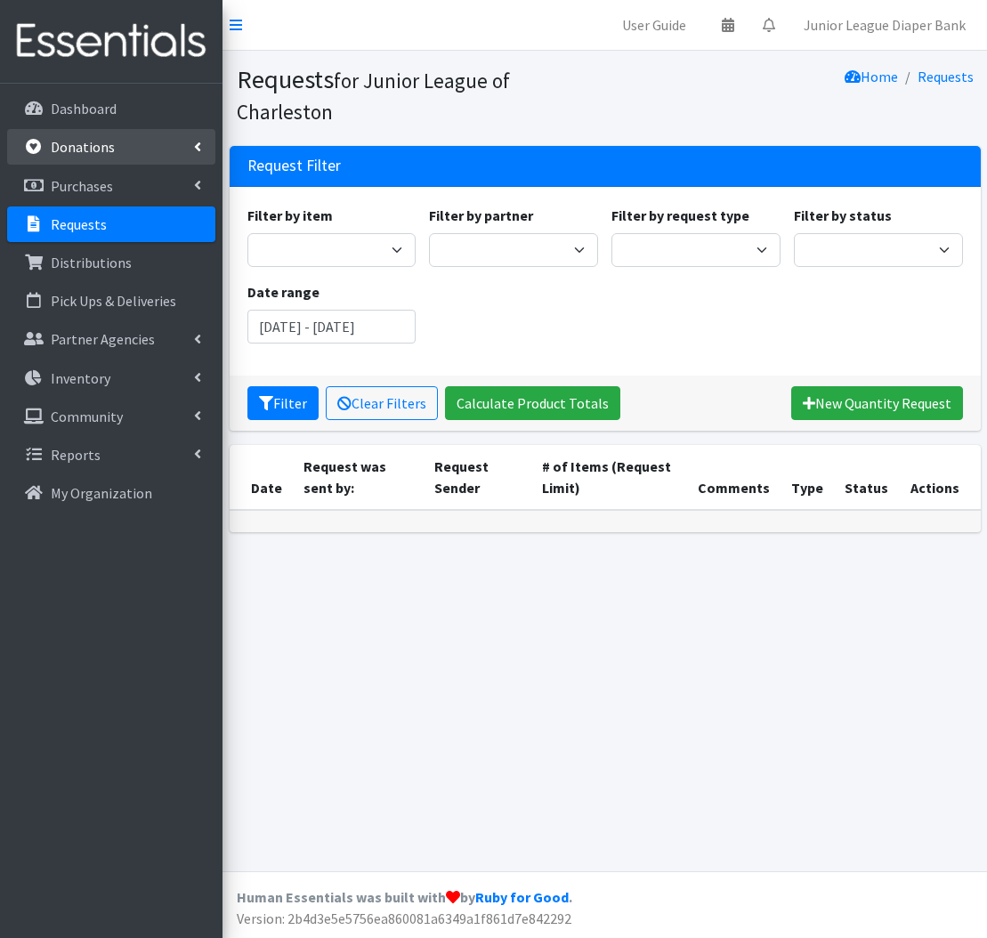
click at [146, 149] on link "Donations" at bounding box center [111, 147] width 208 height 36
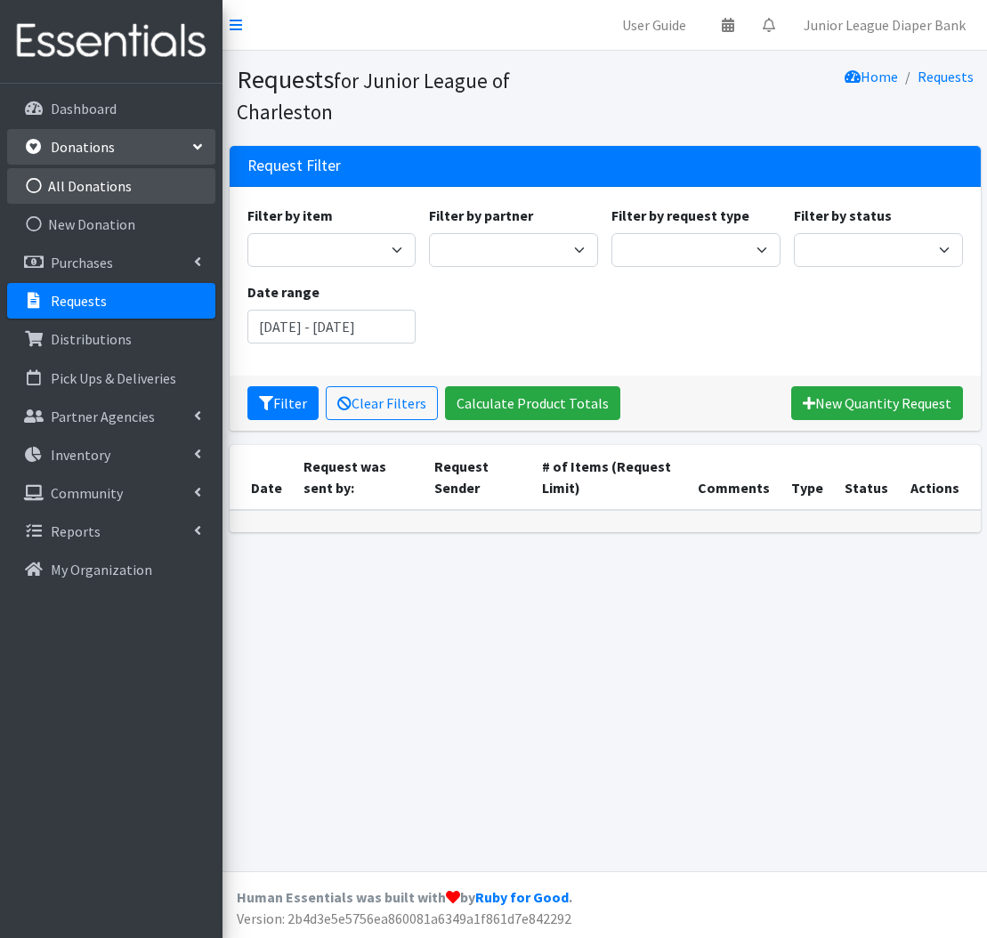
click at [144, 180] on link "All Donations" at bounding box center [111, 186] width 208 height 36
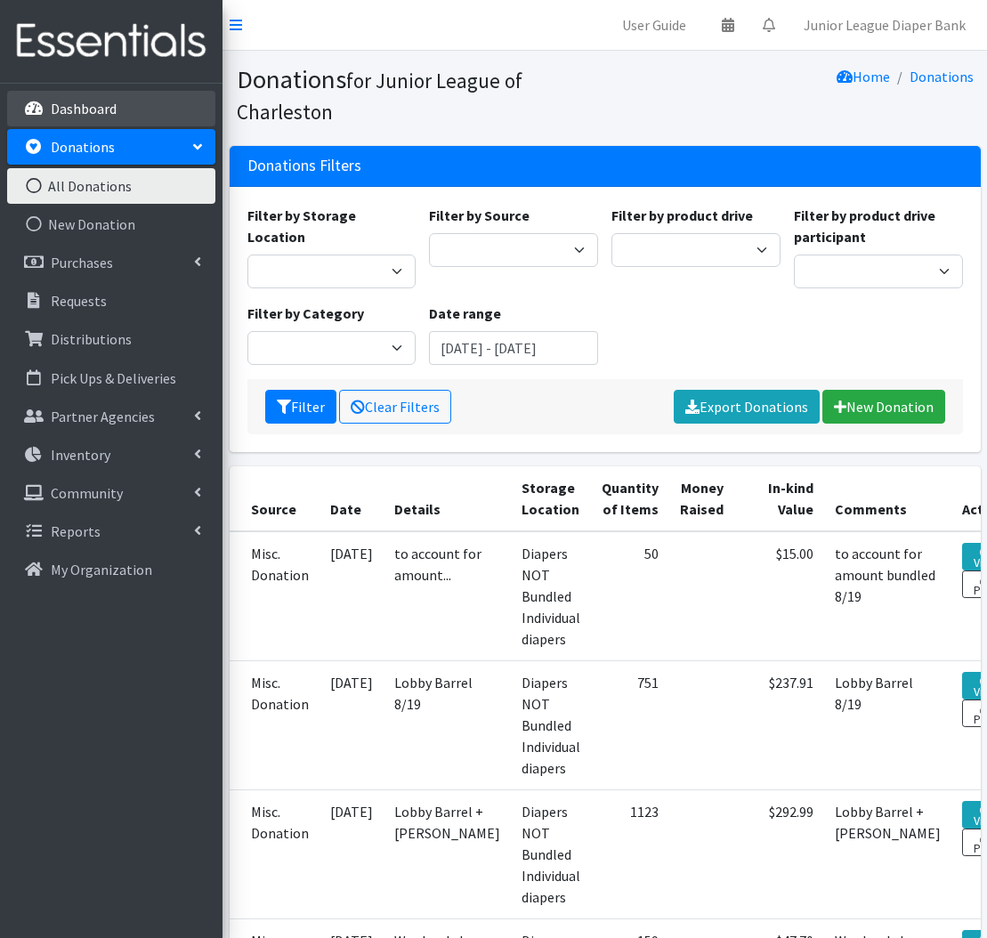
click at [133, 112] on link "Dashboard" at bounding box center [111, 109] width 208 height 36
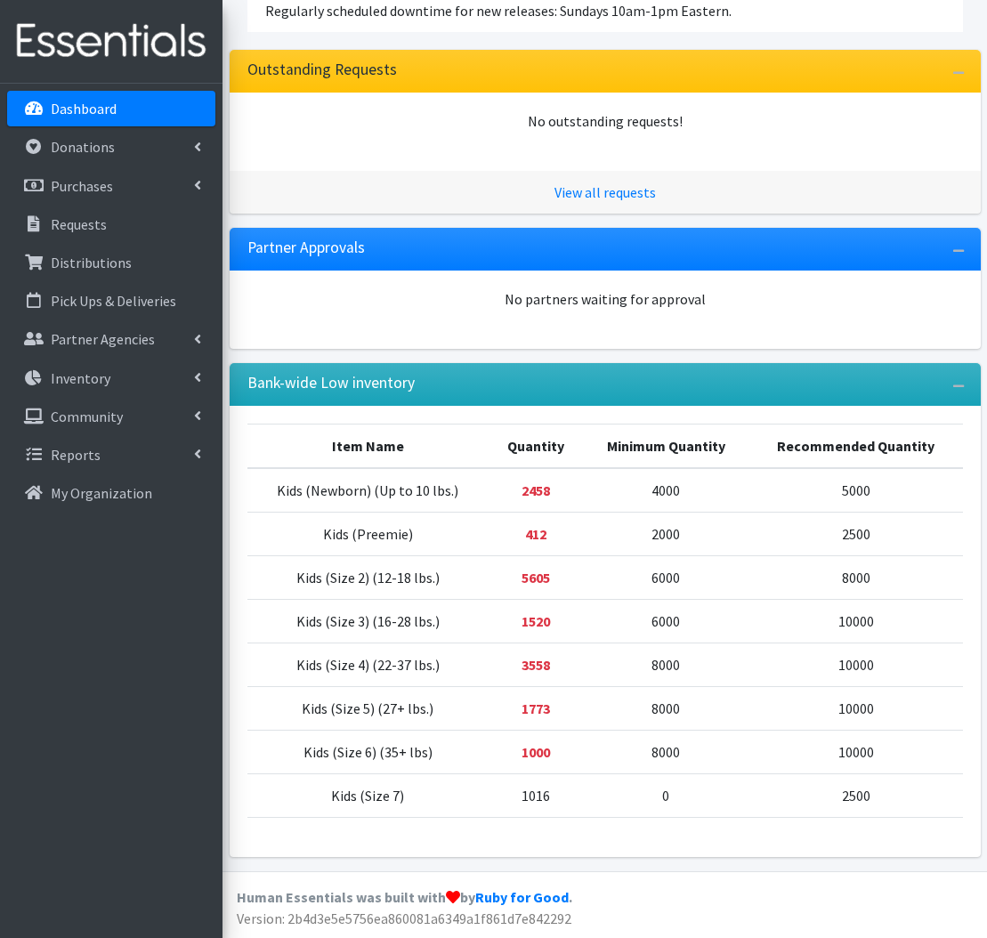
scroll to position [358, 0]
